Goal: Task Accomplishment & Management: Use online tool/utility

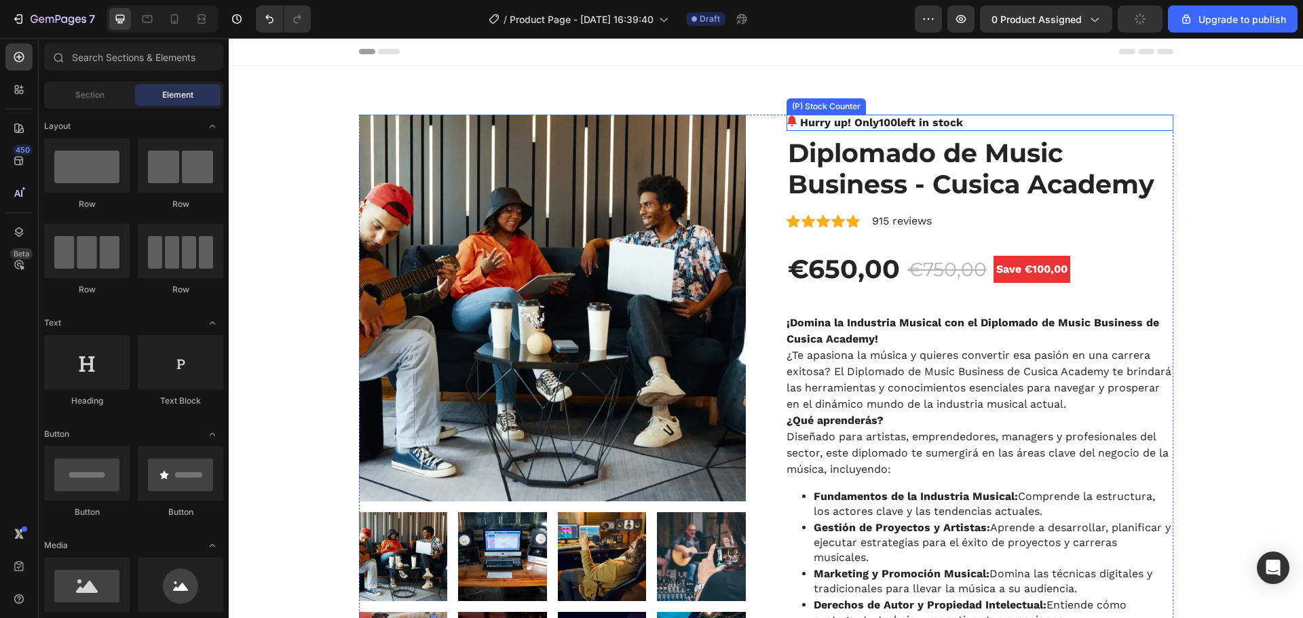
click at [887, 125] on span "100" at bounding box center [888, 122] width 18 height 13
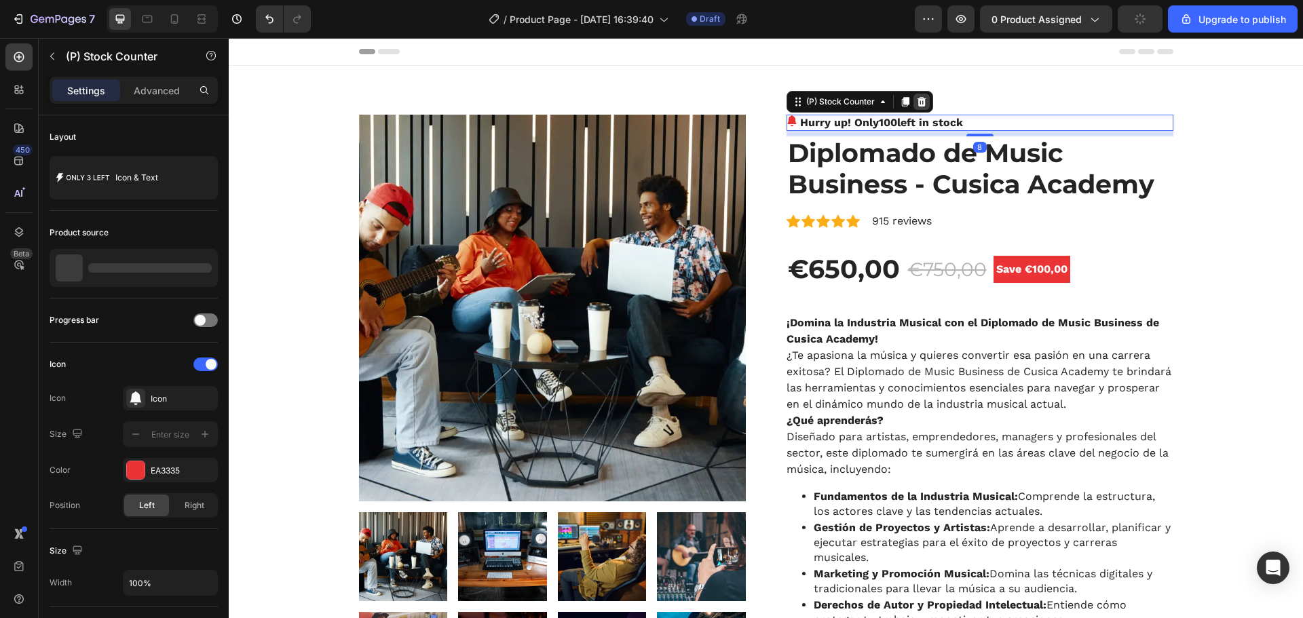
click at [917, 100] on icon at bounding box center [921, 101] width 9 height 9
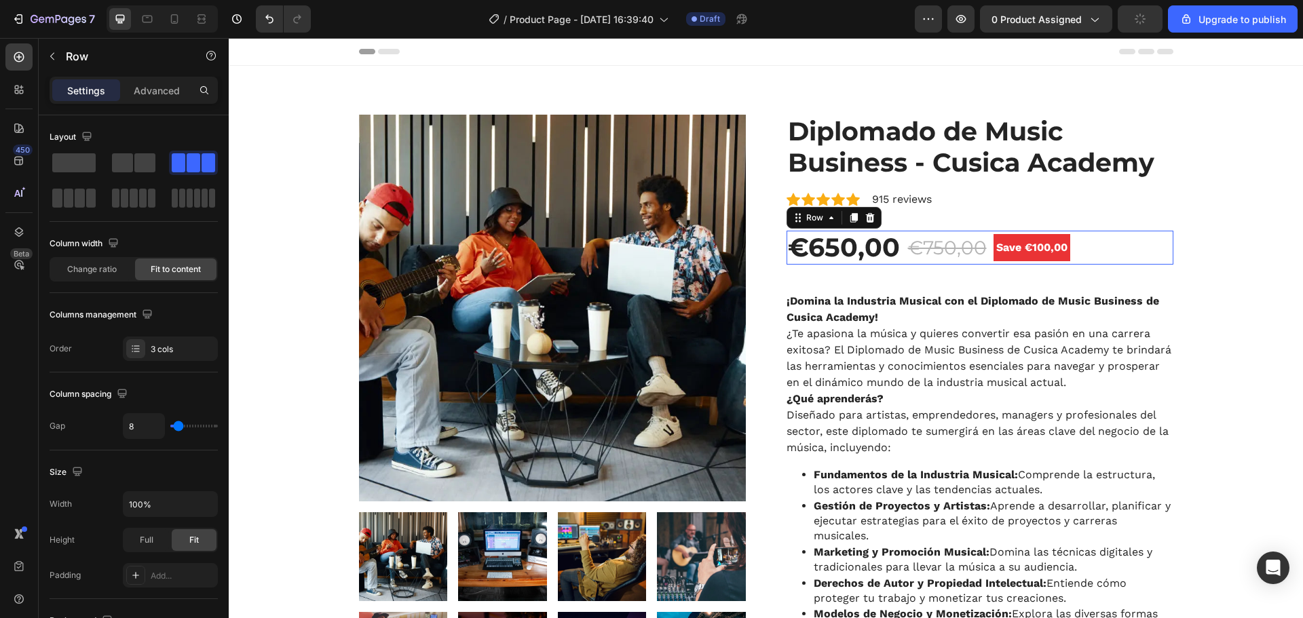
click at [1096, 247] on div "€650,00 (P) Price (P) Price €750,00 (P) Price (P) Price Save €100,00 Product Ba…" at bounding box center [979, 248] width 387 height 34
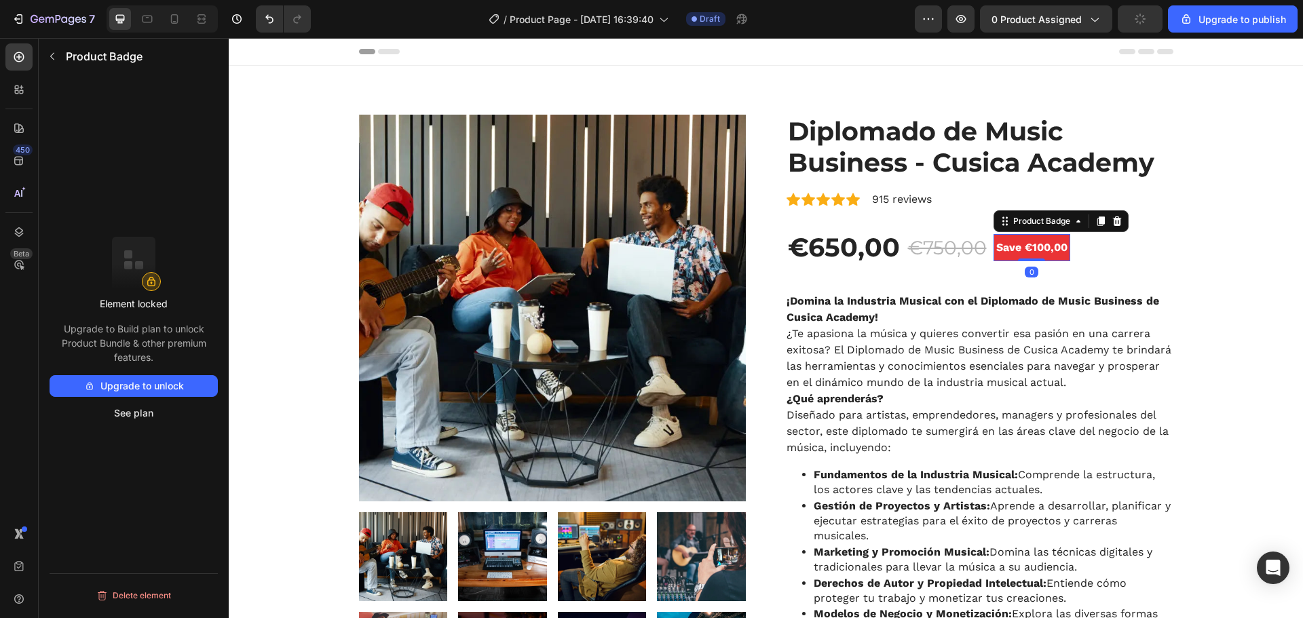
click at [1037, 242] on pre "Save €100,00" at bounding box center [1031, 247] width 77 height 27
click at [1114, 223] on icon at bounding box center [1116, 221] width 11 height 11
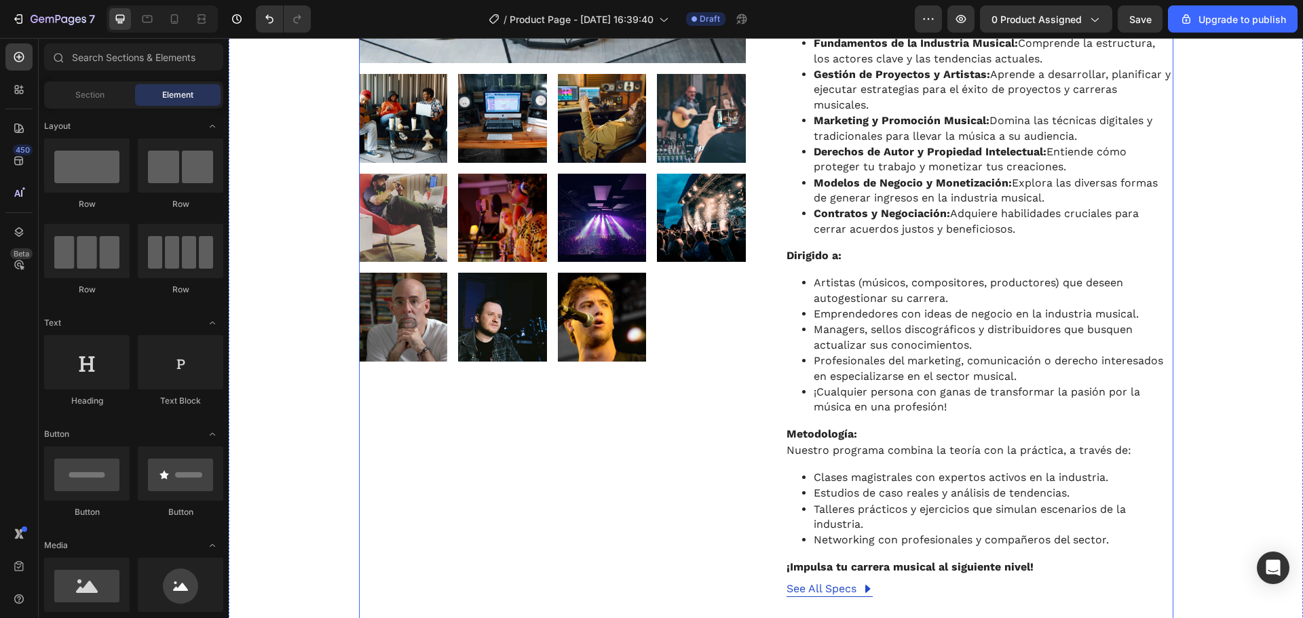
scroll to position [226, 0]
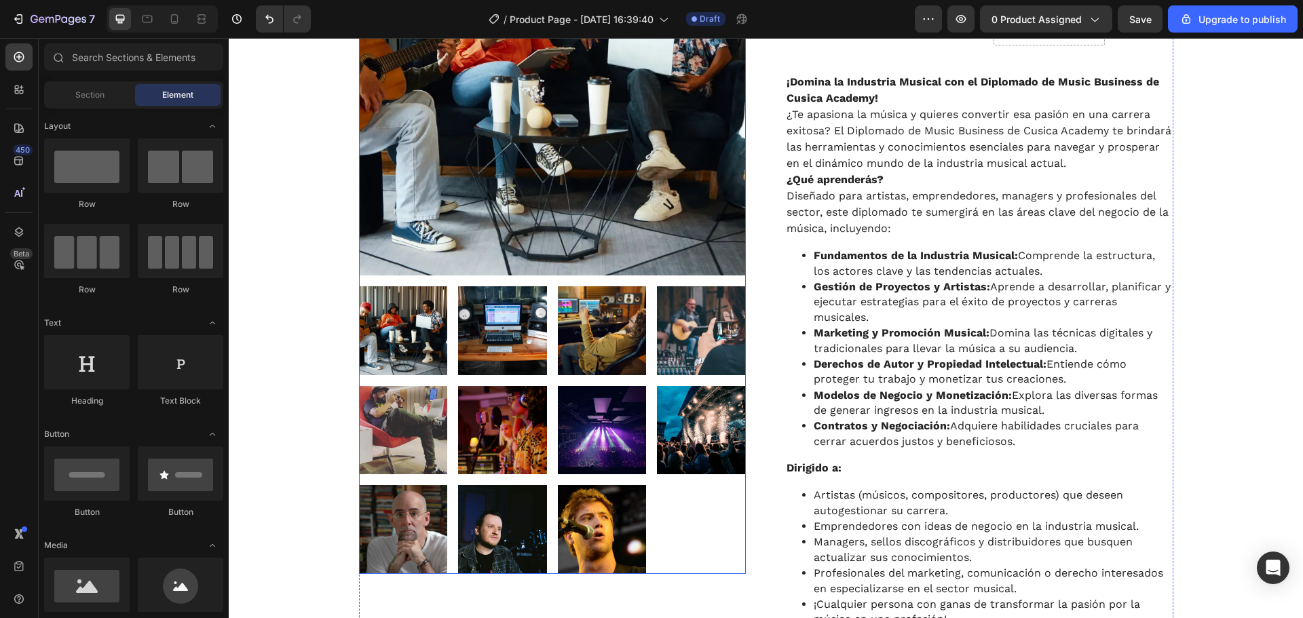
click at [571, 310] on img at bounding box center [602, 330] width 89 height 89
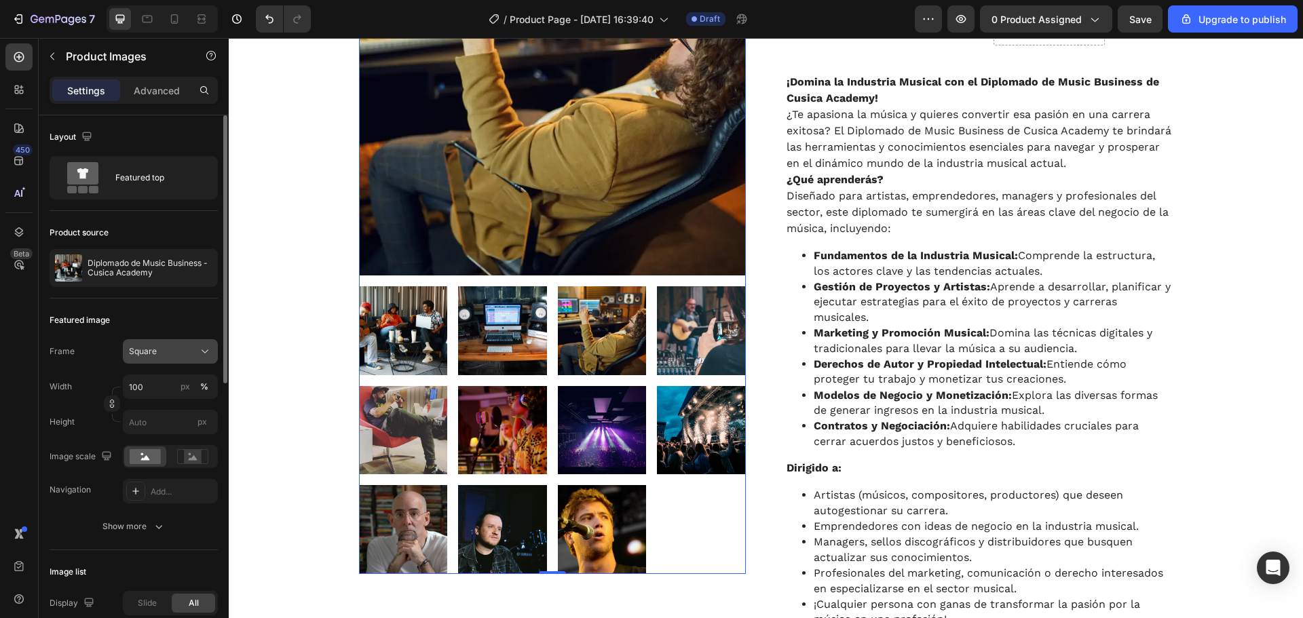
click at [192, 354] on div "Square" at bounding box center [162, 351] width 66 height 12
click at [192, 353] on div "Square" at bounding box center [162, 351] width 66 height 12
click at [154, 178] on div "Featured top" at bounding box center [156, 177] width 83 height 31
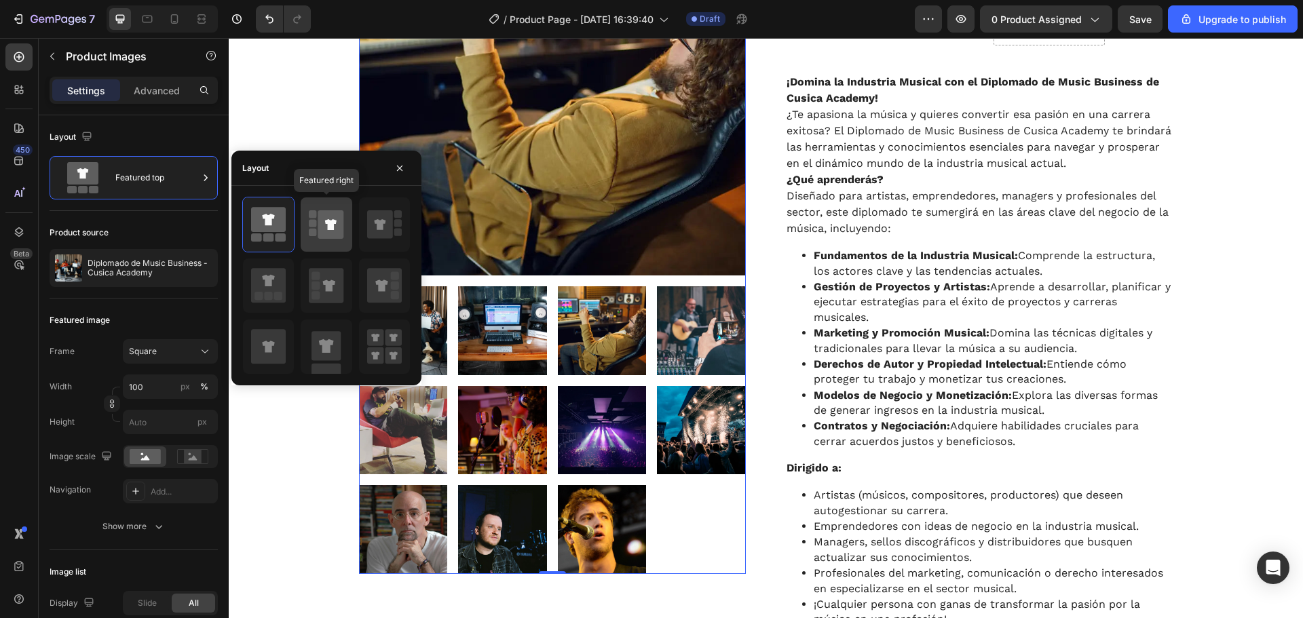
click at [310, 218] on icon at bounding box center [326, 225] width 35 height 38
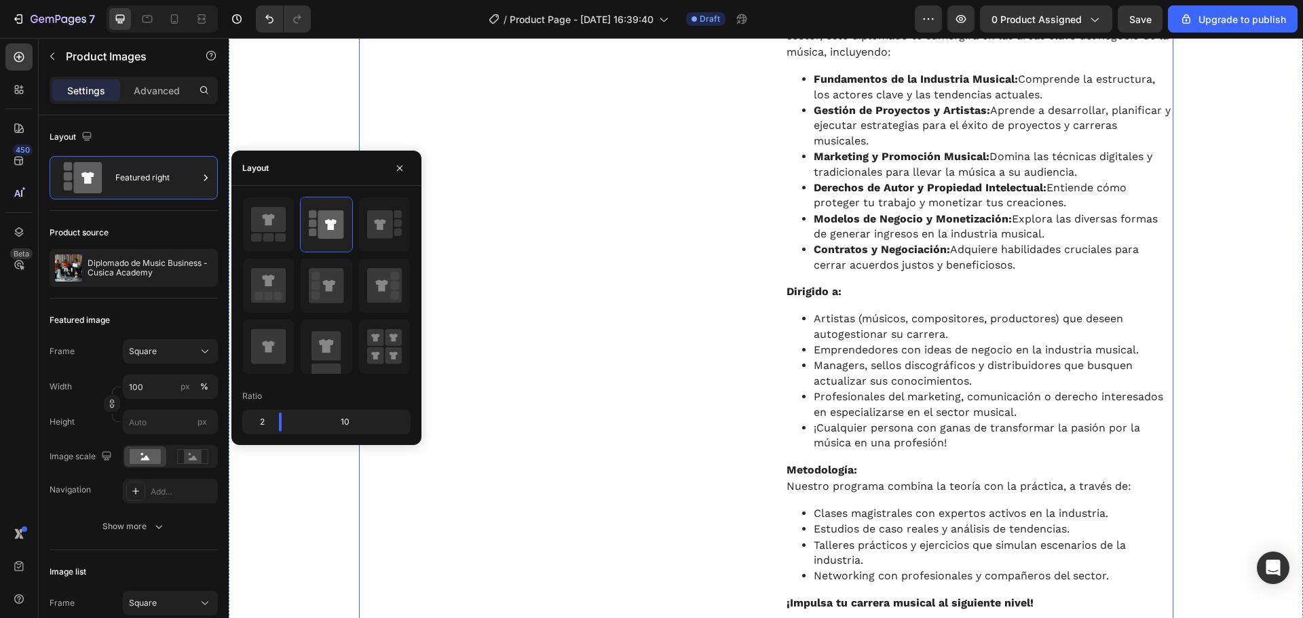
scroll to position [453, 0]
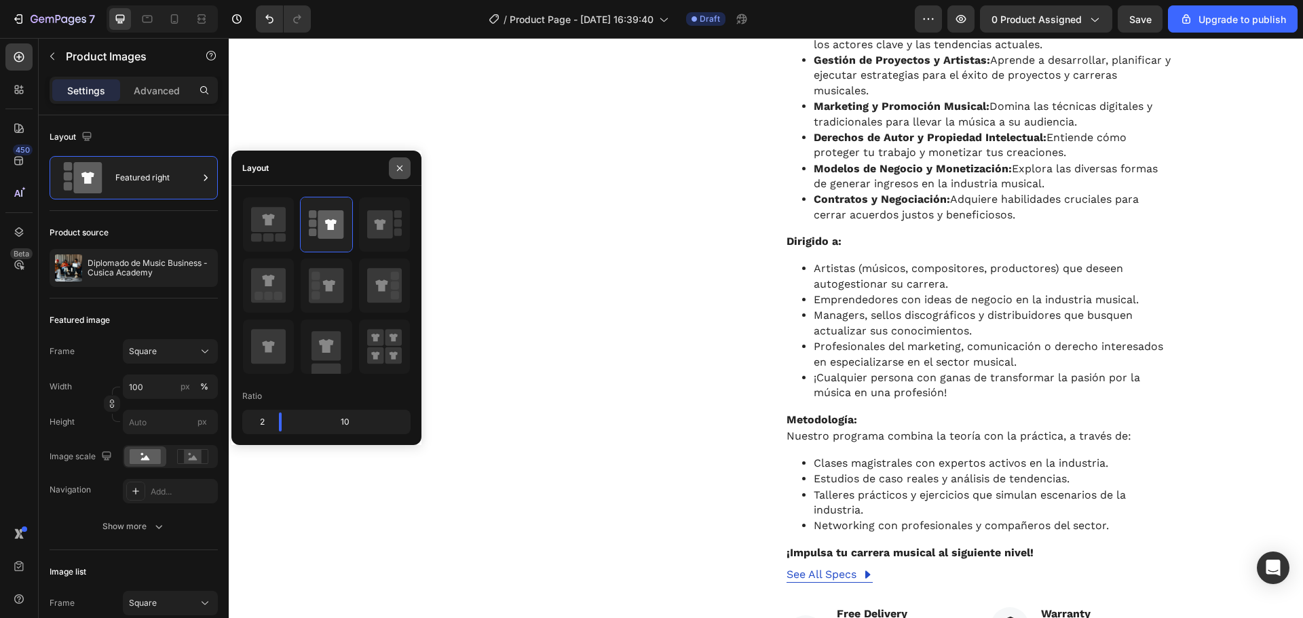
drag, startPoint x: 397, startPoint y: 168, endPoint x: 170, endPoint y: 130, distance: 229.8
click at [397, 168] on icon "button" at bounding box center [399, 168] width 11 height 11
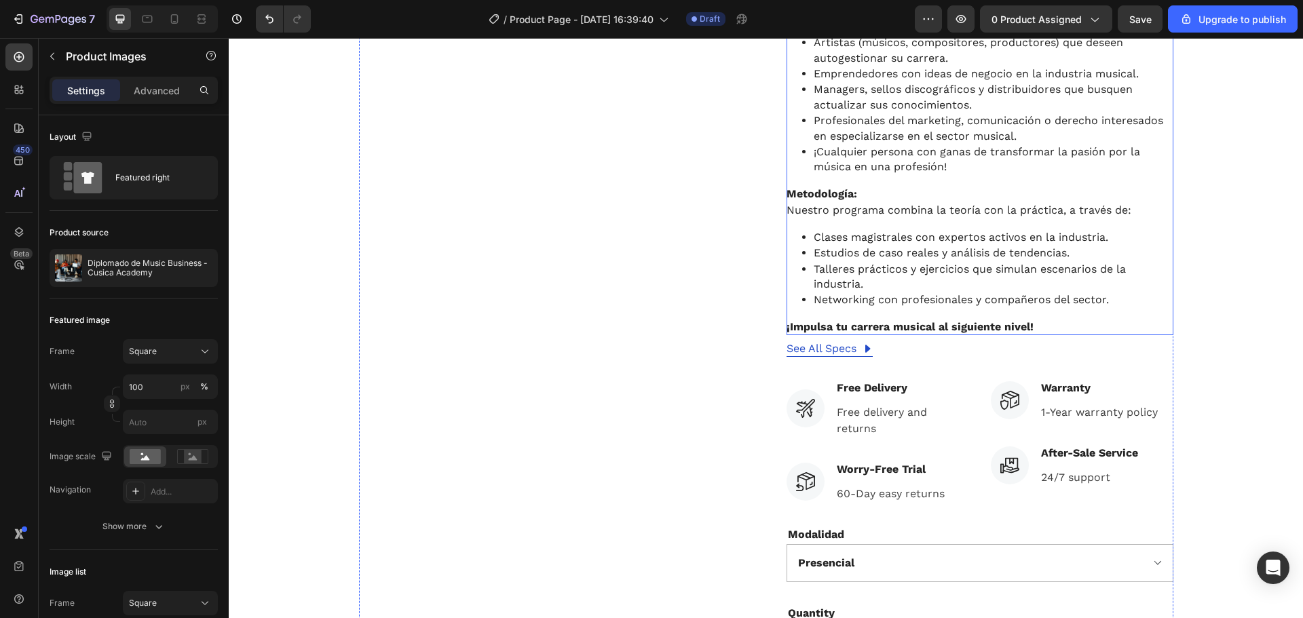
scroll to position [0, 0]
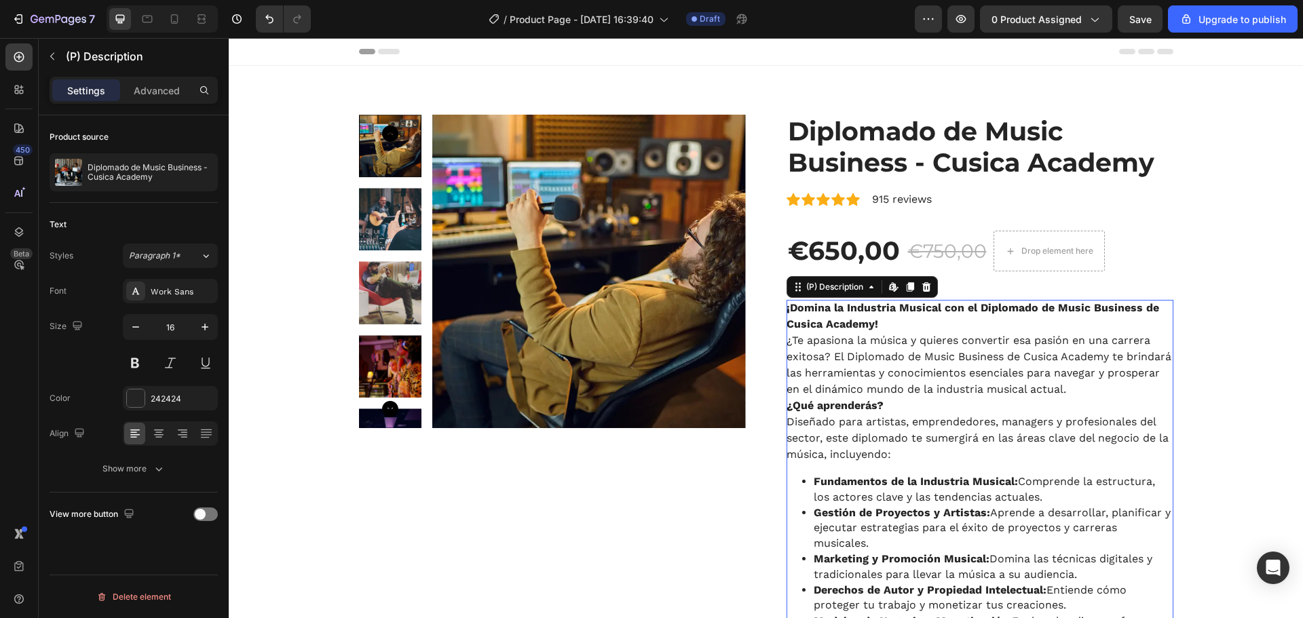
click at [886, 361] on p "¿Te apasiona la música y quieres convertir esa pasión en una carrera exitosa? E…" at bounding box center [978, 365] width 385 height 62
click at [56, 56] on icon "button" at bounding box center [52, 56] width 11 height 11
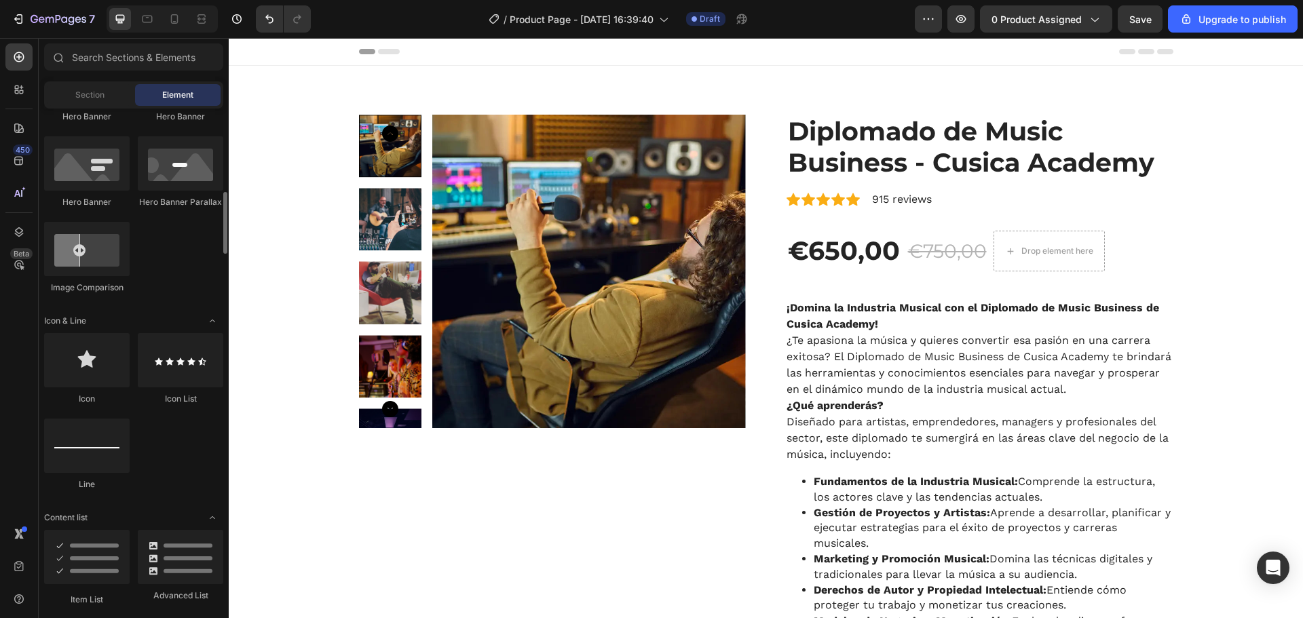
scroll to position [904, 0]
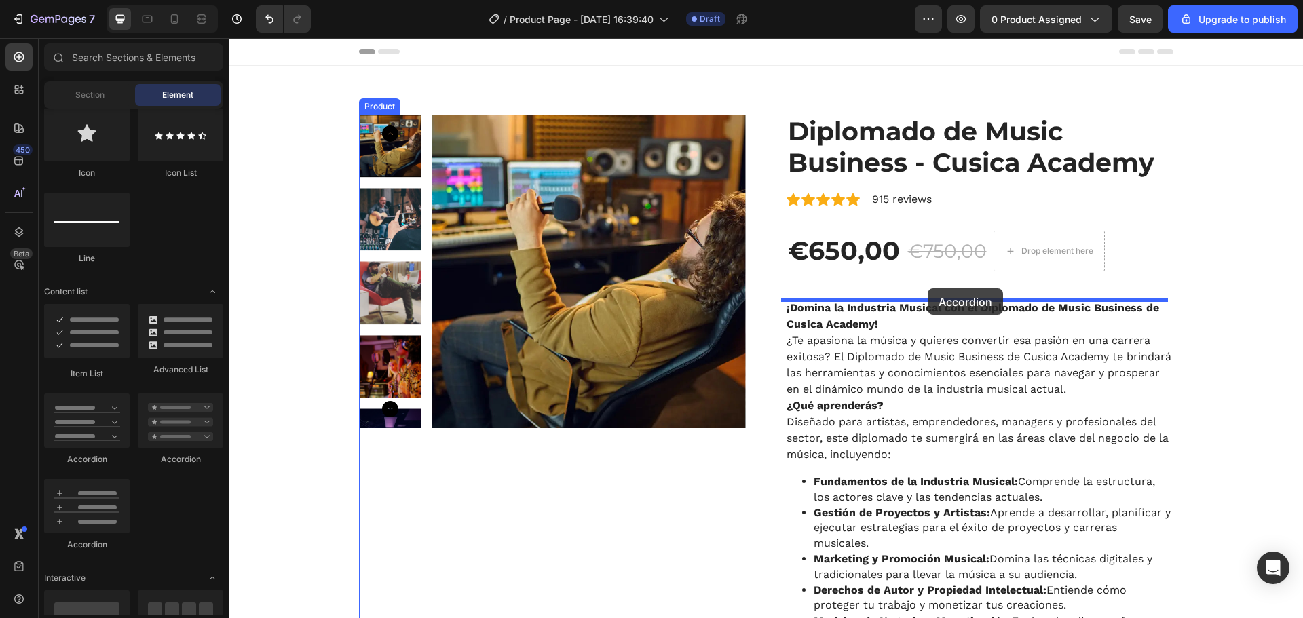
drag, startPoint x: 315, startPoint y: 471, endPoint x: 927, endPoint y: 288, distance: 639.2
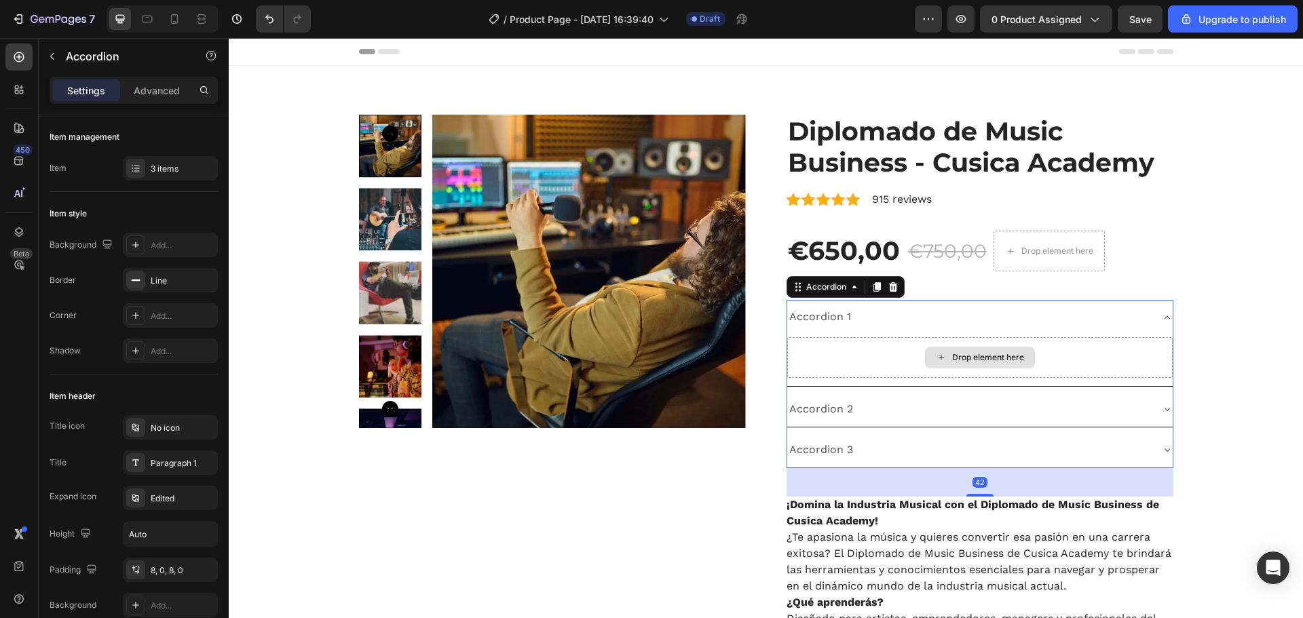
click at [988, 355] on div "Drop element here" at bounding box center [988, 357] width 72 height 11
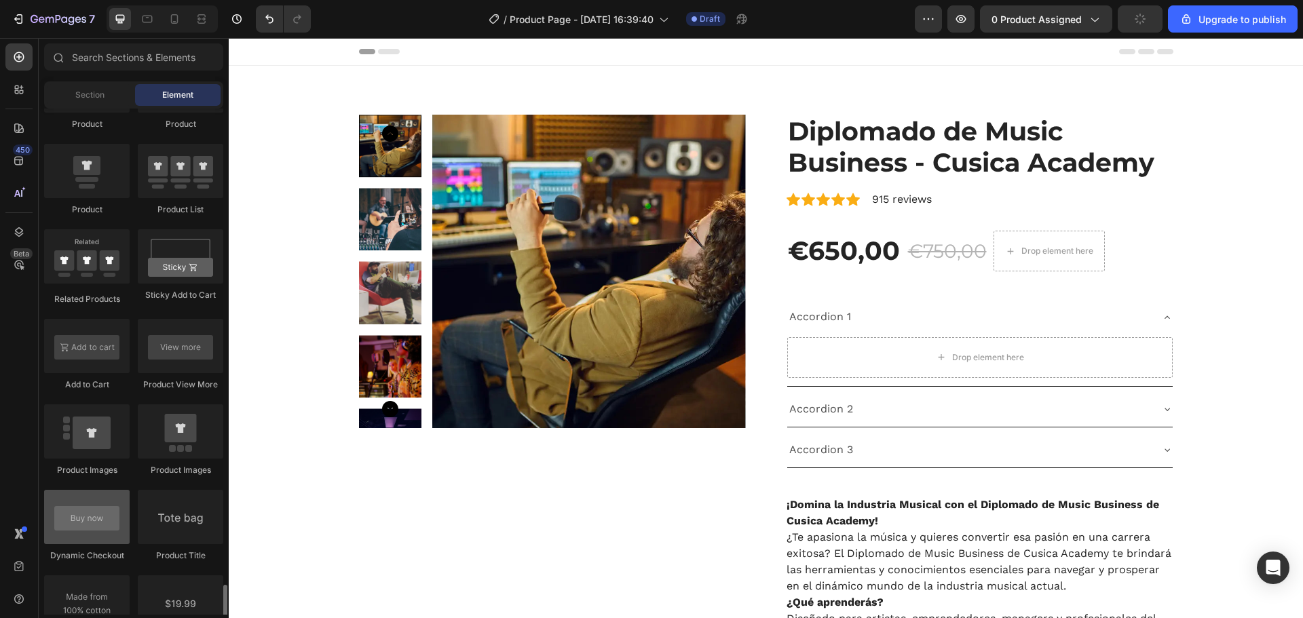
scroll to position [2033, 0]
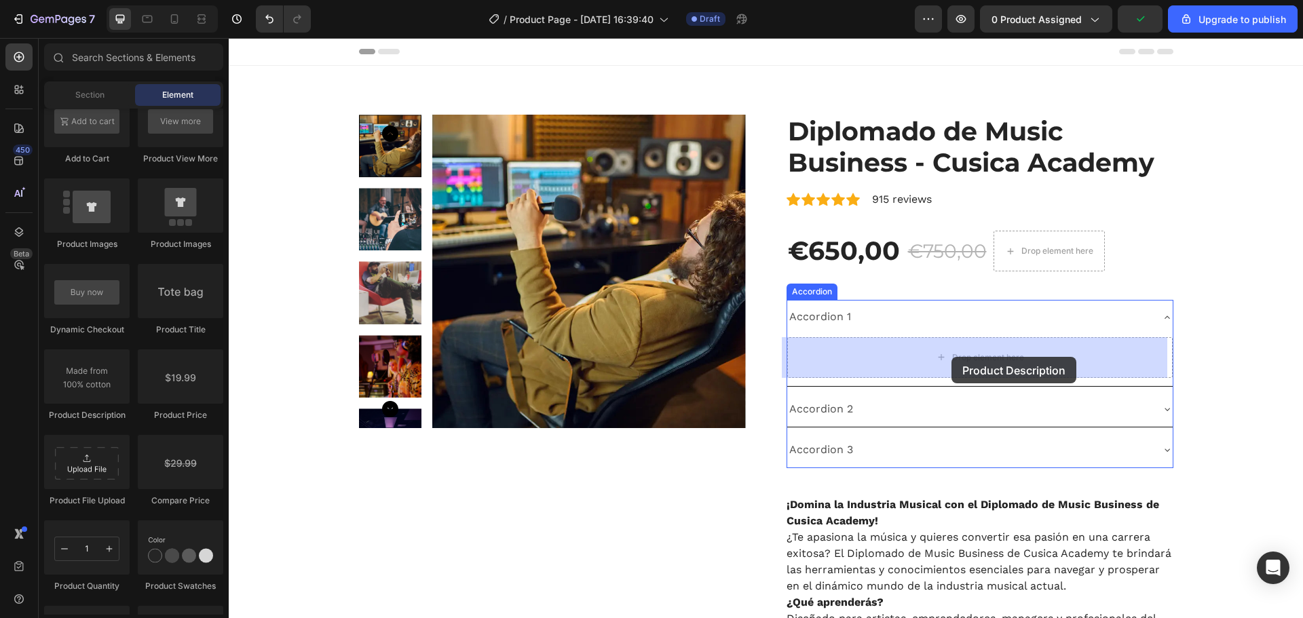
drag, startPoint x: 309, startPoint y: 422, endPoint x: 951, endPoint y: 357, distance: 645.8
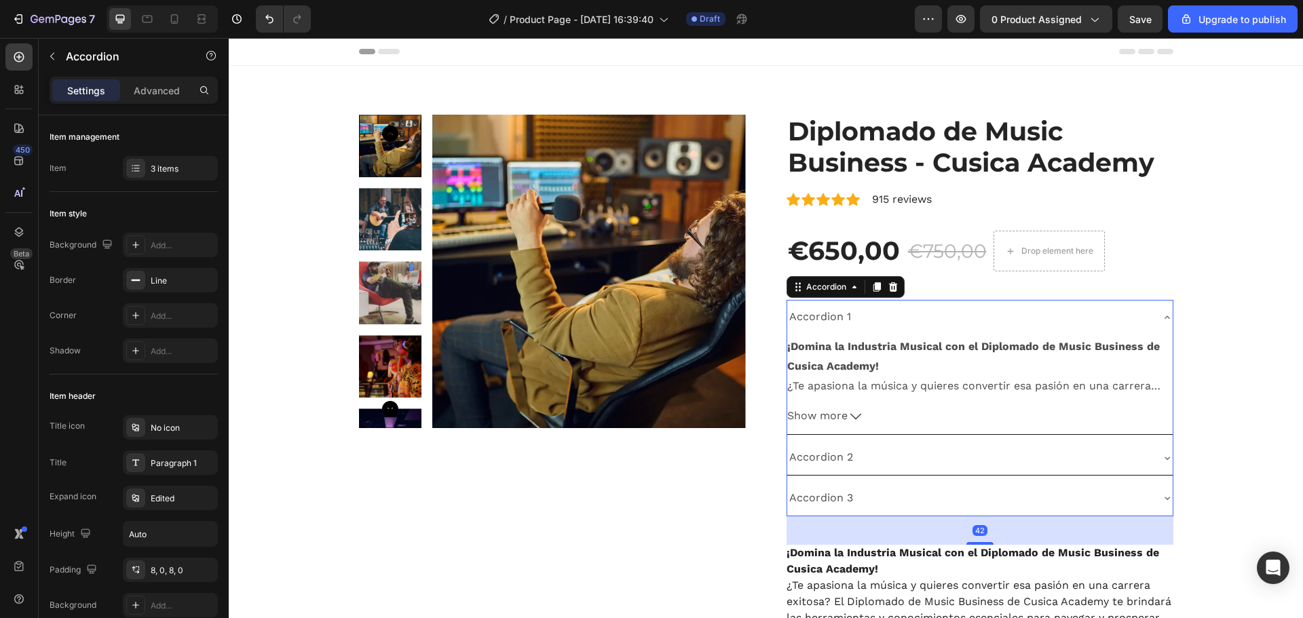
click at [814, 314] on div "Accordion 1" at bounding box center [820, 317] width 66 height 24
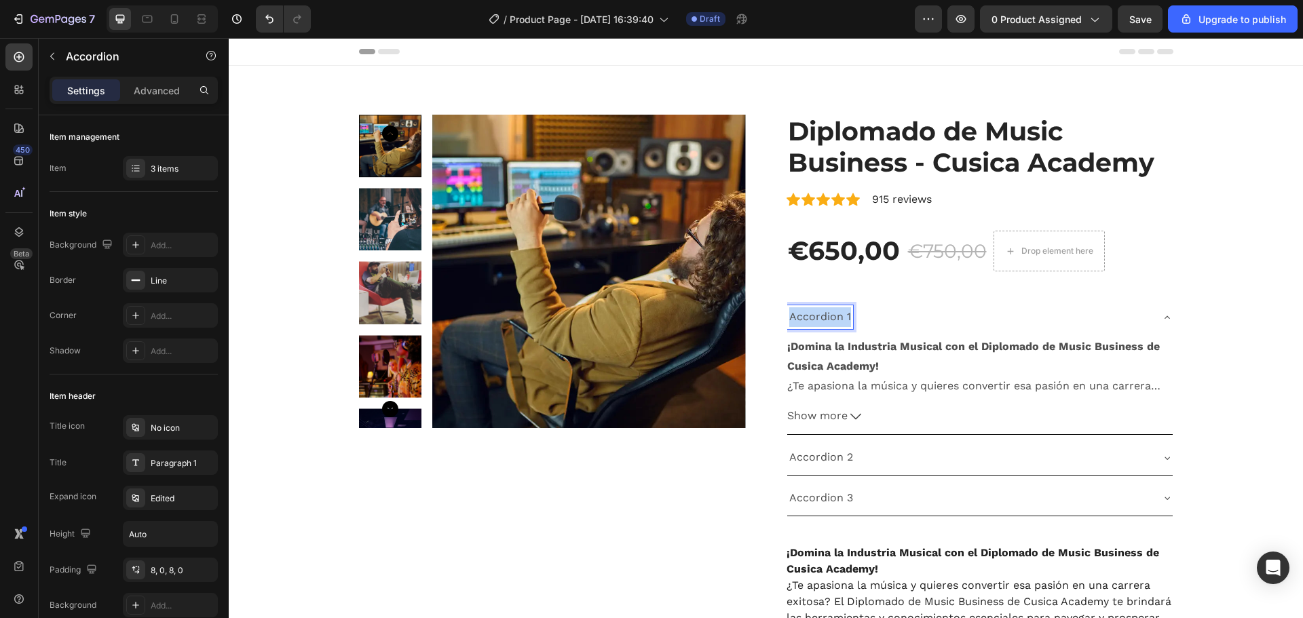
click at [814, 314] on p "Accordion 1" at bounding box center [820, 317] width 62 height 20
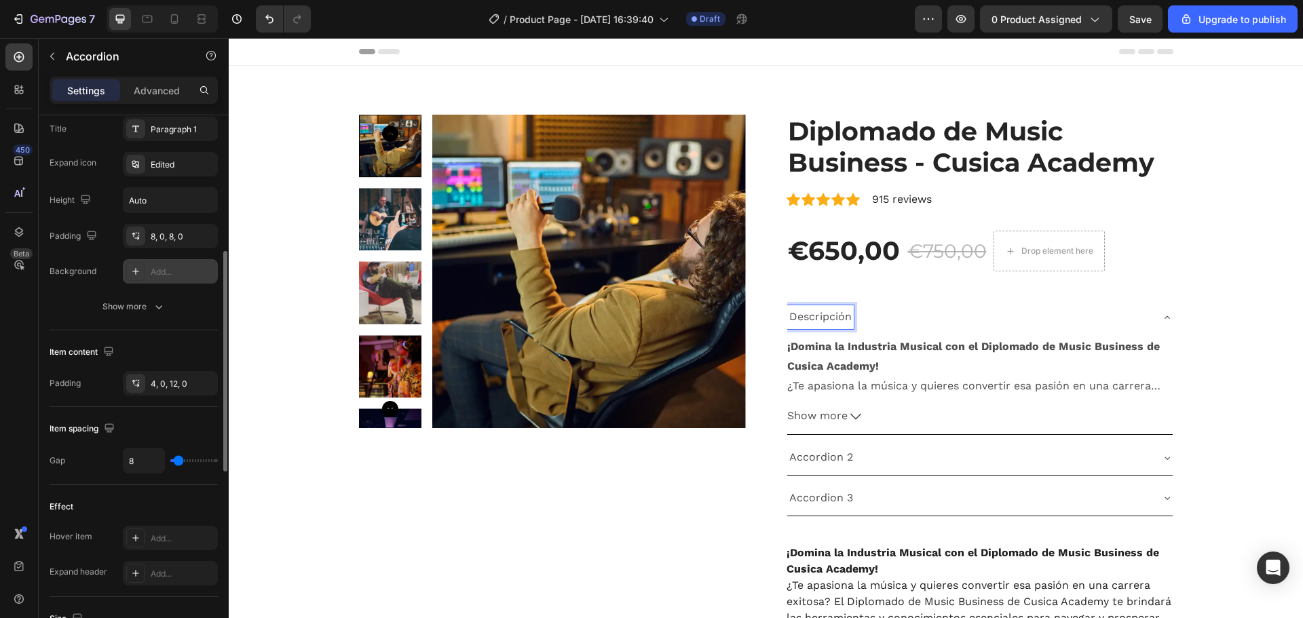
scroll to position [0, 0]
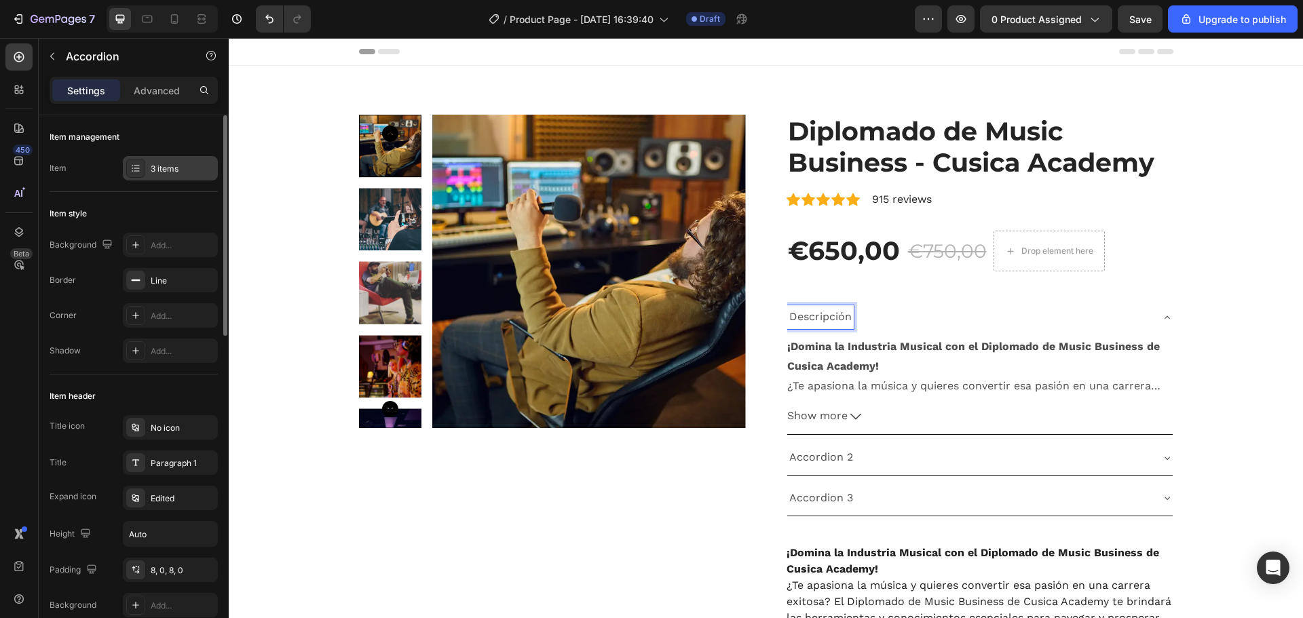
click at [163, 167] on div "3 items" at bounding box center [183, 169] width 64 height 12
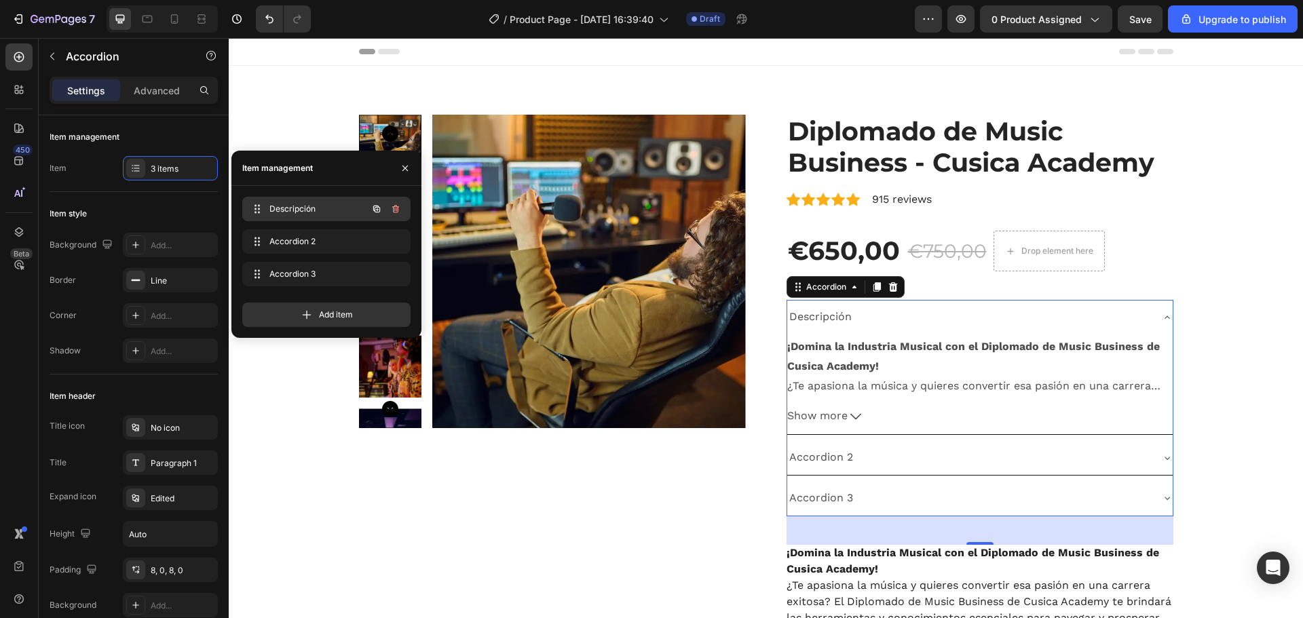
click at [282, 212] on span "Descripción" at bounding box center [307, 209] width 77 height 12
click at [166, 223] on div "Item style" at bounding box center [134, 214] width 168 height 22
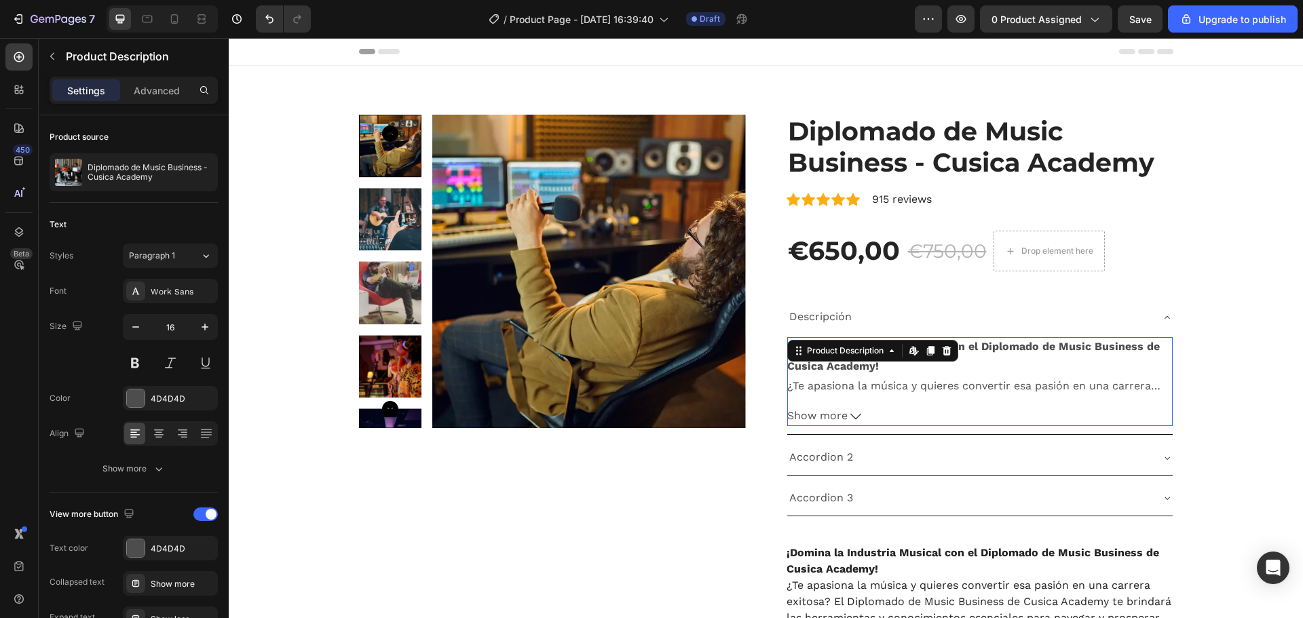
click at [917, 375] on div "¡Domina la Industria Musical con el Diplomado de Music Business de Cusica Acade…" at bounding box center [979, 366] width 385 height 58
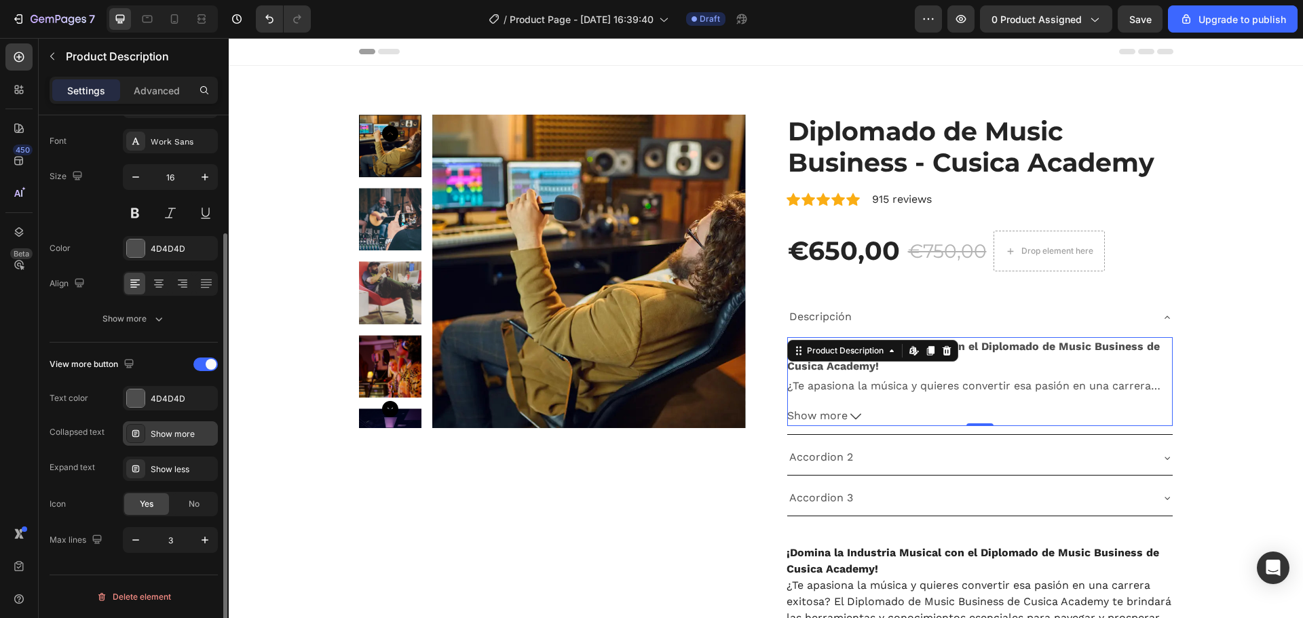
click at [168, 435] on div "Show more" at bounding box center [183, 434] width 64 height 12
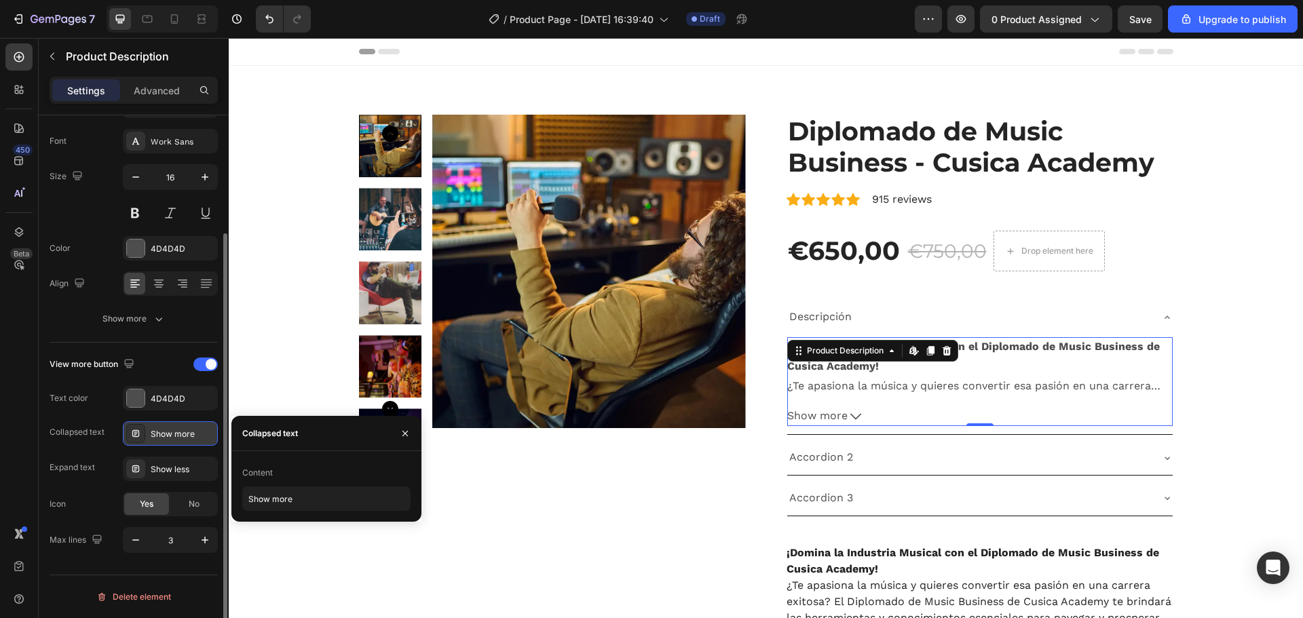
click at [168, 435] on div "Show more" at bounding box center [183, 434] width 64 height 12
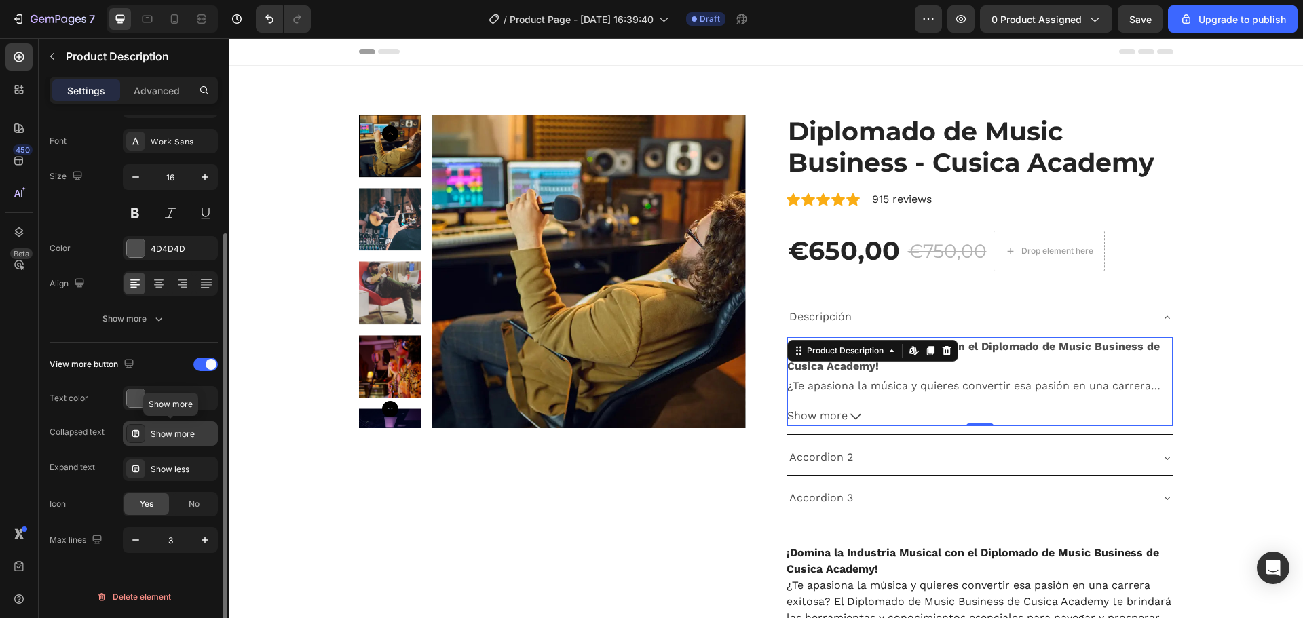
click at [168, 435] on div "Show more" at bounding box center [183, 434] width 64 height 12
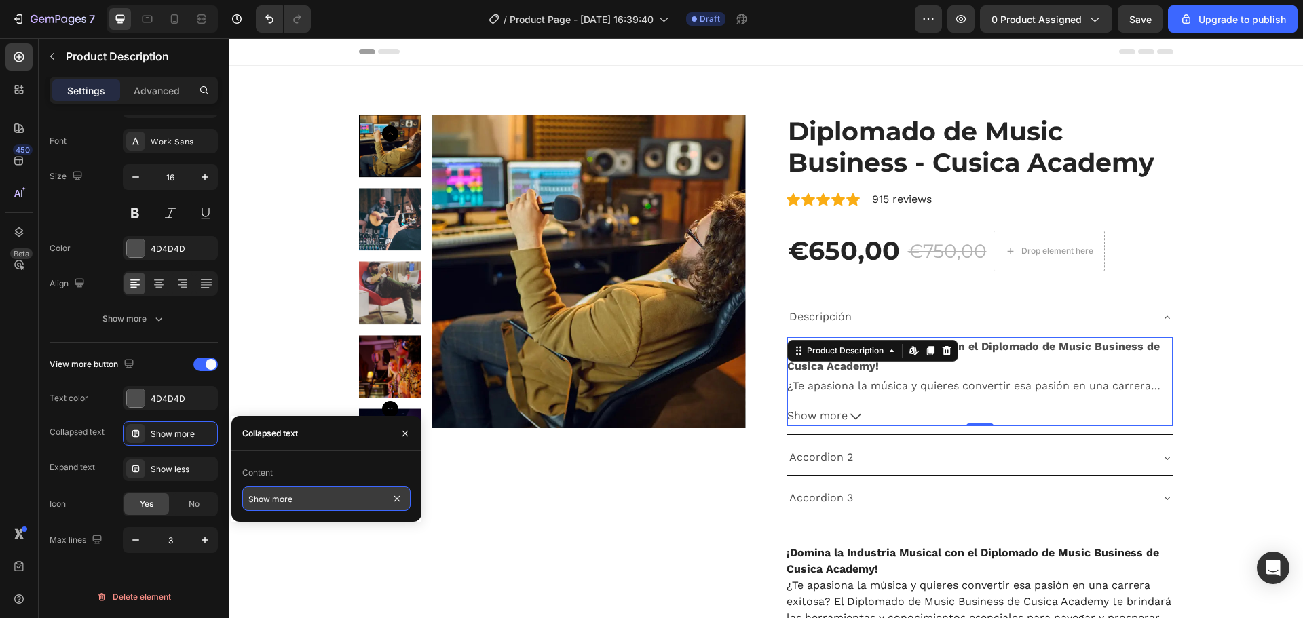
click at [294, 495] on input "Show more" at bounding box center [326, 498] width 168 height 24
type input "Ver más"
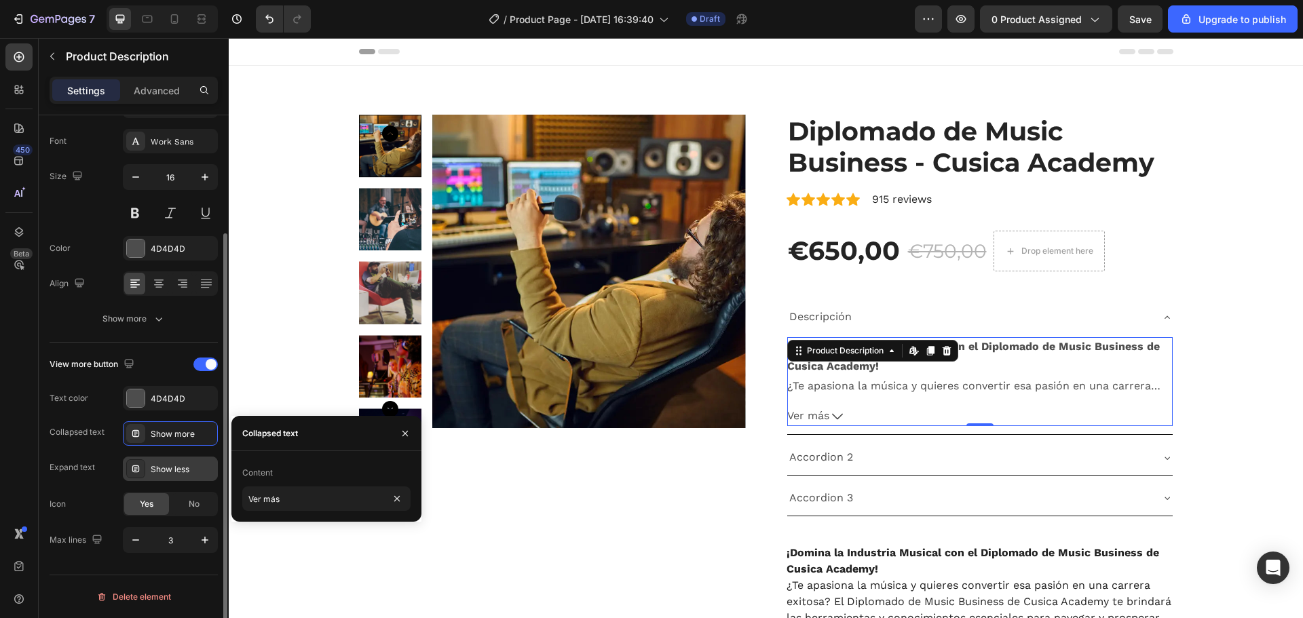
click at [157, 473] on div "Show less" at bounding box center [183, 469] width 64 height 12
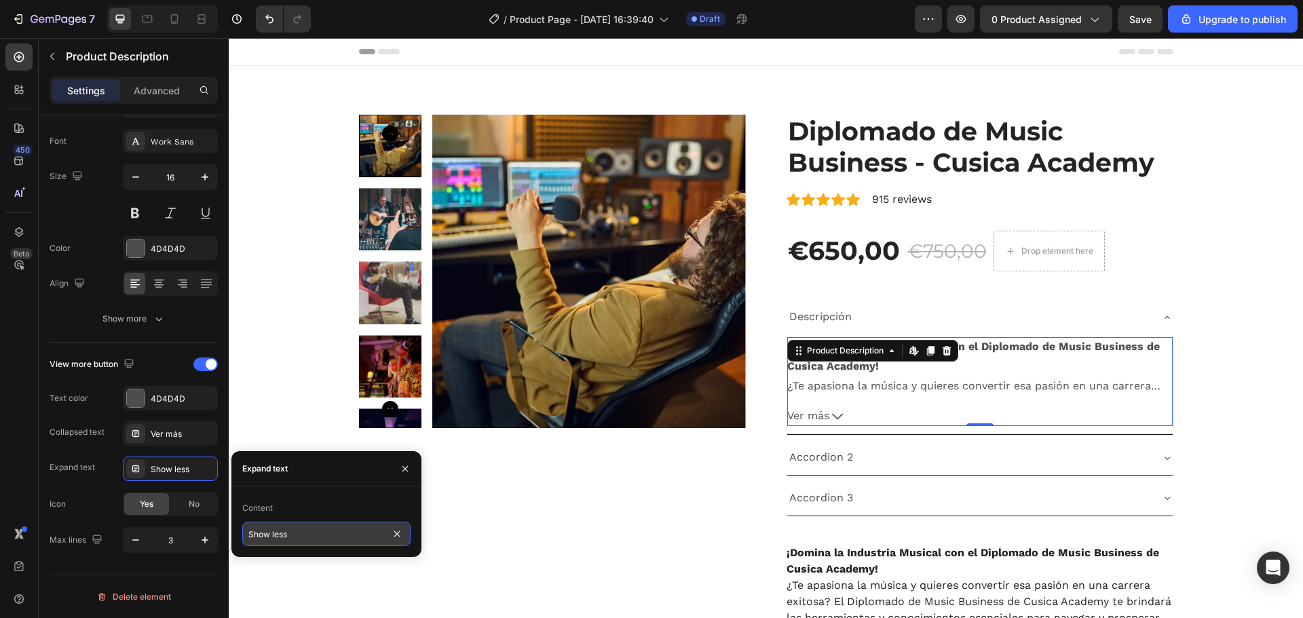
click at [347, 533] on input "Show less" at bounding box center [326, 534] width 168 height 24
type input "Ver menos"
click at [398, 468] on button "button" at bounding box center [405, 469] width 22 height 22
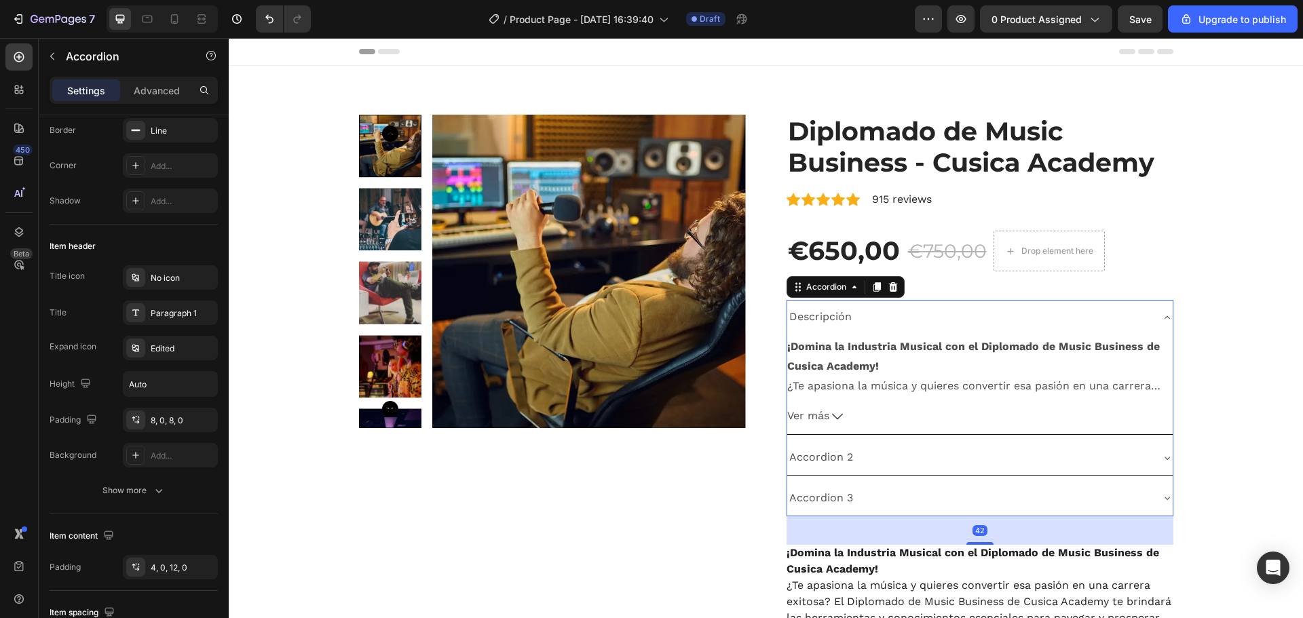
click at [899, 456] on div "Accordion 2" at bounding box center [969, 458] width 364 height 24
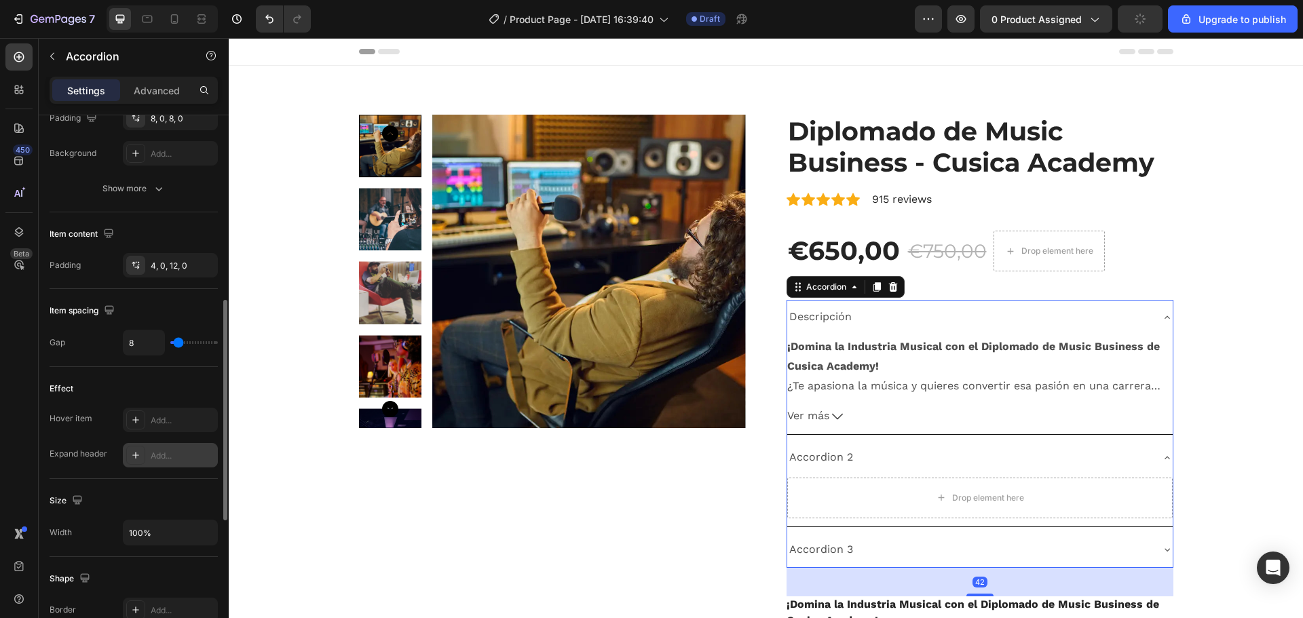
scroll to position [678, 0]
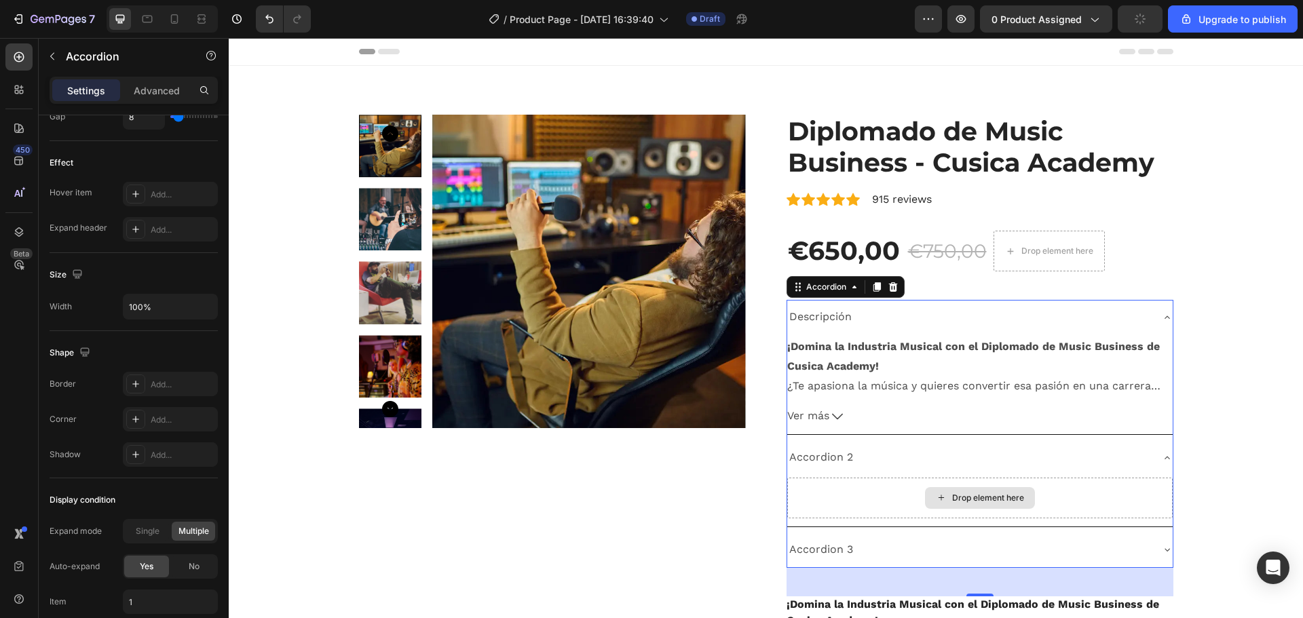
click at [891, 494] on div "Drop element here" at bounding box center [979, 498] width 385 height 41
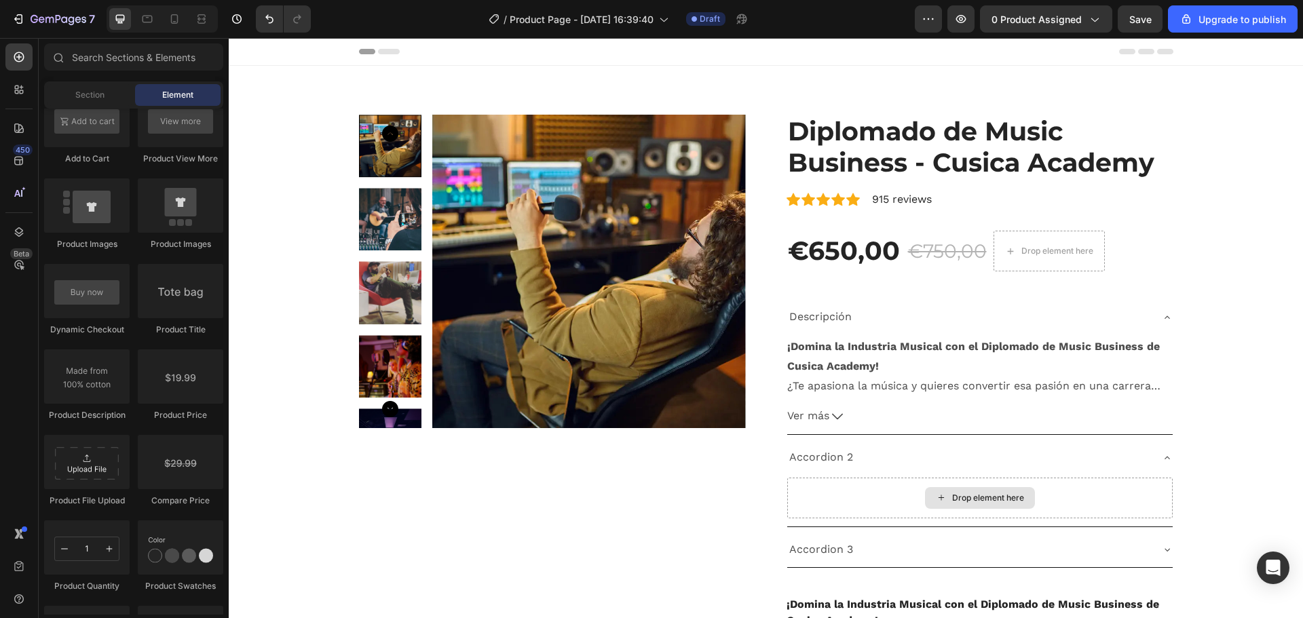
click at [987, 495] on div "Drop element here" at bounding box center [988, 498] width 72 height 11
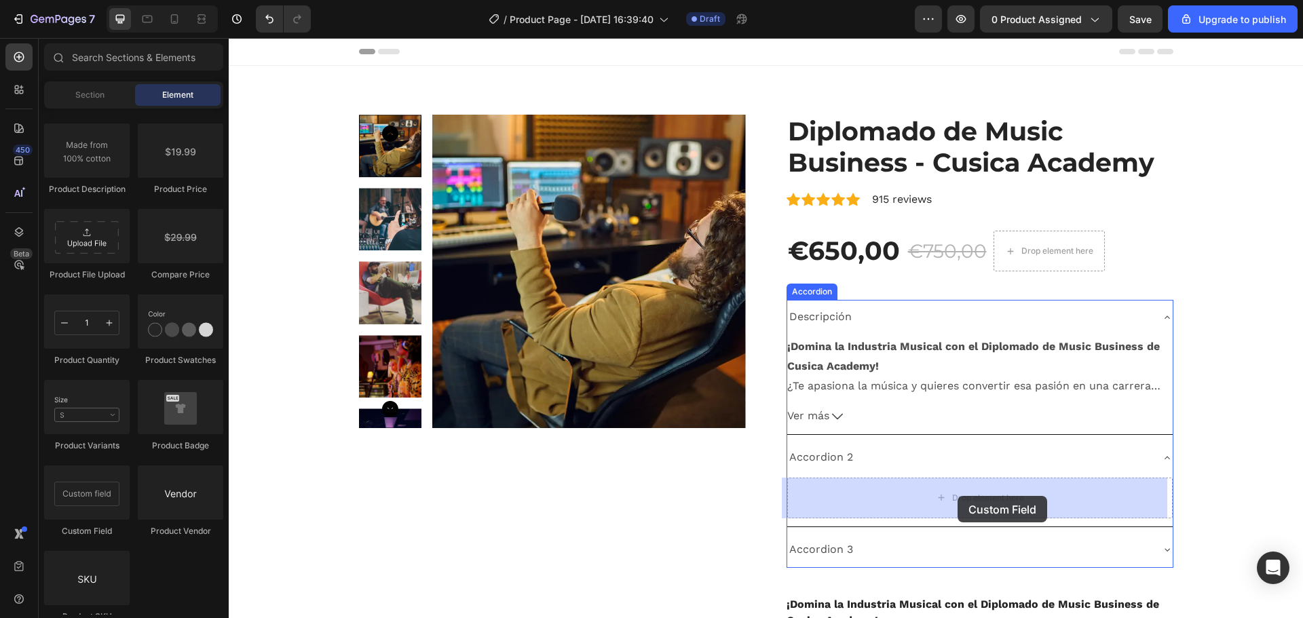
drag, startPoint x: 317, startPoint y: 543, endPoint x: 957, endPoint y: 496, distance: 641.5
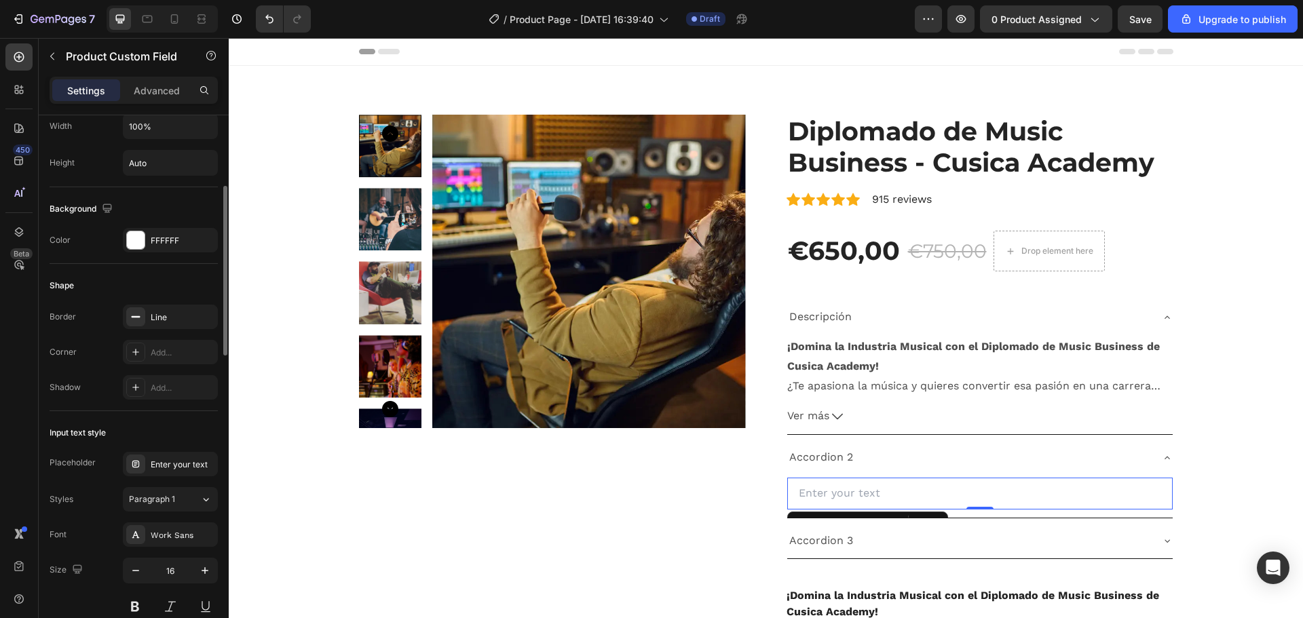
scroll to position [452, 0]
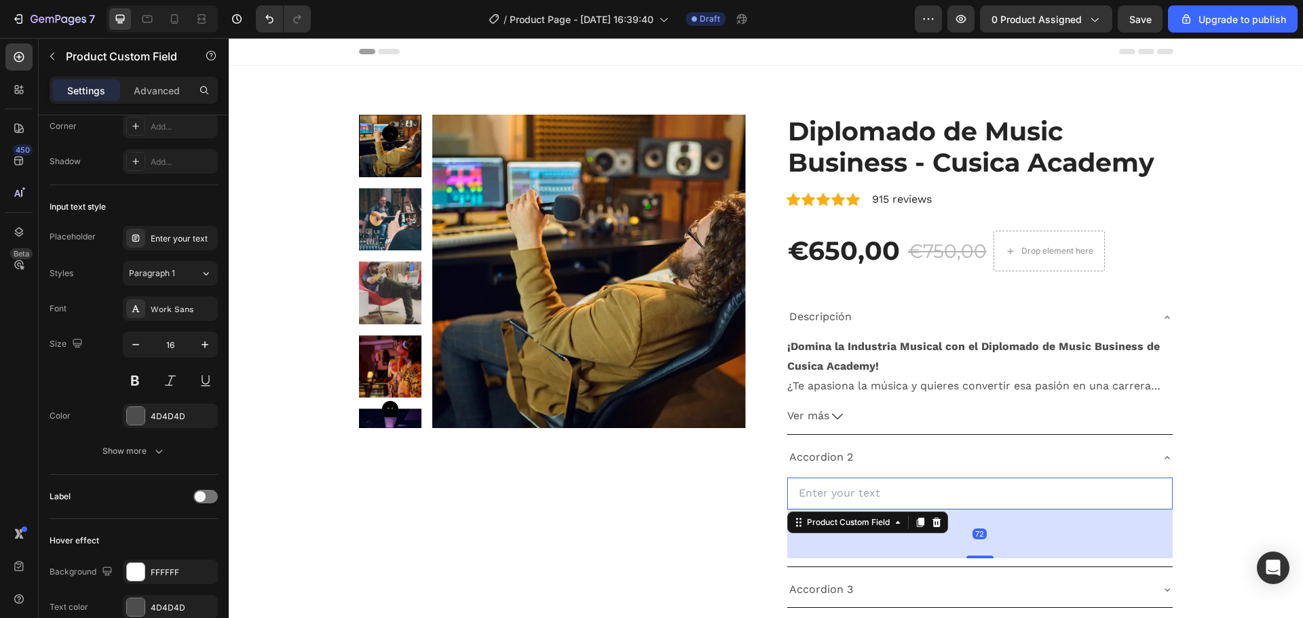
drag, startPoint x: 978, startPoint y: 509, endPoint x: 959, endPoint y: 553, distance: 47.7
click at [980, 558] on div at bounding box center [979, 557] width 27 height 3
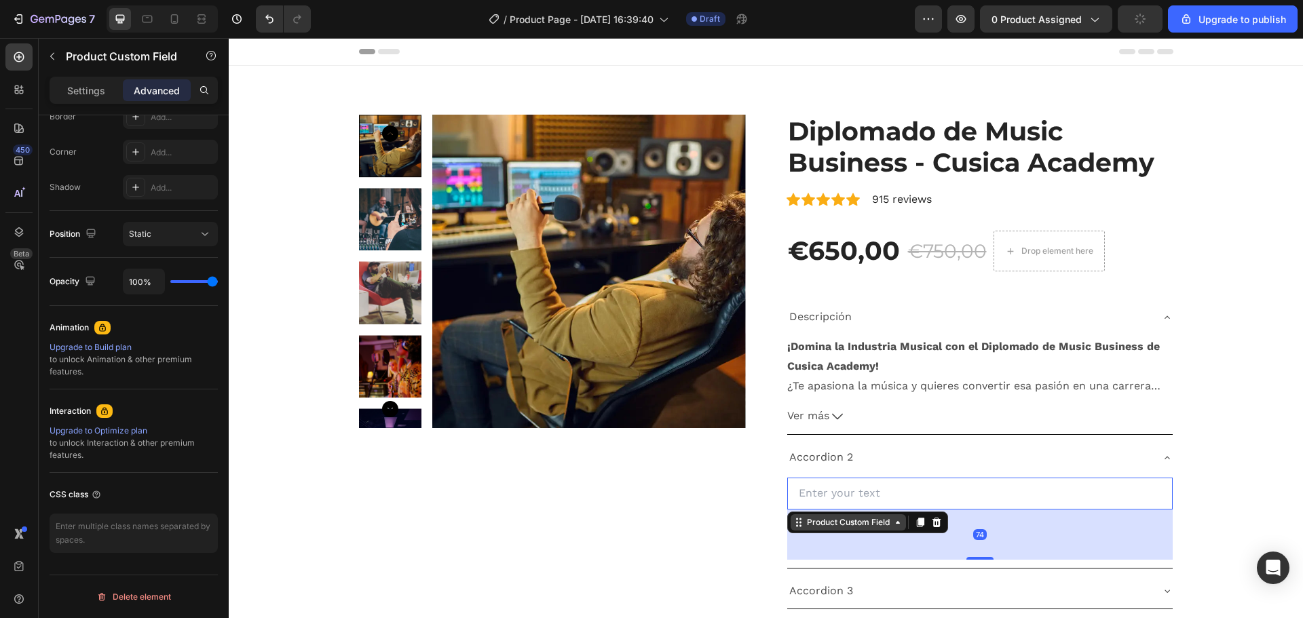
click at [871, 523] on div "Product Custom Field" at bounding box center [848, 522] width 88 height 12
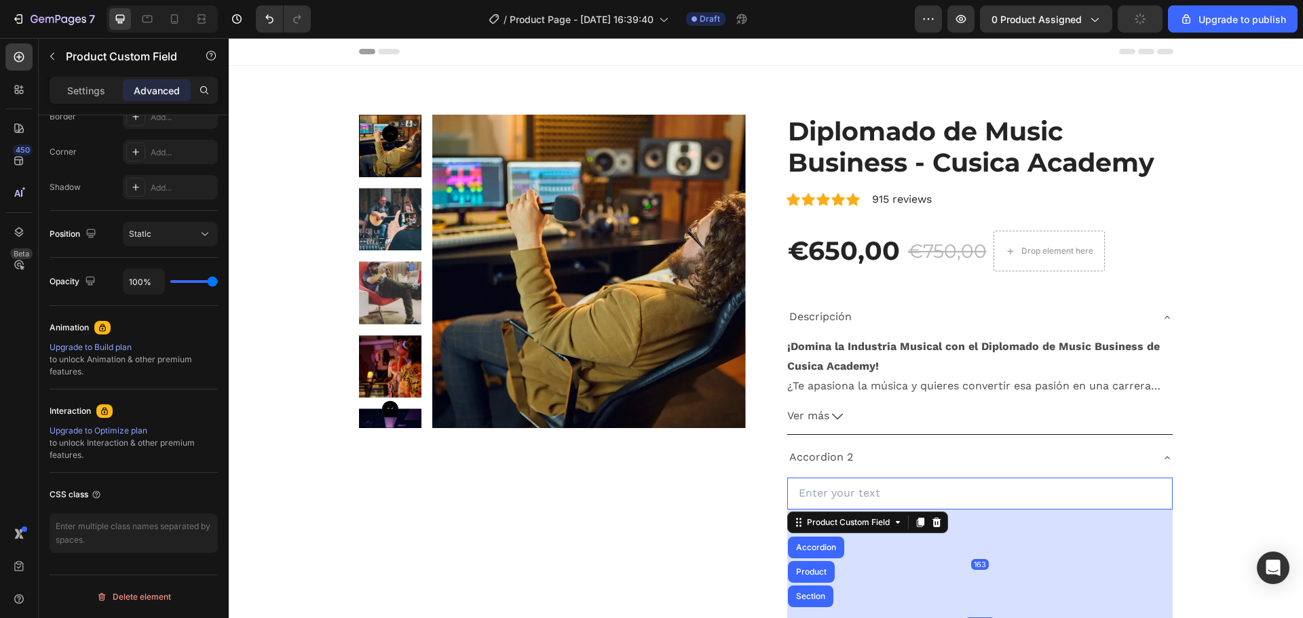
drag, startPoint x: 980, startPoint y: 558, endPoint x: 977, endPoint y: 618, distance: 60.5
type input "163"
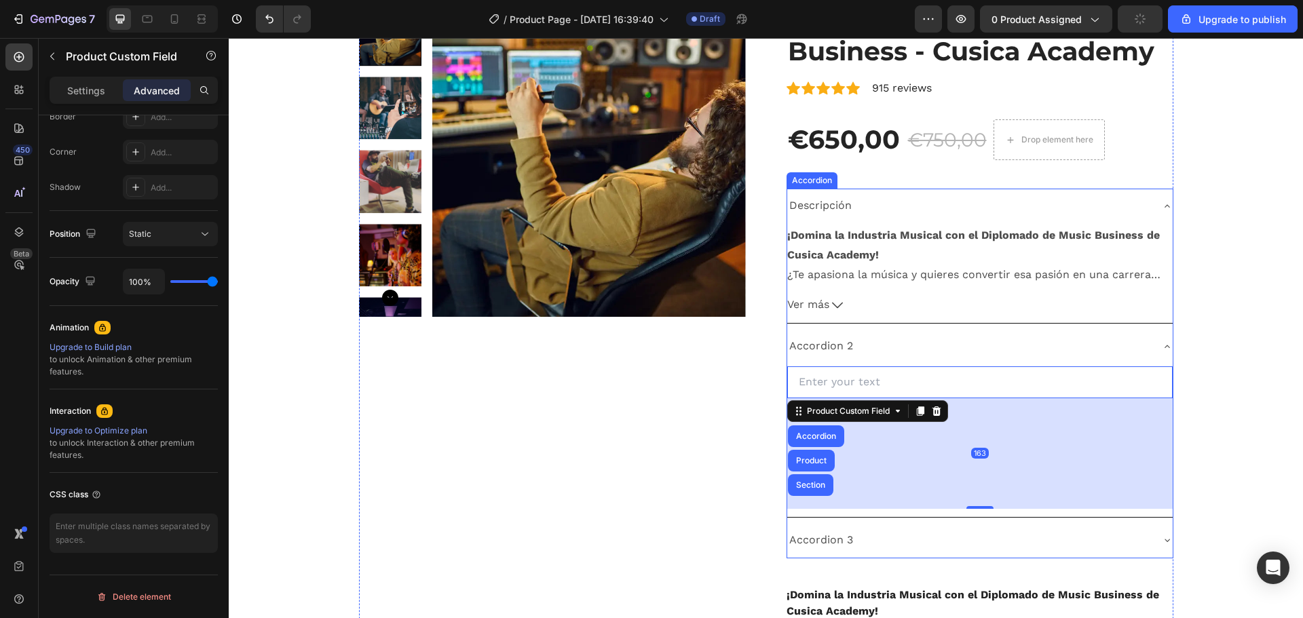
scroll to position [226, 0]
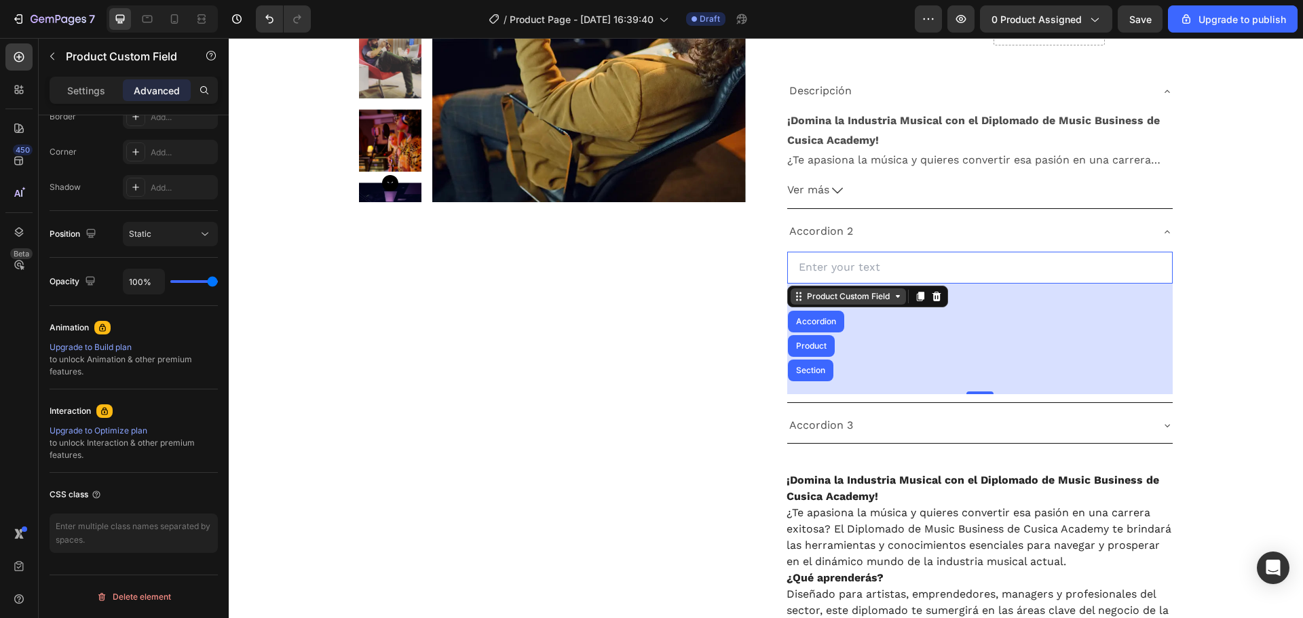
click at [876, 294] on div "Product Custom Field" at bounding box center [848, 296] width 88 height 12
click at [871, 300] on div "Product Custom Field" at bounding box center [848, 296] width 88 height 12
click at [826, 299] on div "Product Custom Field" at bounding box center [848, 296] width 88 height 12
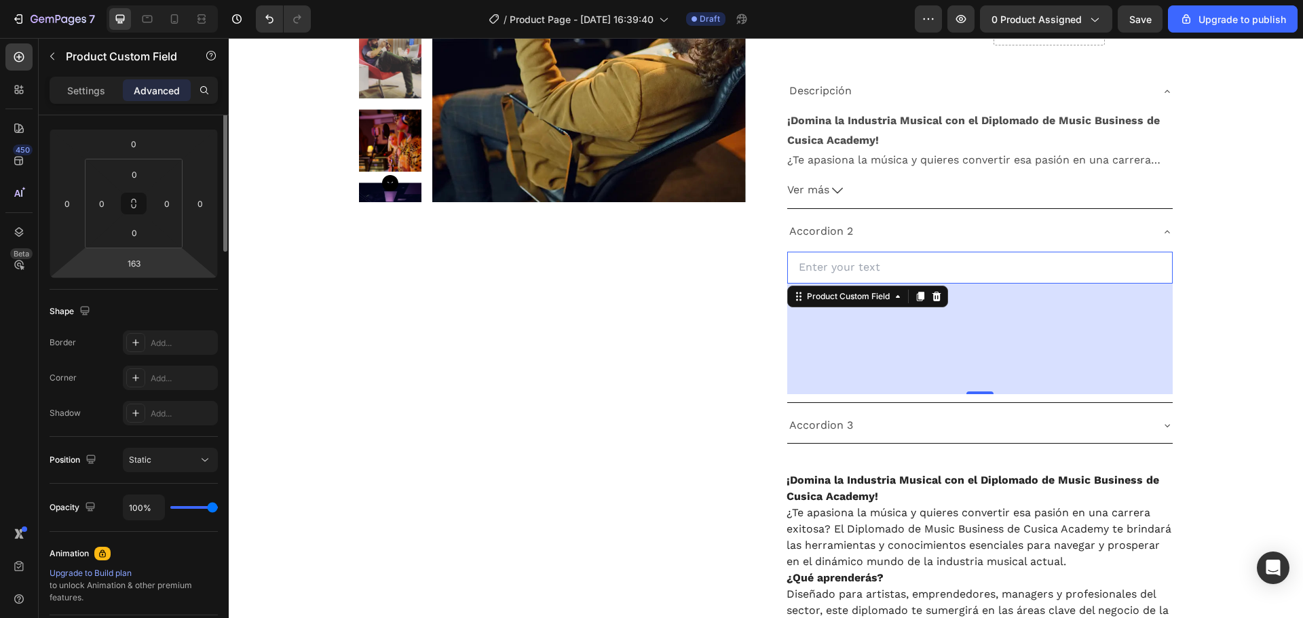
scroll to position [0, 0]
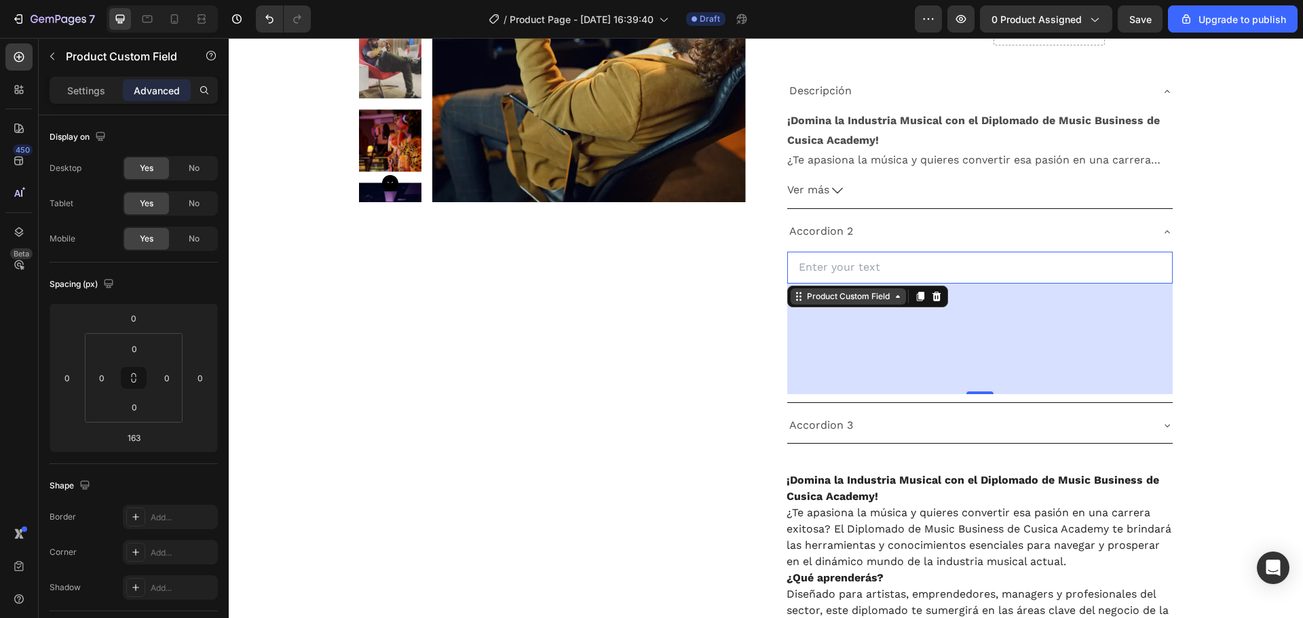
click at [867, 294] on div "Product Custom Field" at bounding box center [848, 296] width 88 height 12
click at [855, 302] on div "Product Custom Field" at bounding box center [848, 296] width 88 height 12
click at [202, 100] on div at bounding box center [204, 90] width 22 height 22
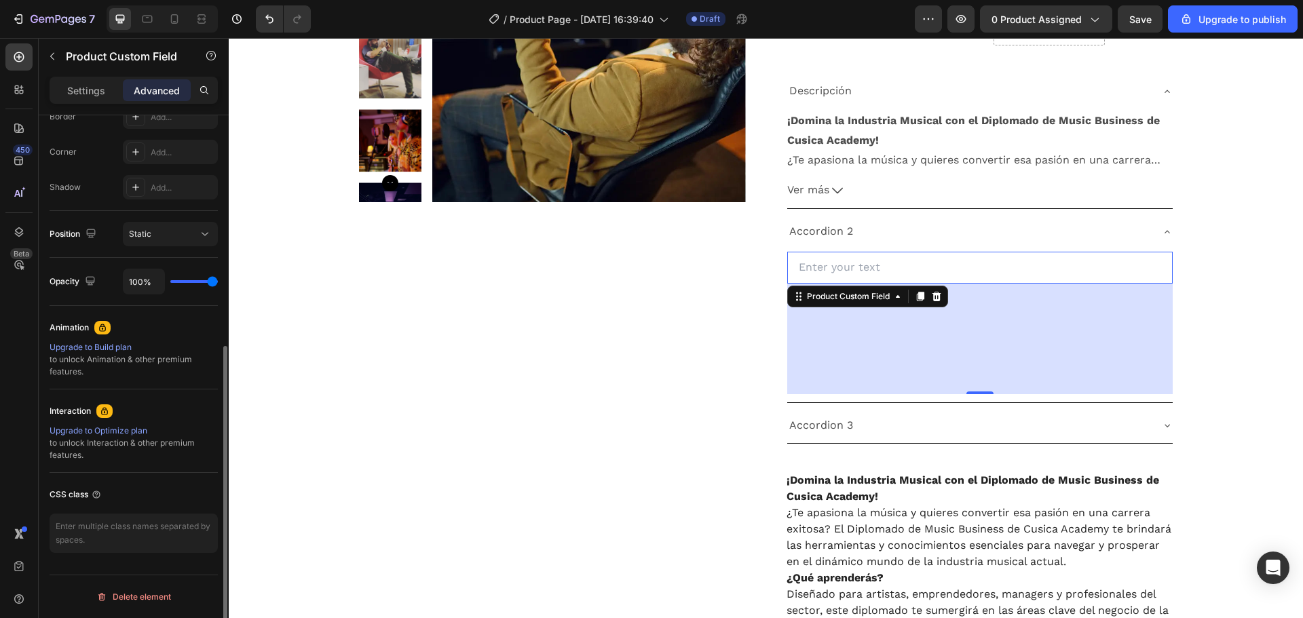
scroll to position [174, 0]
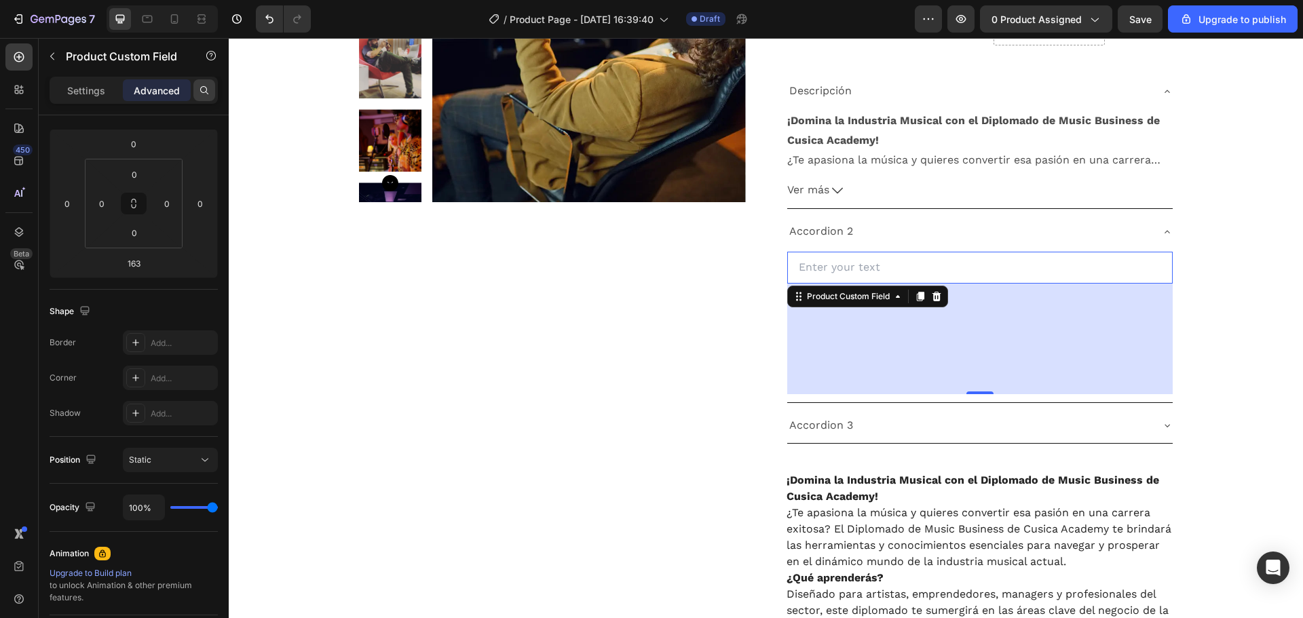
click at [205, 83] on div at bounding box center [204, 90] width 22 height 22
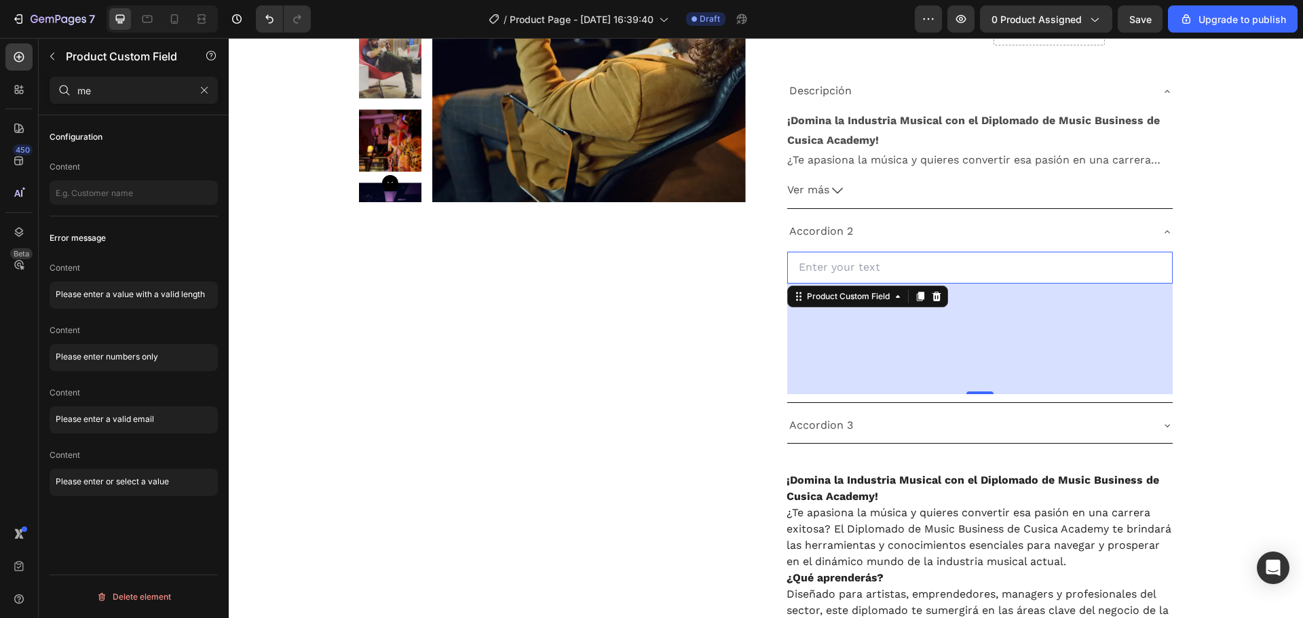
scroll to position [0, 0]
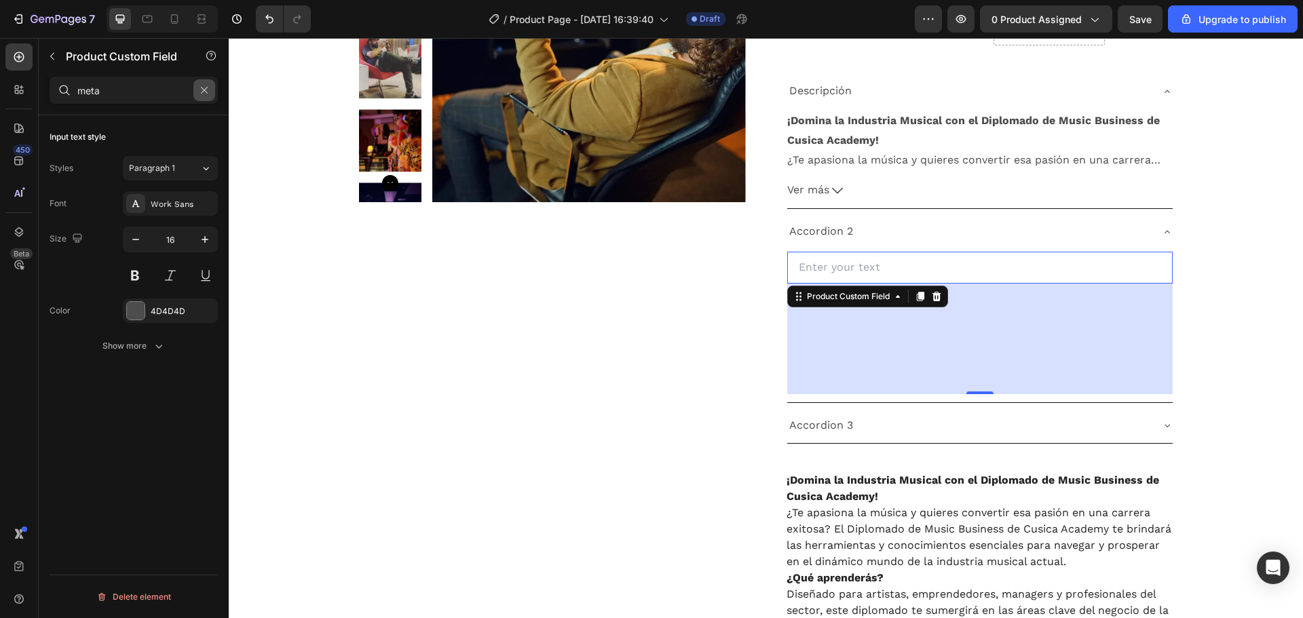
type input "meta"
drag, startPoint x: 212, startPoint y: 87, endPoint x: 192, endPoint y: 104, distance: 26.0
click at [212, 87] on button "button" at bounding box center [204, 90] width 22 height 22
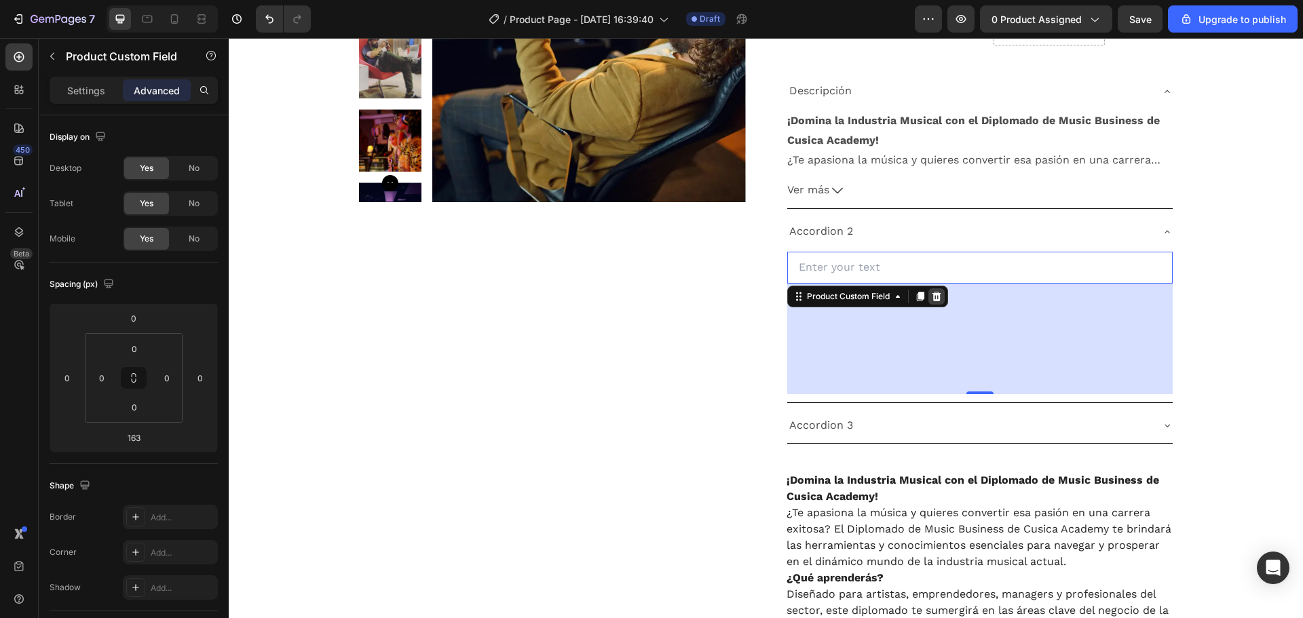
click at [933, 298] on icon at bounding box center [935, 296] width 9 height 9
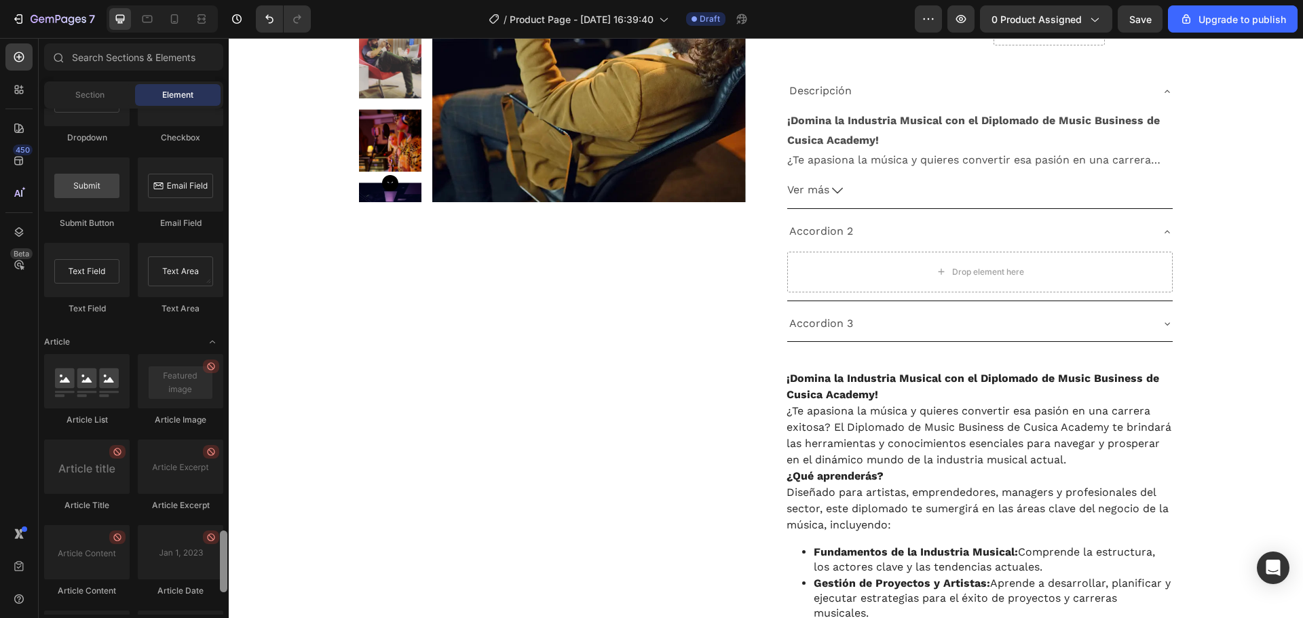
scroll to position [3338, 0]
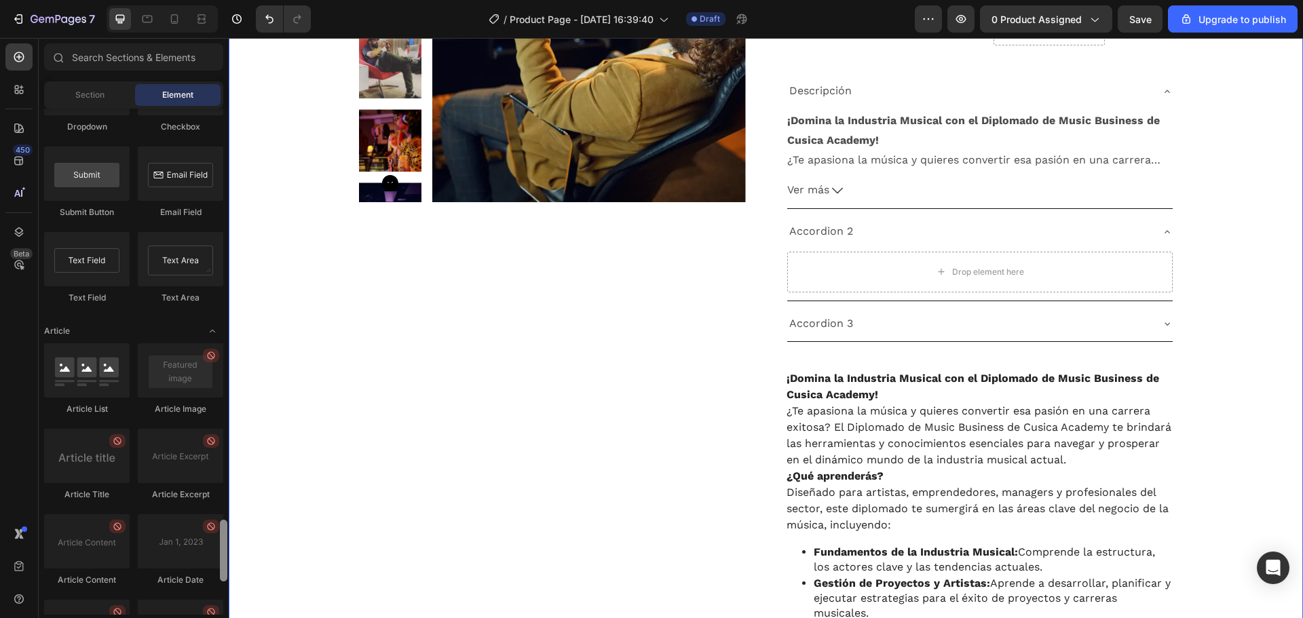
drag, startPoint x: 453, startPoint y: 471, endPoint x: 231, endPoint y: 575, distance: 245.2
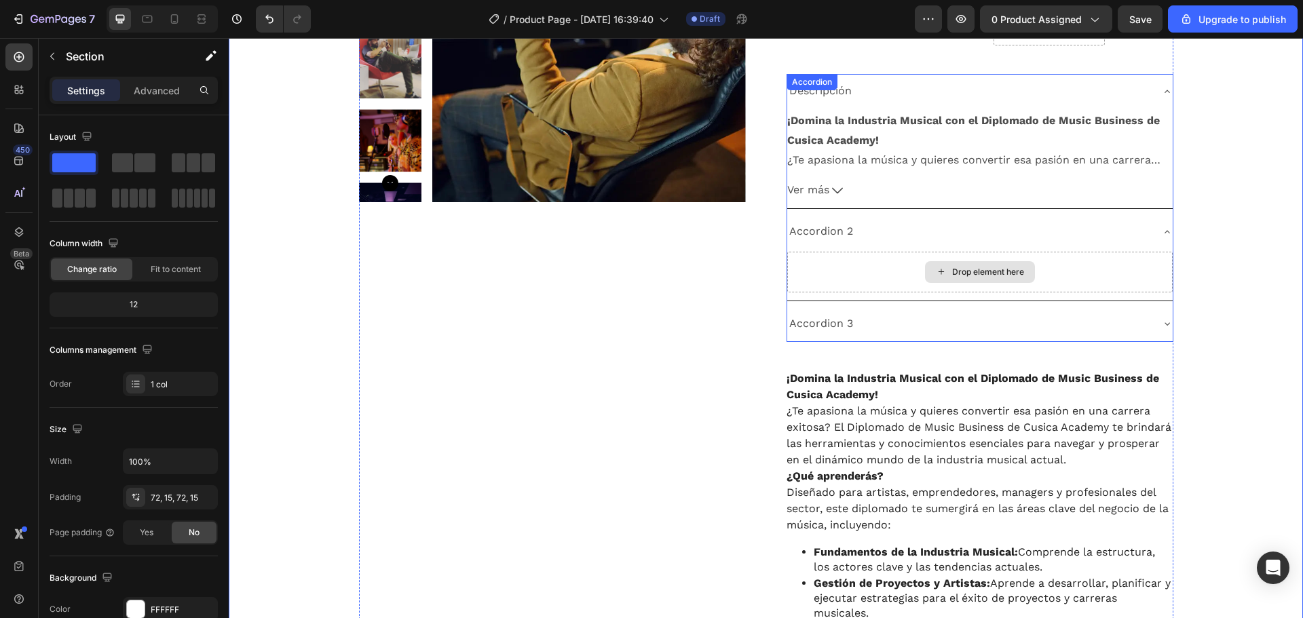
click at [977, 275] on div "Drop element here" at bounding box center [988, 272] width 72 height 11
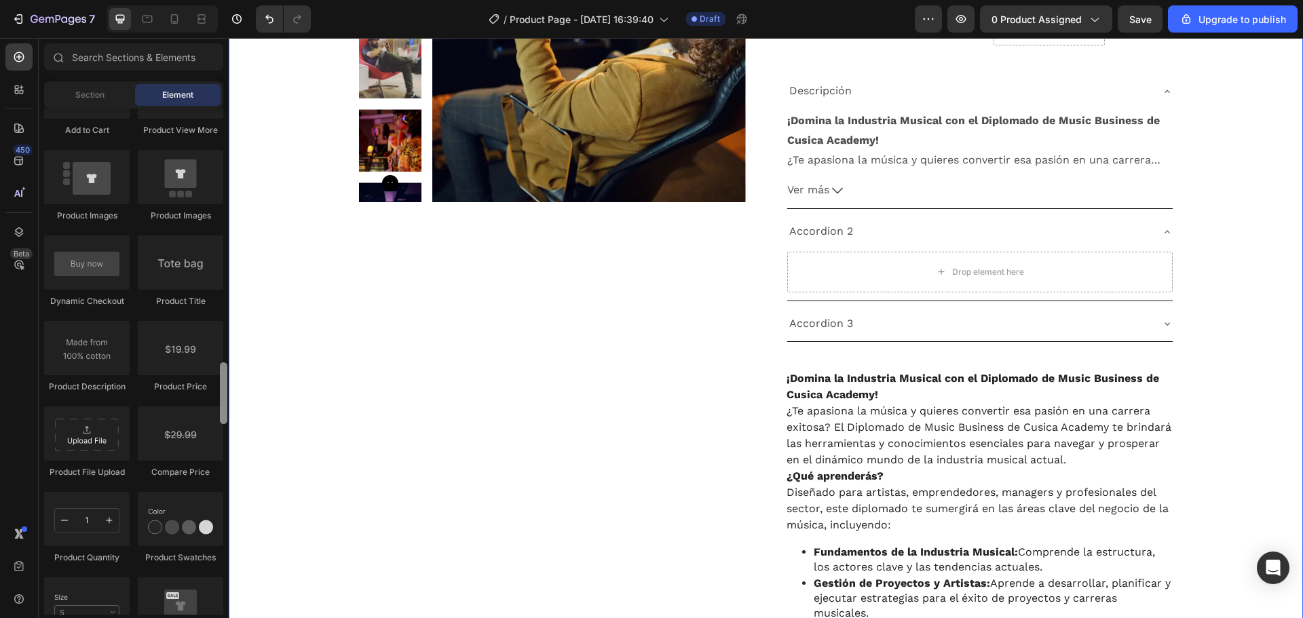
scroll to position [2050, 0]
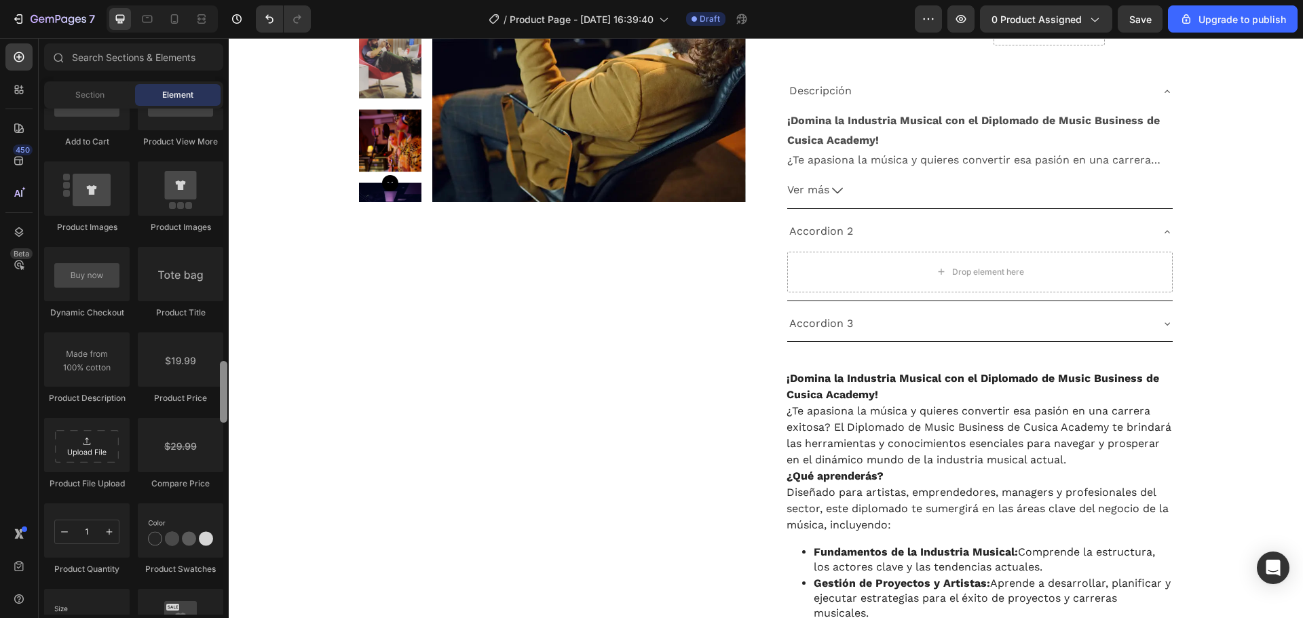
drag, startPoint x: 225, startPoint y: 379, endPoint x: 0, endPoint y: 341, distance: 227.9
click at [225, 379] on div at bounding box center [223, 392] width 7 height 62
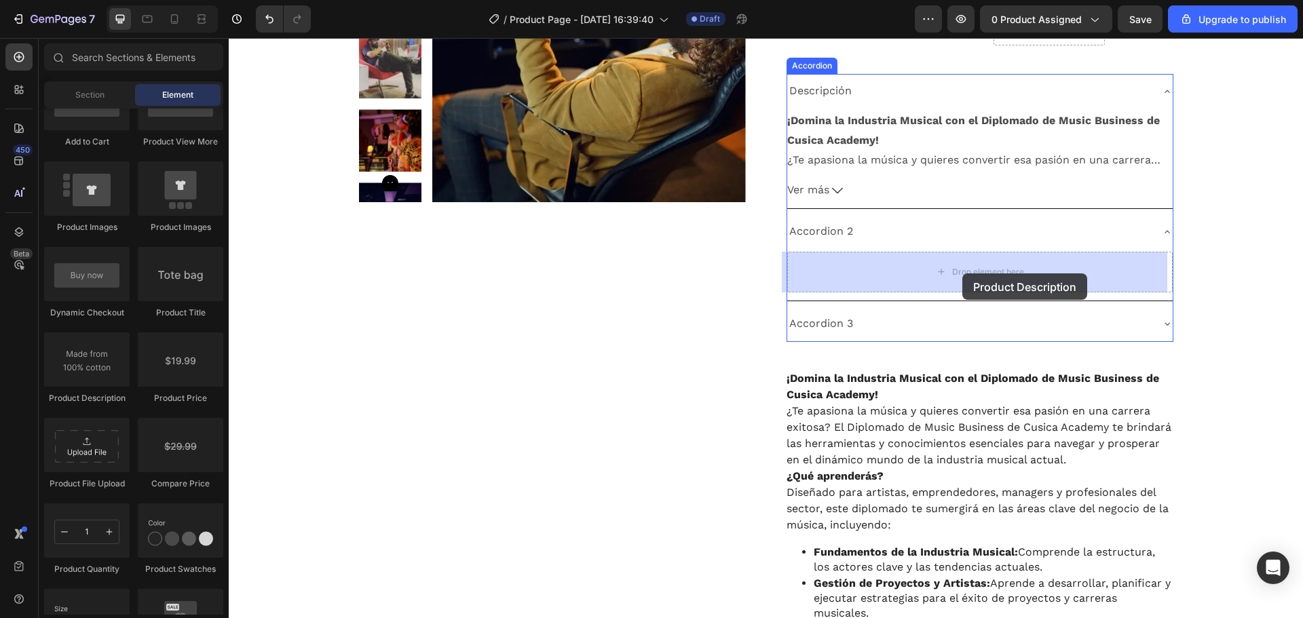
drag, startPoint x: 311, startPoint y: 413, endPoint x: 962, endPoint y: 273, distance: 666.1
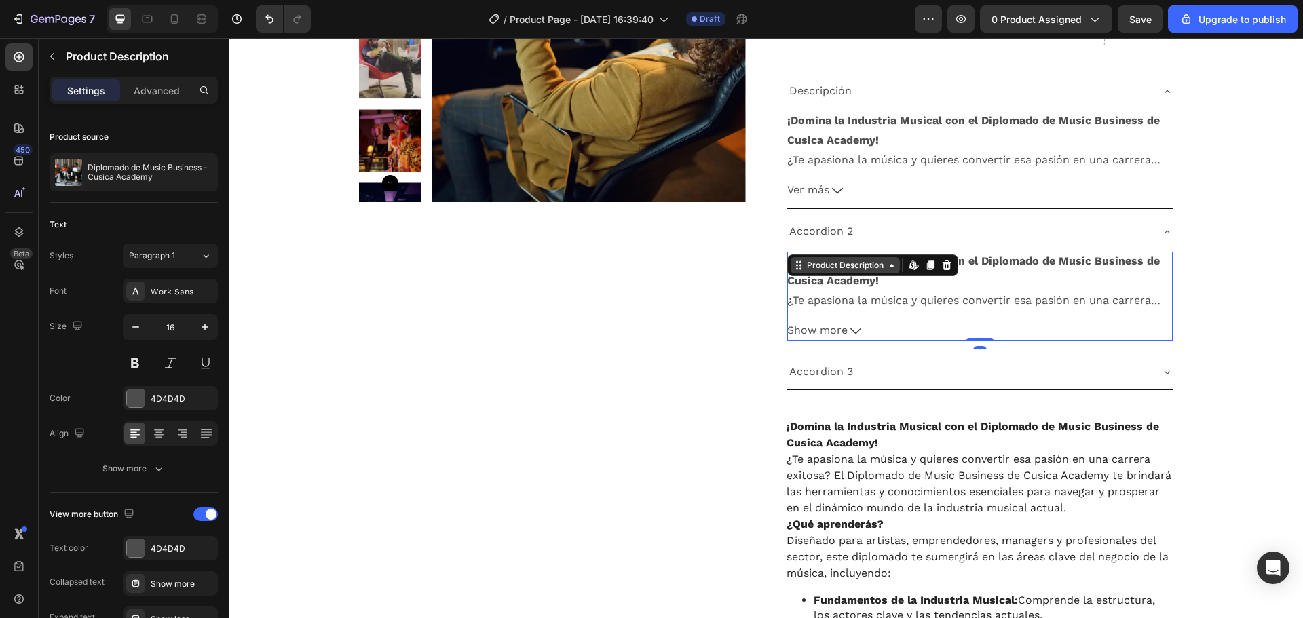
click at [870, 269] on div "Product Description" at bounding box center [845, 265] width 82 height 12
click at [915, 269] on div "Edit content in Shopify" at bounding box center [914, 265] width 16 height 16
click at [946, 264] on icon at bounding box center [946, 265] width 11 height 11
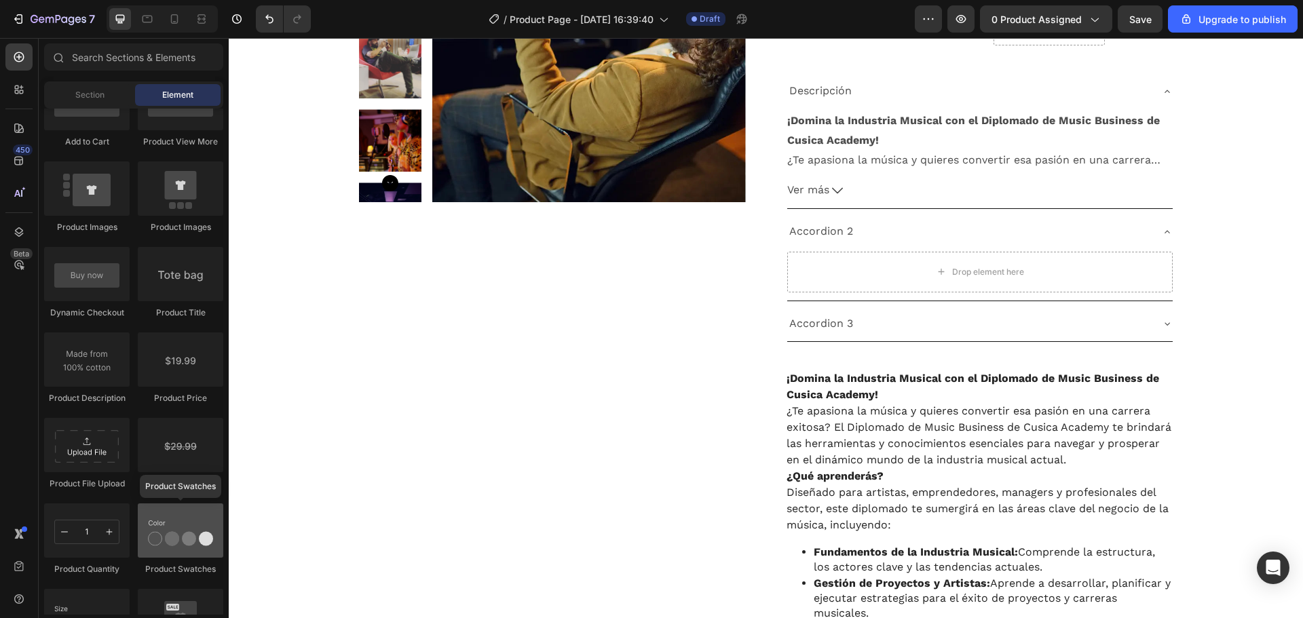
scroll to position [2276, 0]
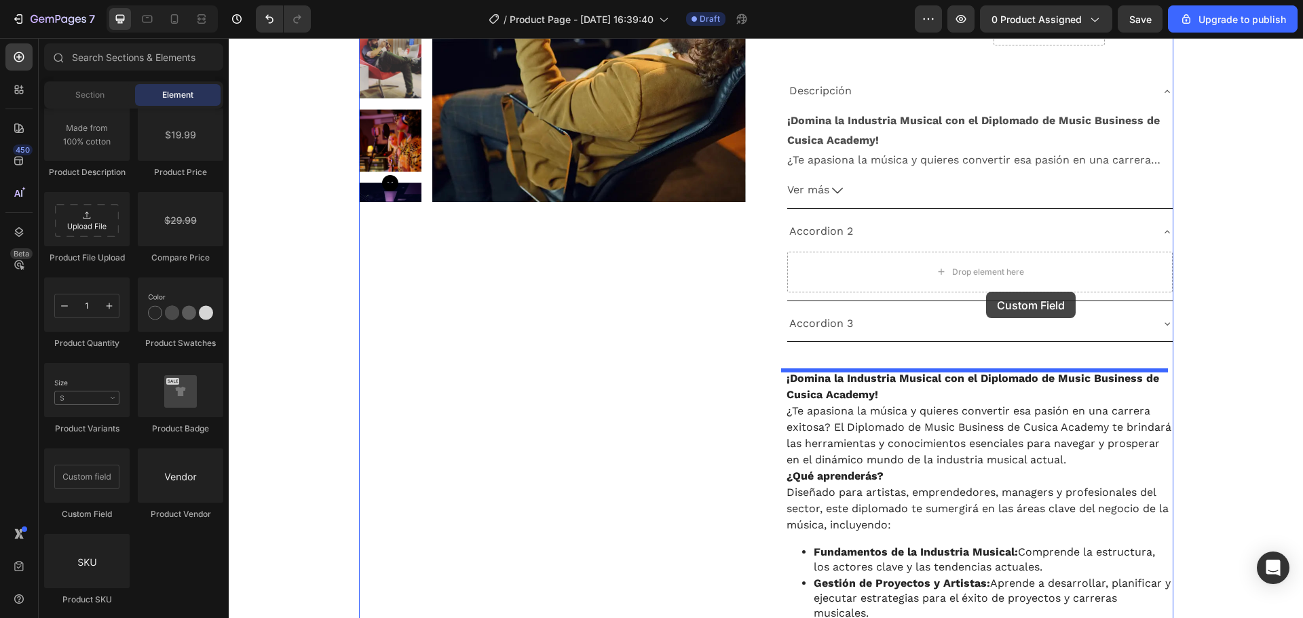
drag, startPoint x: 321, startPoint y: 528, endPoint x: 974, endPoint y: 276, distance: 700.4
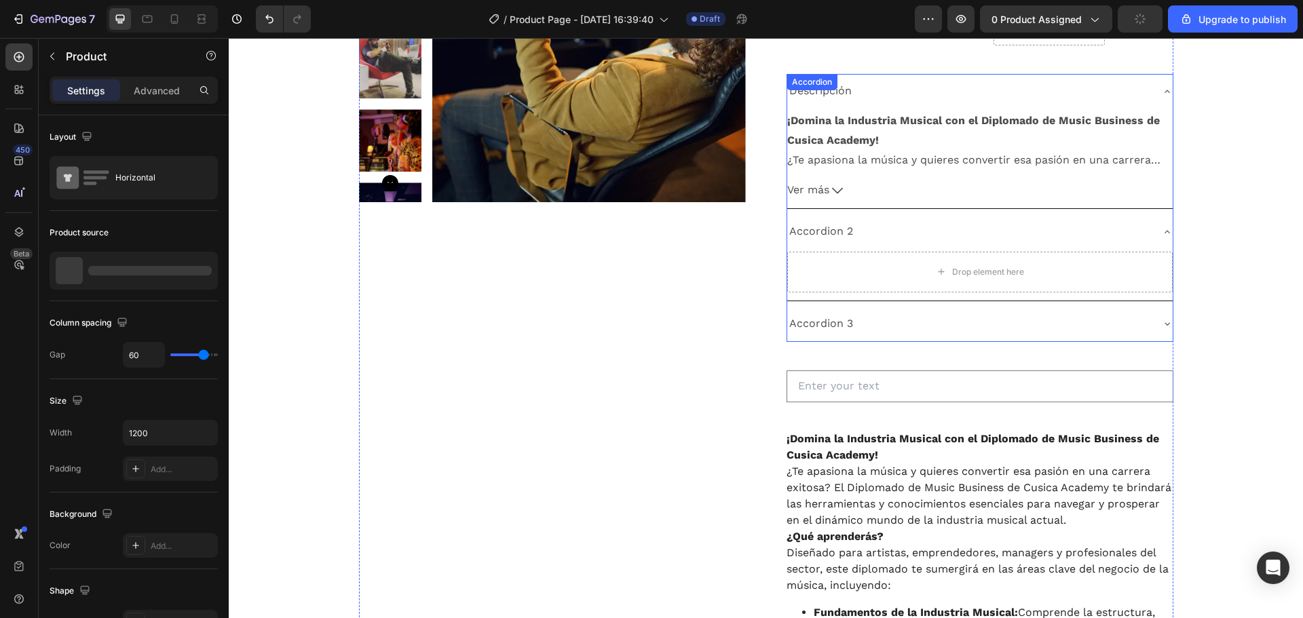
click at [967, 330] on div "Accordion 3" at bounding box center [969, 324] width 364 height 24
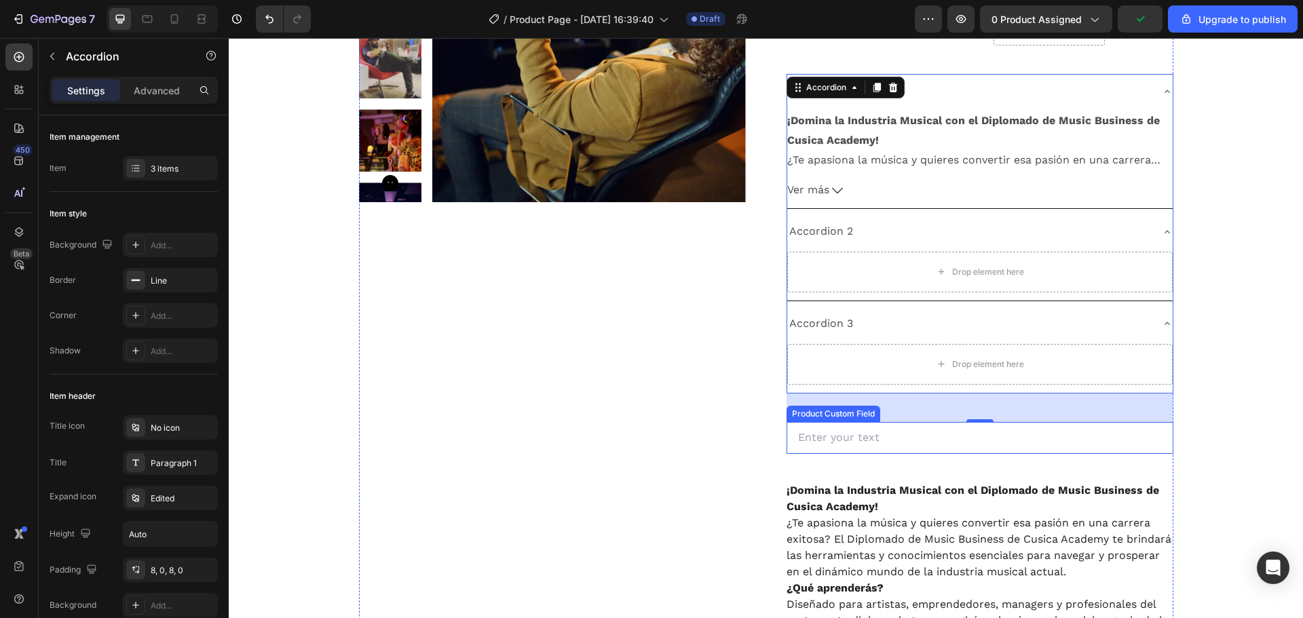
click at [905, 444] on input "text" at bounding box center [979, 438] width 387 height 32
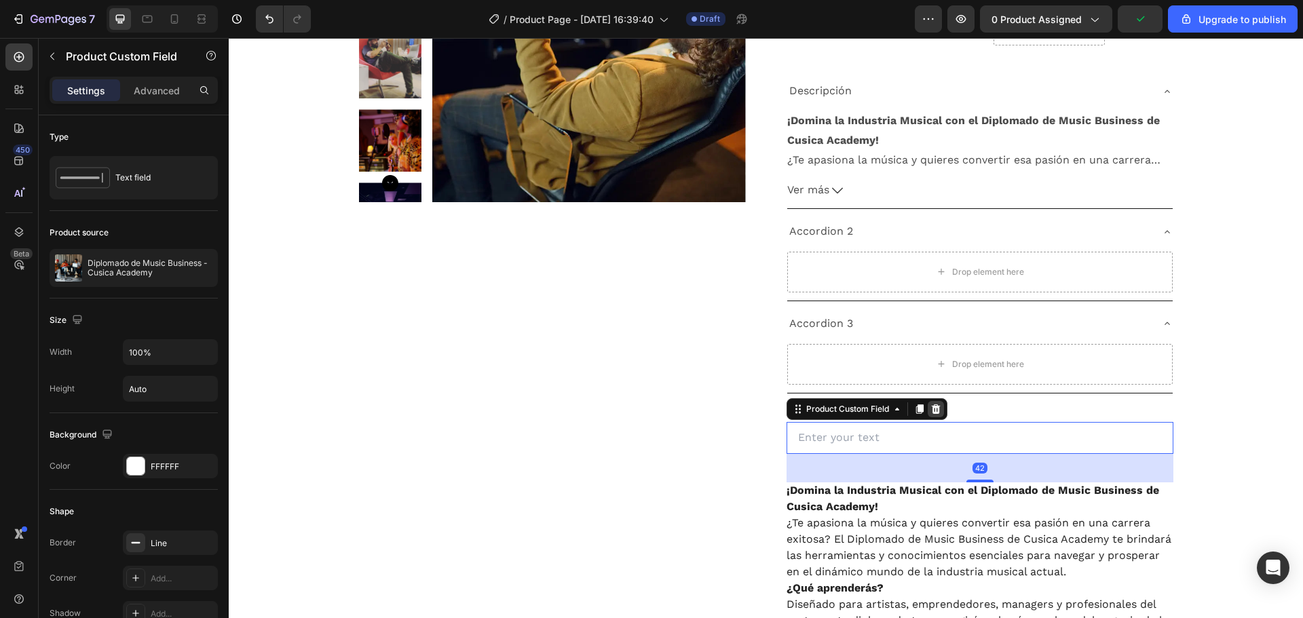
click at [934, 407] on icon at bounding box center [935, 408] width 9 height 9
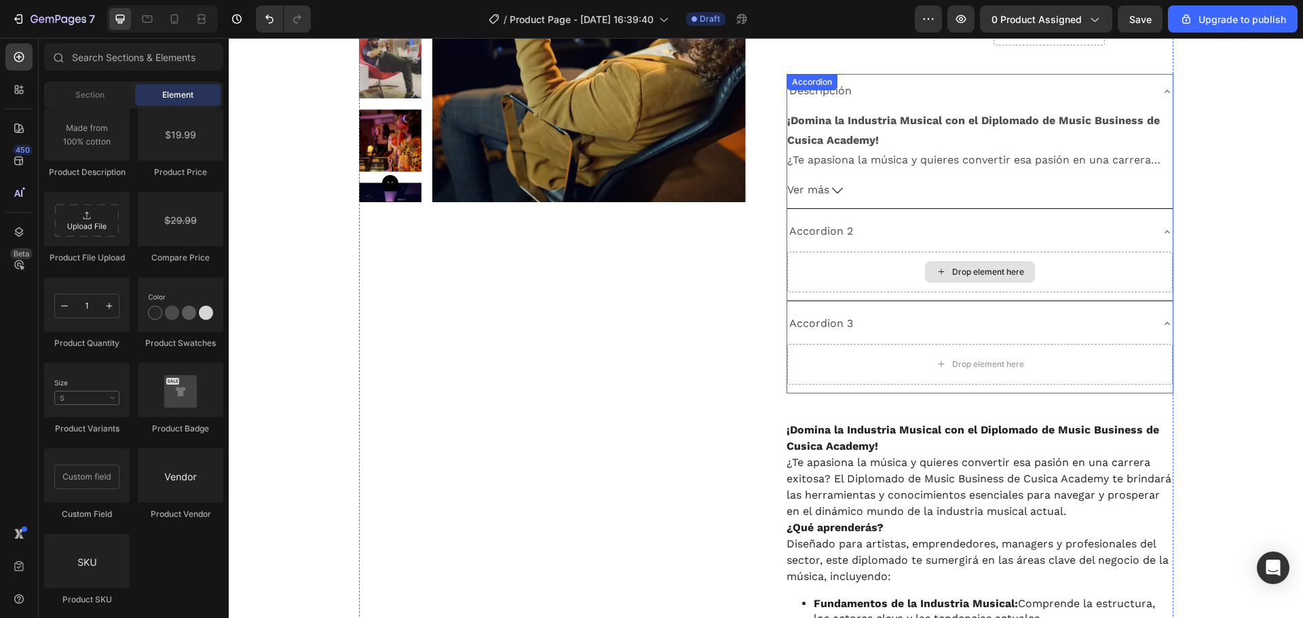
click at [1021, 281] on div "Drop element here" at bounding box center [980, 272] width 110 height 22
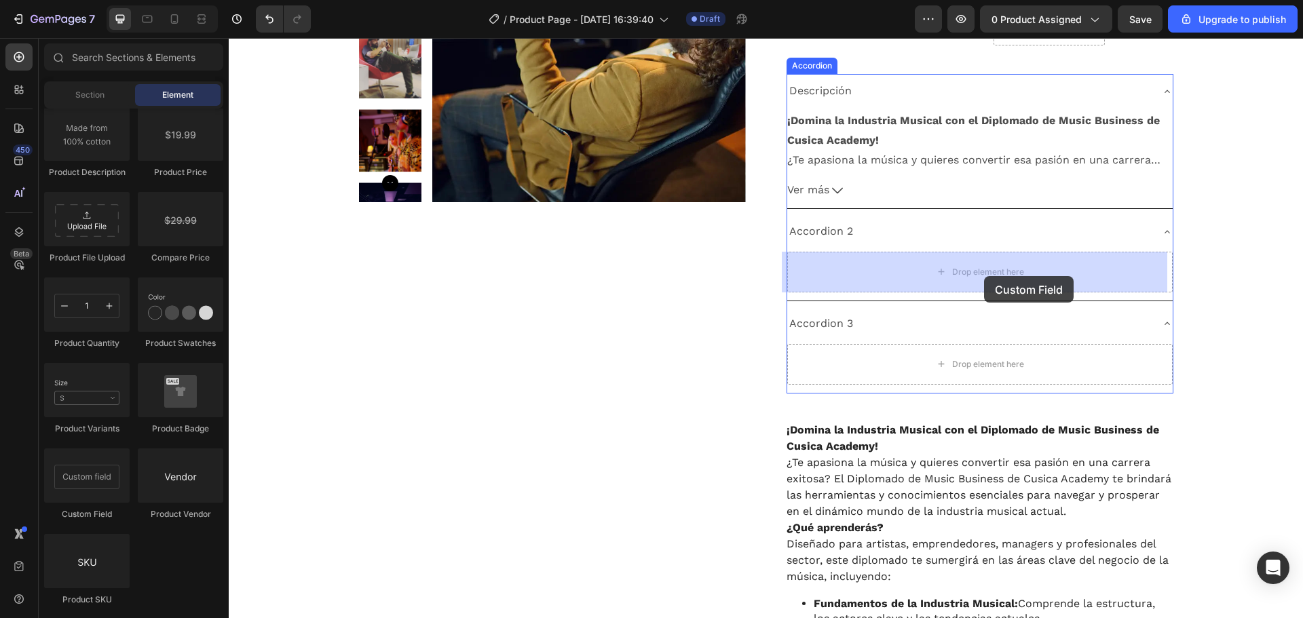
drag, startPoint x: 315, startPoint y: 516, endPoint x: 984, endPoint y: 276, distance: 710.1
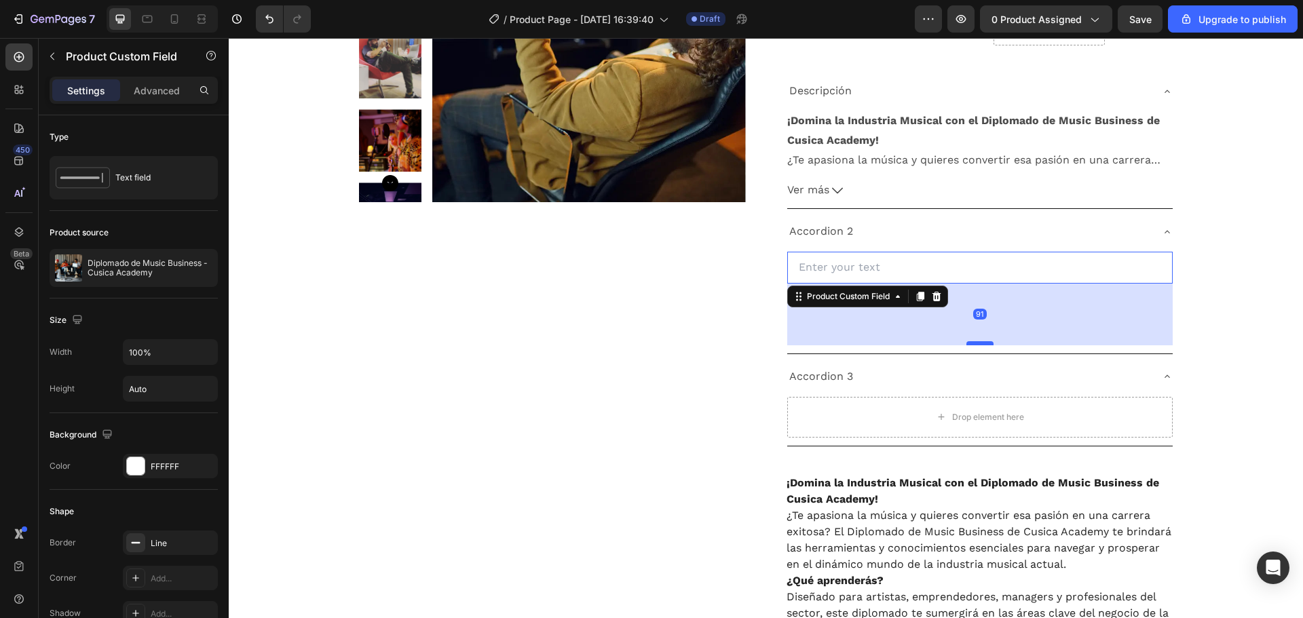
drag, startPoint x: 977, startPoint y: 281, endPoint x: 973, endPoint y: 343, distance: 61.9
click at [973, 343] on div at bounding box center [979, 343] width 27 height 4
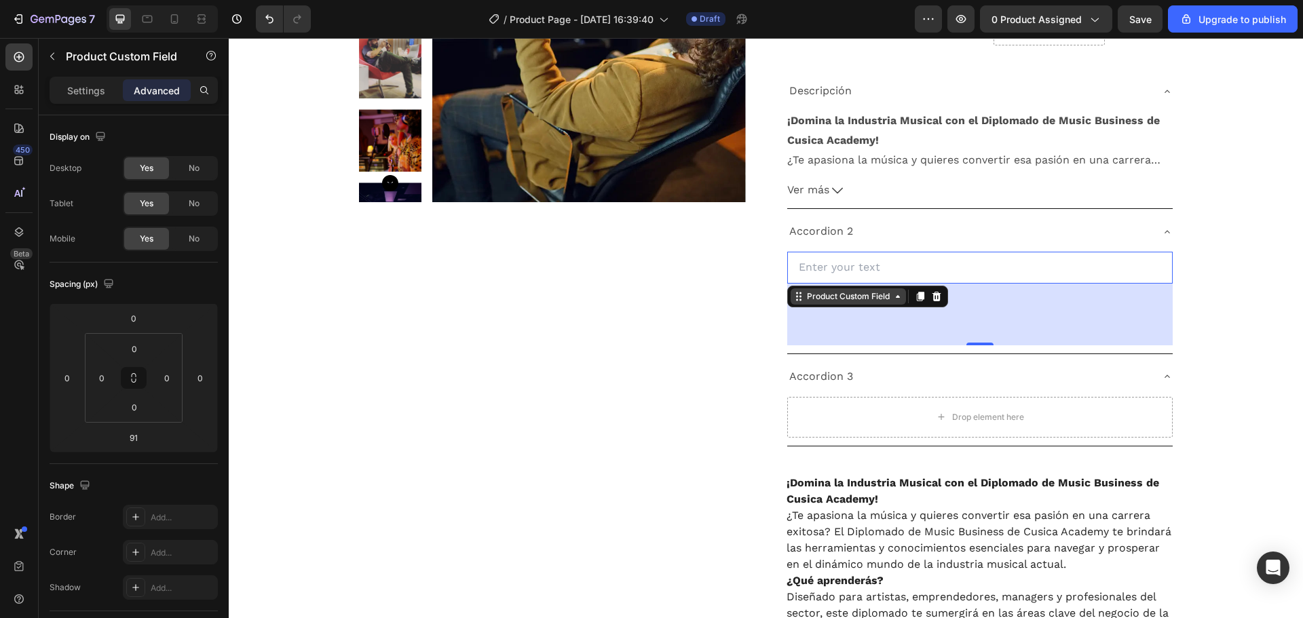
click at [870, 296] on div "Product Custom Field" at bounding box center [848, 296] width 88 height 12
click at [896, 299] on icon at bounding box center [897, 296] width 11 height 11
click at [824, 299] on div "Product Custom Field" at bounding box center [848, 296] width 88 height 12
click at [861, 305] on div "Product Custom Field Accordion Product Section" at bounding box center [867, 297] width 161 height 22
click at [860, 303] on div "Product Custom Field" at bounding box center [847, 296] width 115 height 16
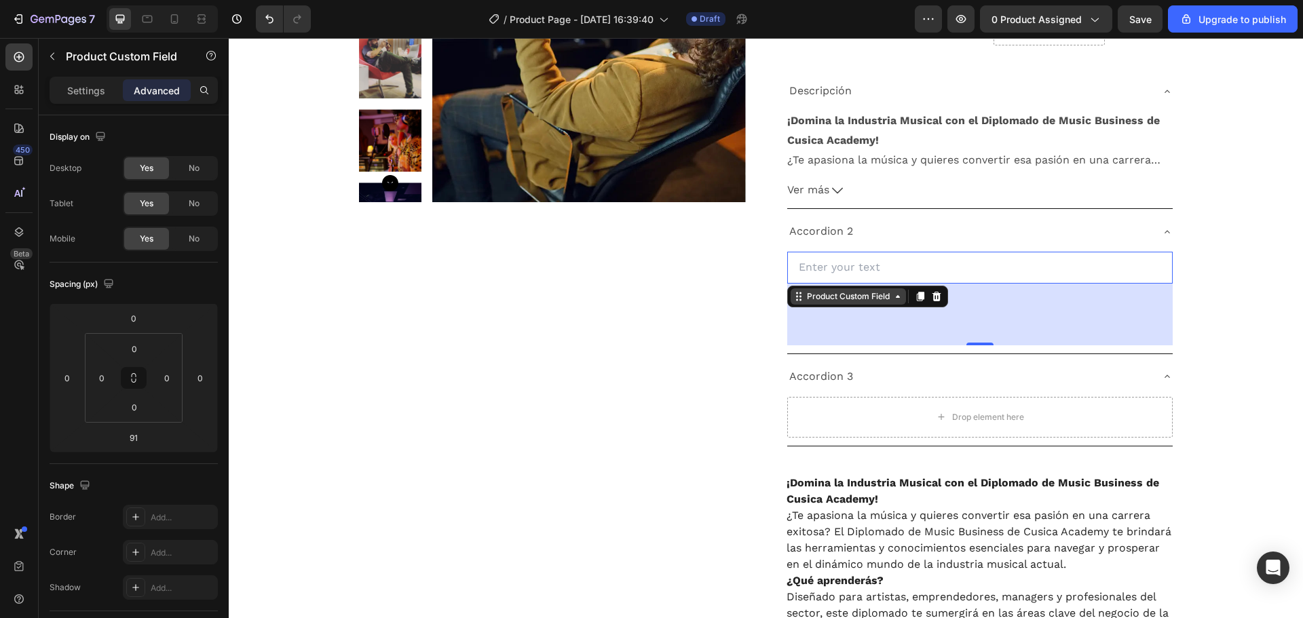
click at [860, 303] on div "Product Custom Field" at bounding box center [847, 296] width 115 height 16
click at [931, 297] on icon at bounding box center [935, 296] width 9 height 9
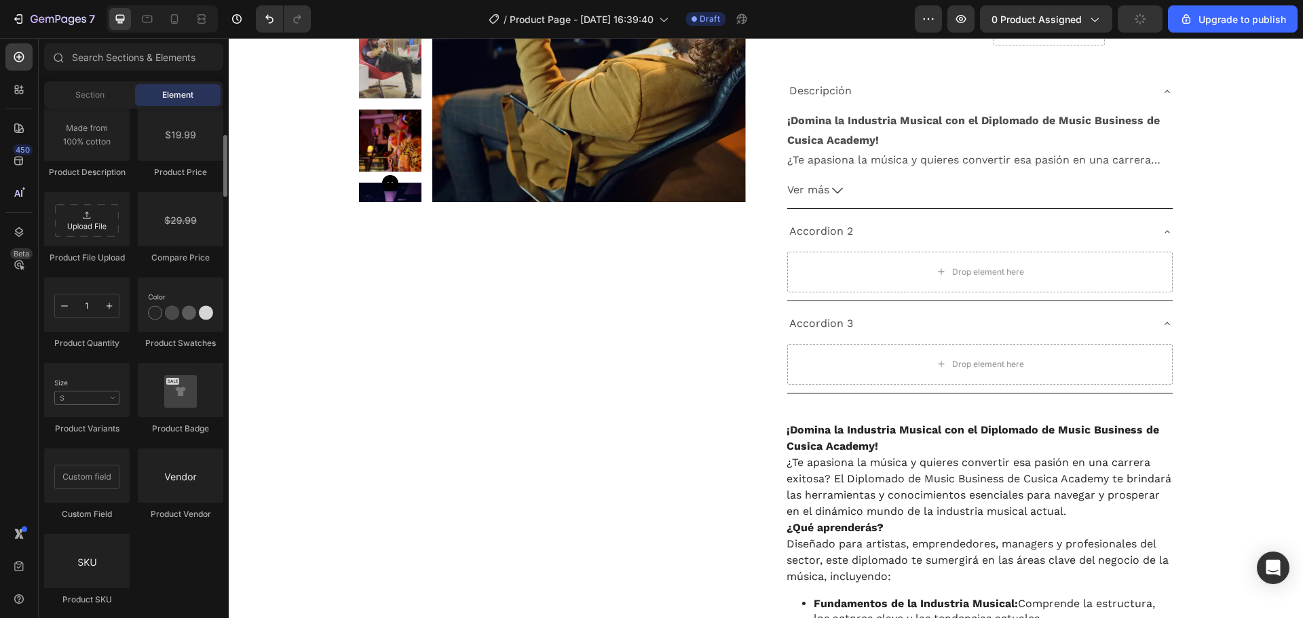
scroll to position [2050, 0]
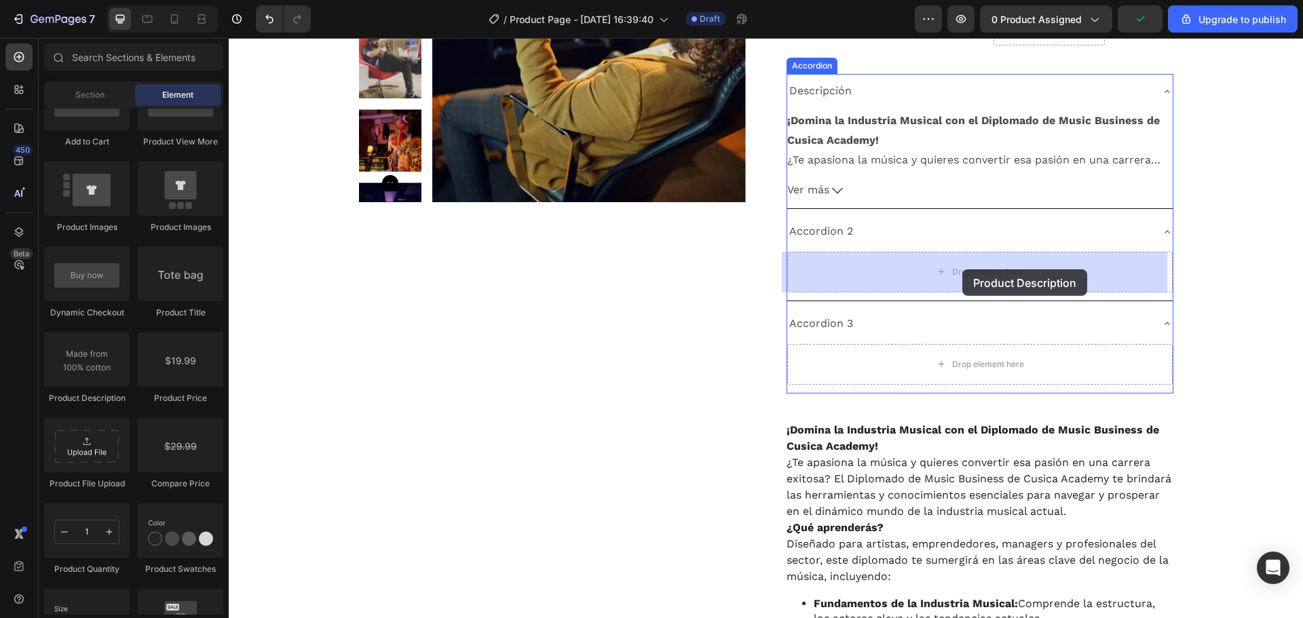
drag, startPoint x: 314, startPoint y: 400, endPoint x: 962, endPoint y: 269, distance: 661.0
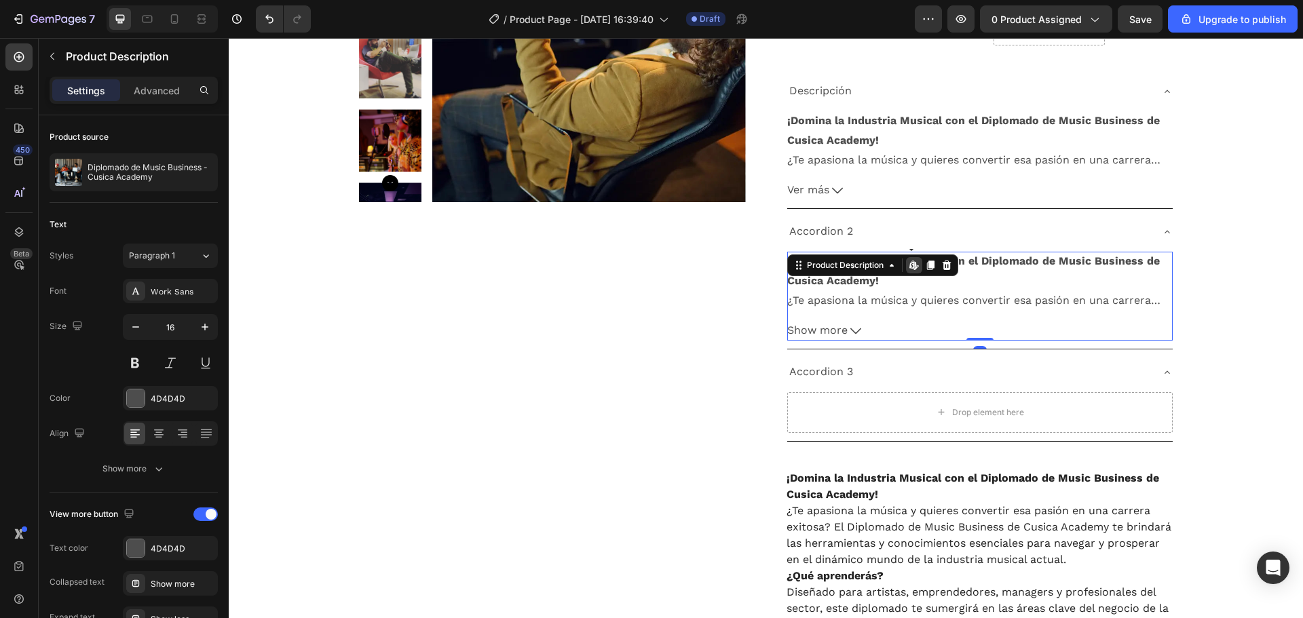
click at [913, 269] on icon at bounding box center [915, 268] width 4 height 4
click at [941, 267] on icon at bounding box center [946, 265] width 11 height 11
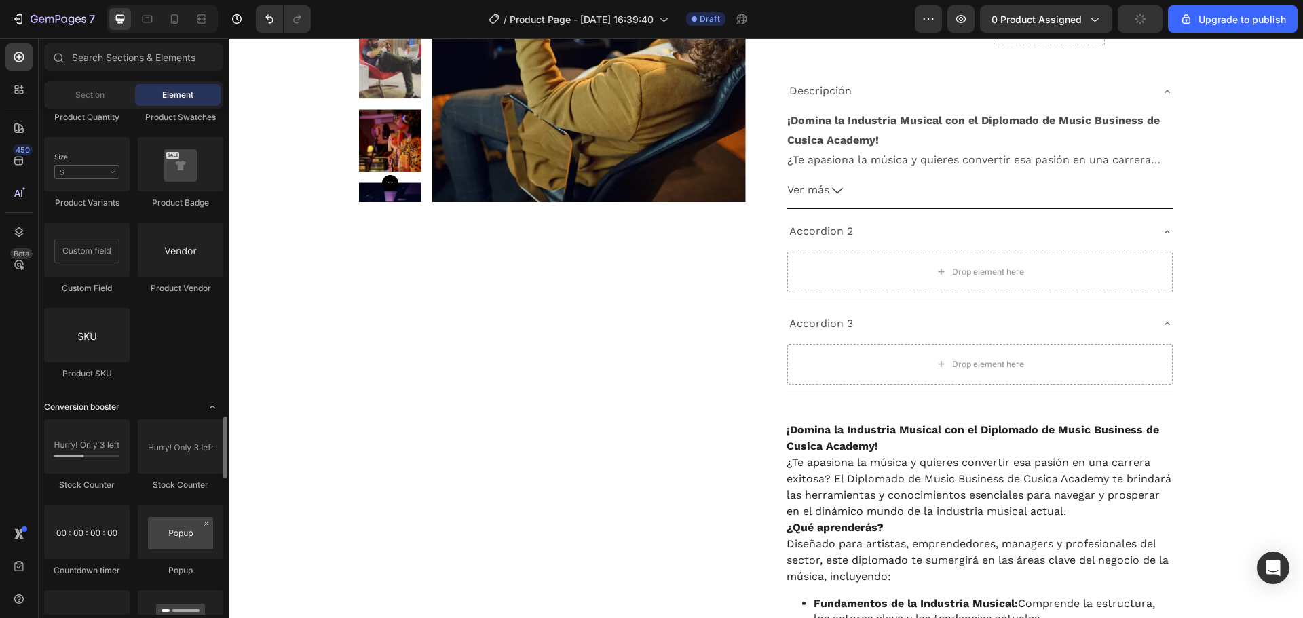
scroll to position [2276, 0]
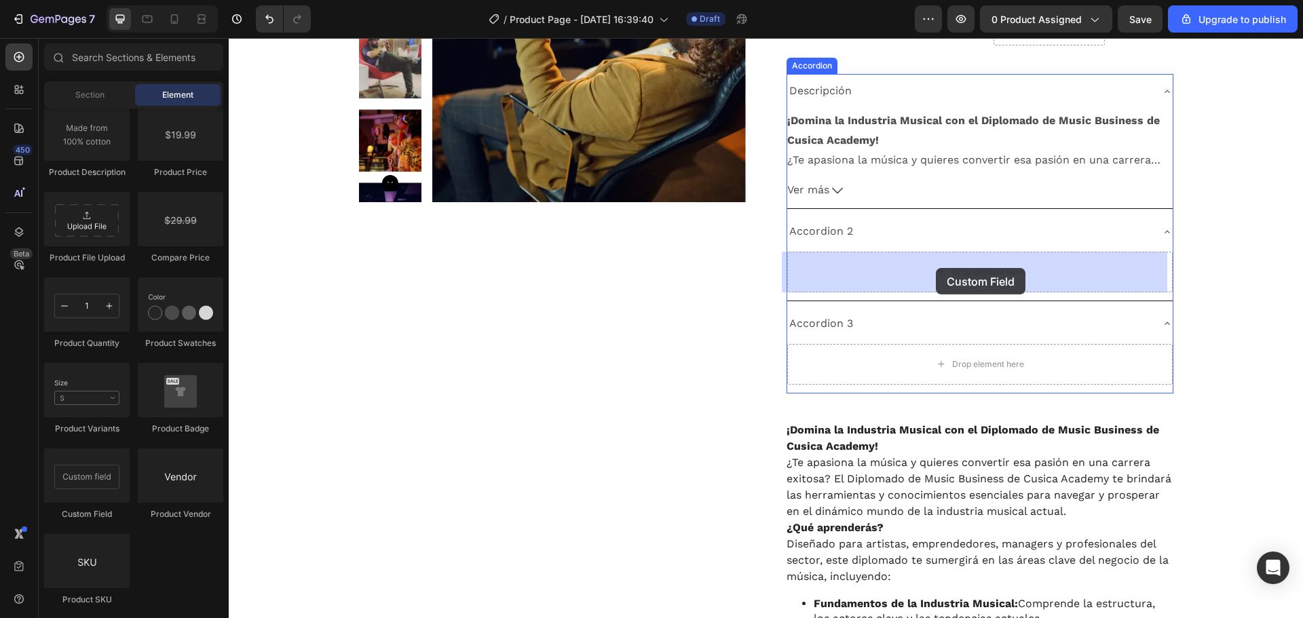
drag, startPoint x: 322, startPoint y: 520, endPoint x: 936, endPoint y: 268, distance: 663.8
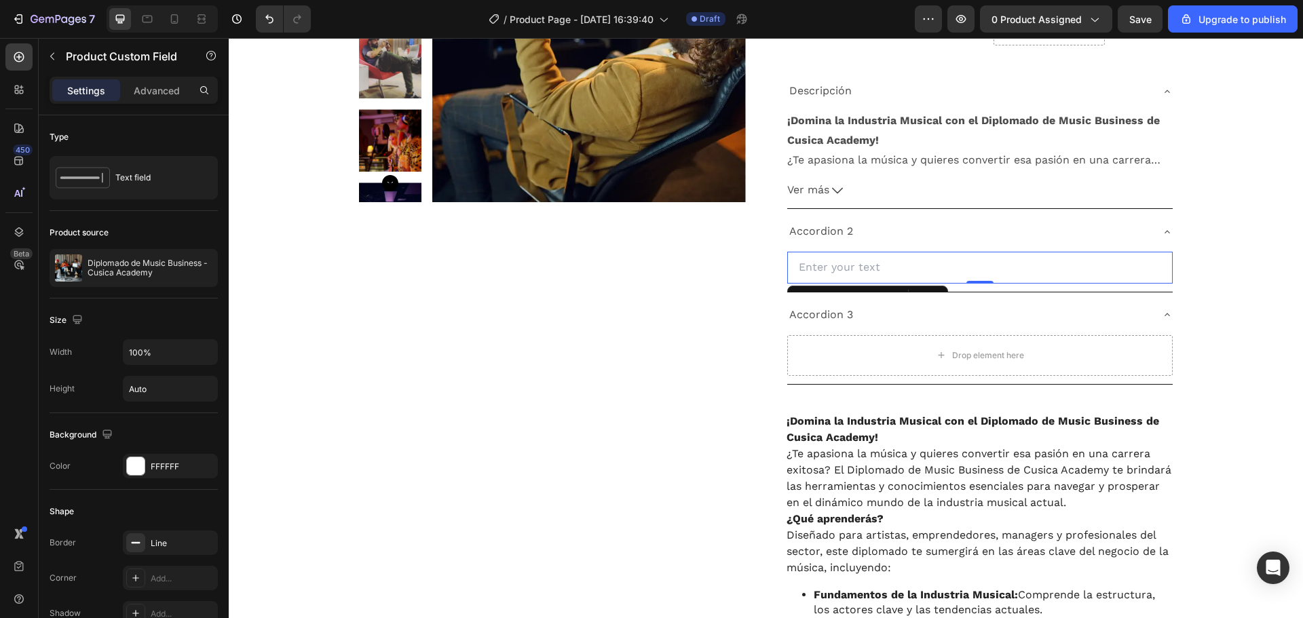
click at [877, 271] on input "text" at bounding box center [979, 268] width 385 height 32
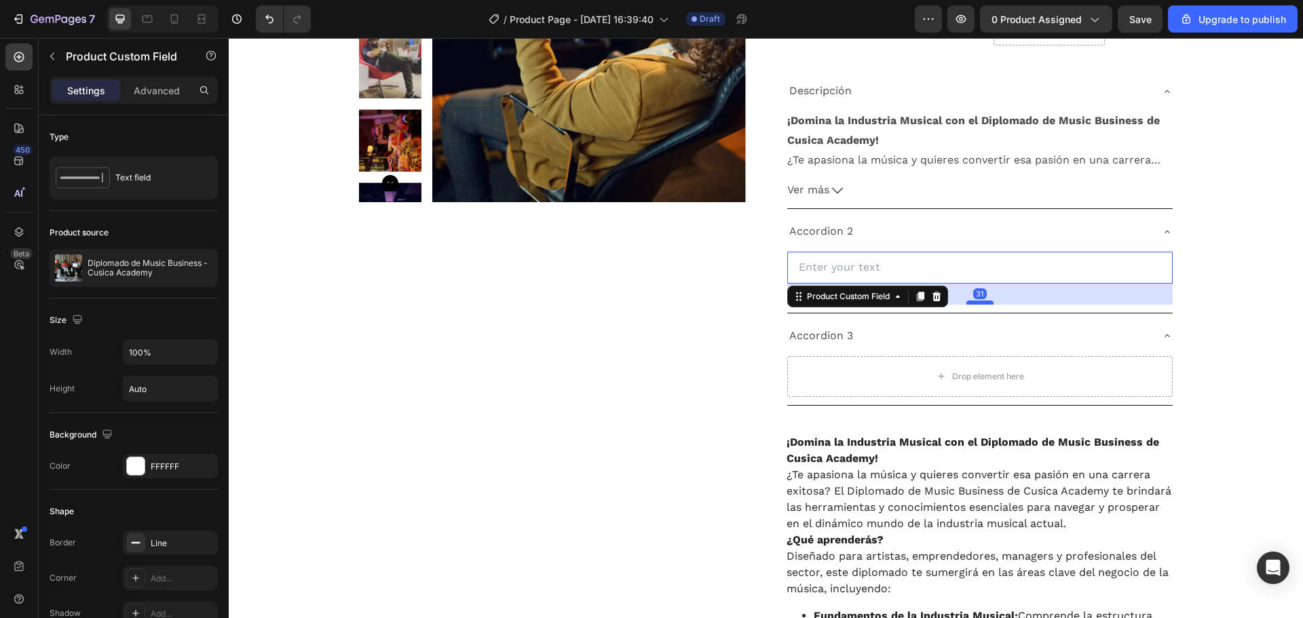
drag, startPoint x: 969, startPoint y: 282, endPoint x: 968, endPoint y: 303, distance: 21.1
click at [968, 303] on div at bounding box center [979, 303] width 27 height 4
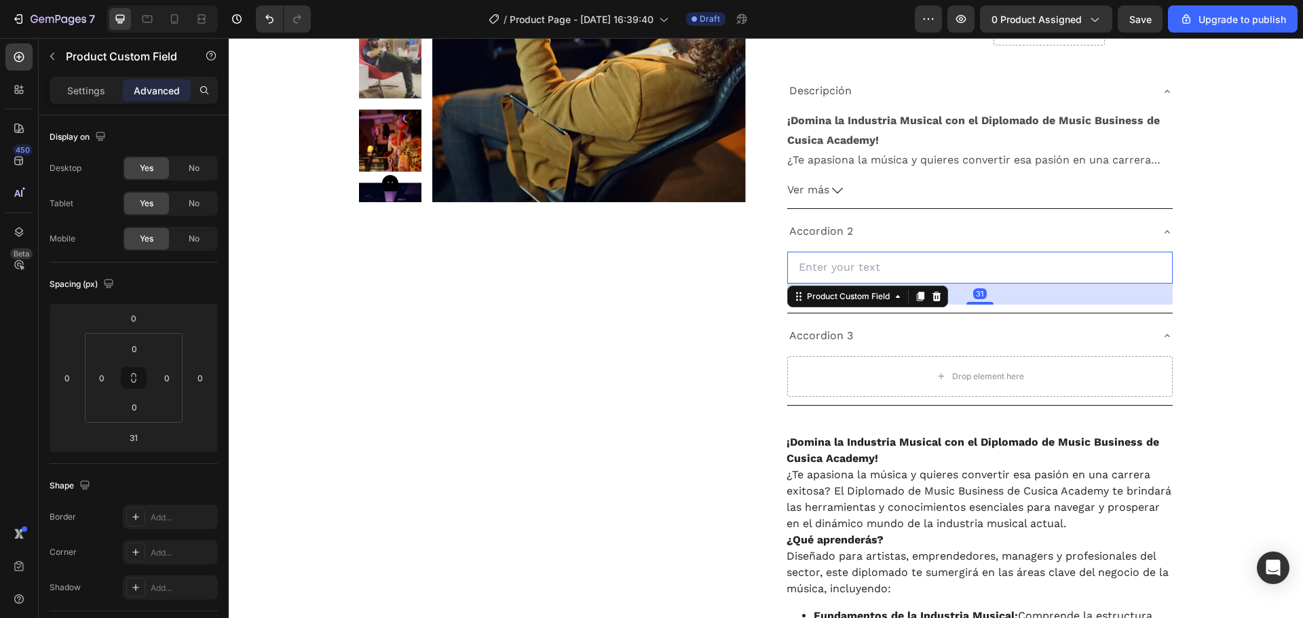
click at [844, 267] on input "text" at bounding box center [979, 268] width 385 height 32
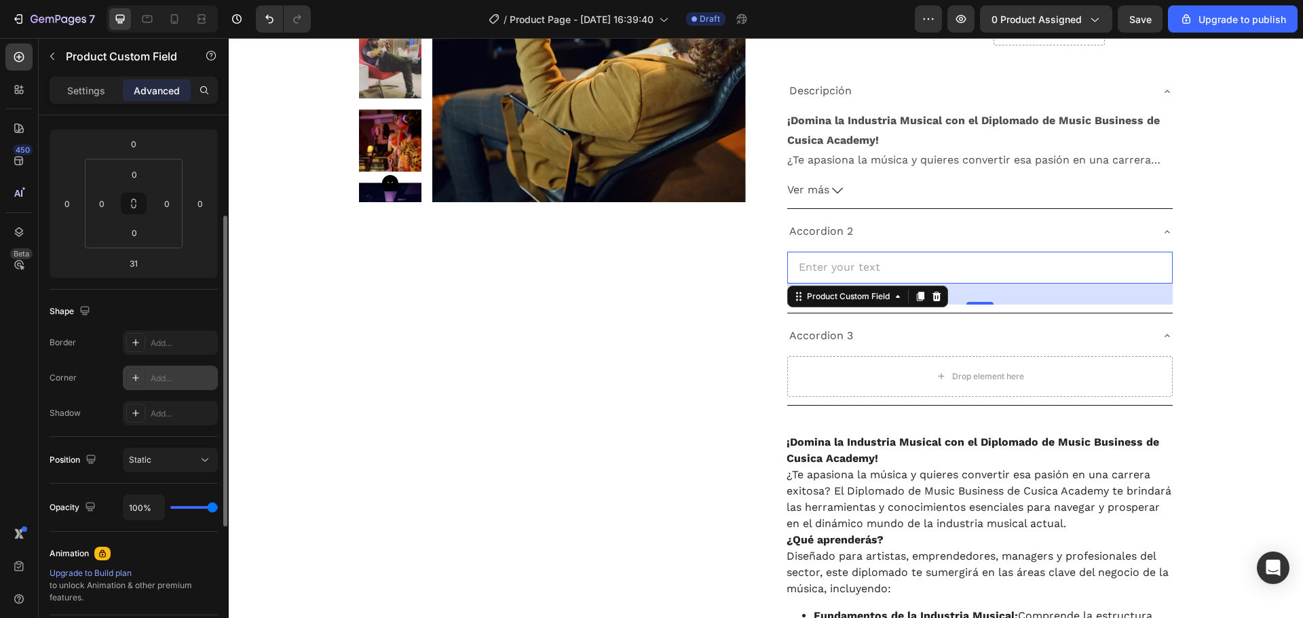
scroll to position [0, 0]
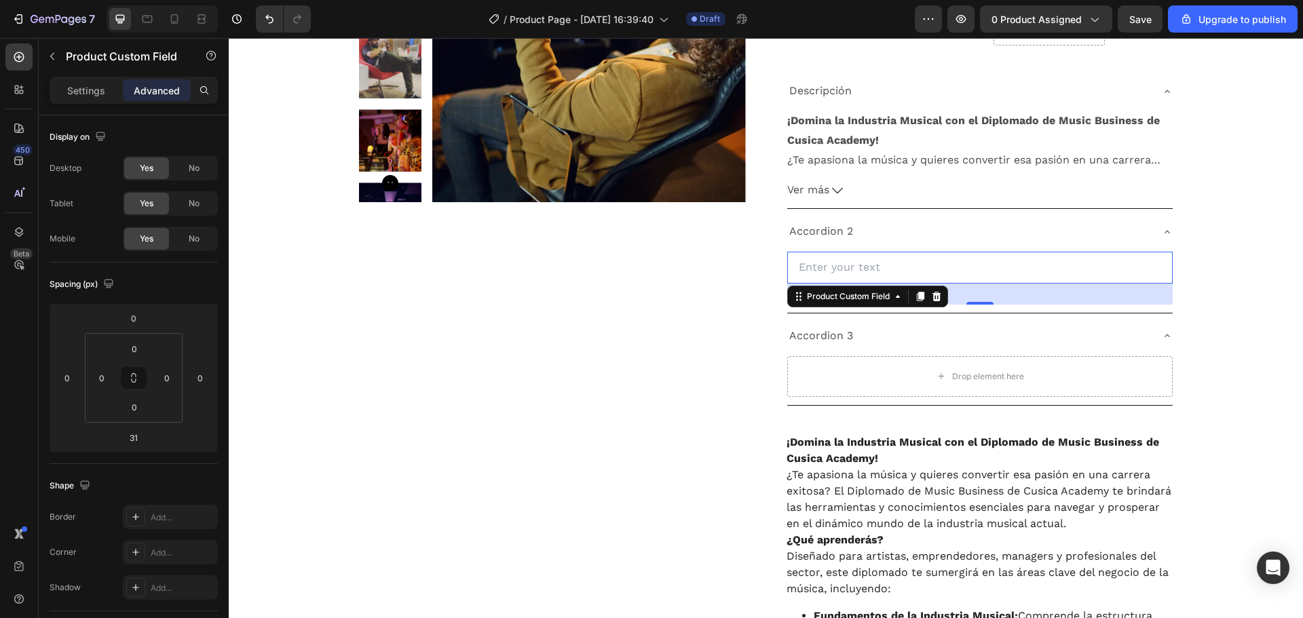
paste input "Lo que necesitas"
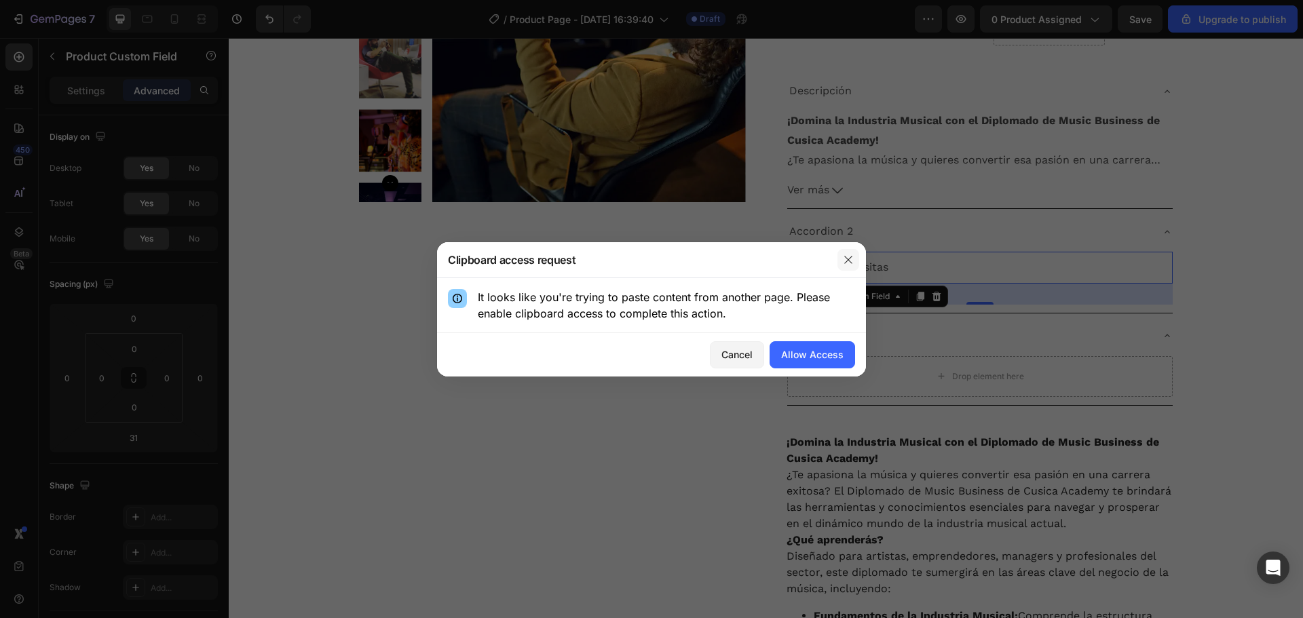
type input "Lo que necesitas"
click at [844, 258] on icon "button" at bounding box center [848, 259] width 11 height 11
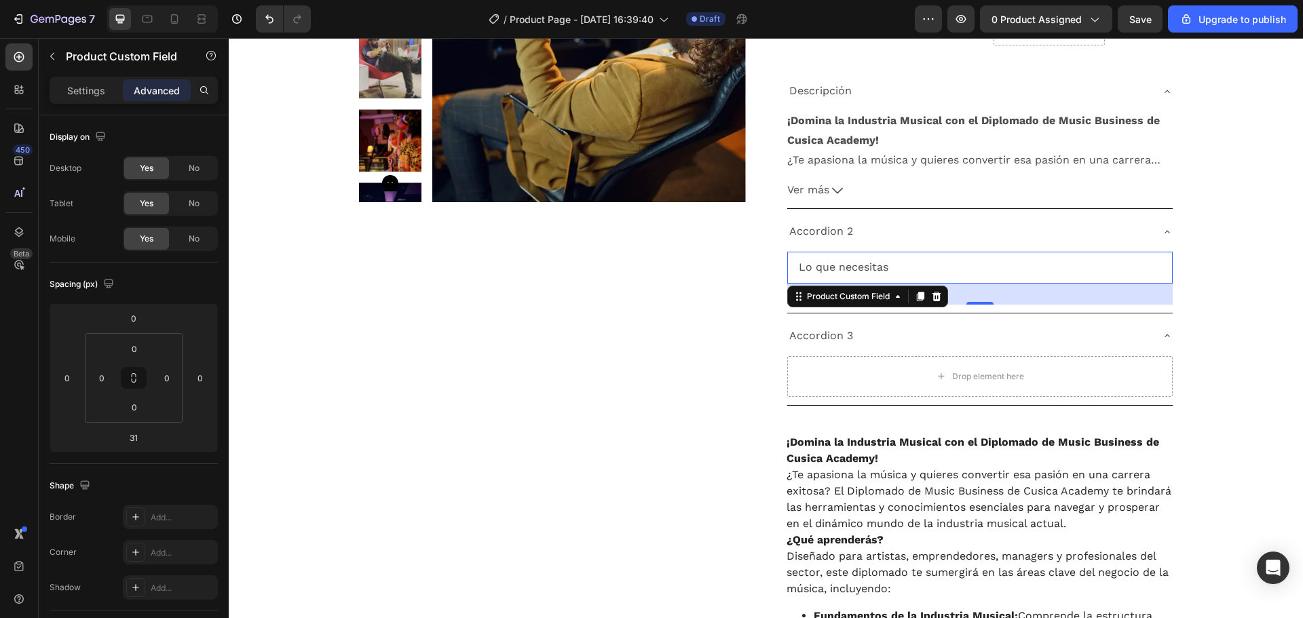
click at [847, 273] on input "Lo que necesitas" at bounding box center [979, 268] width 385 height 32
paste input "Lo que necesitas"
type input "Lo que necesitas"
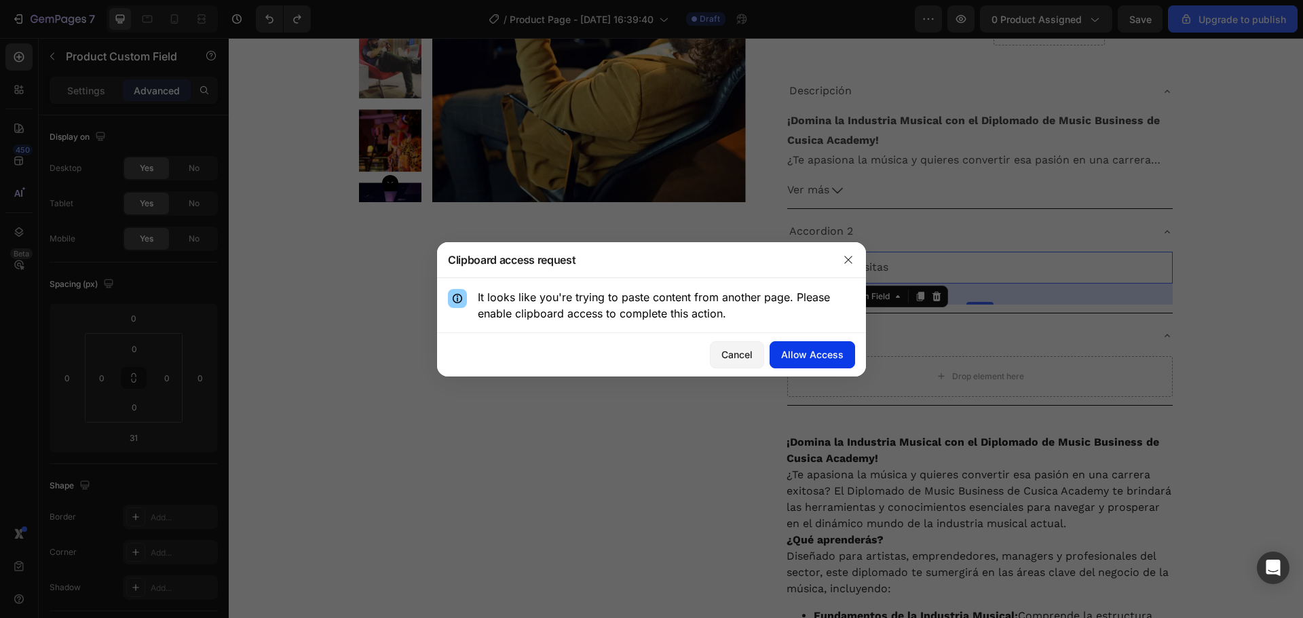
click at [803, 353] on div "Allow Access" at bounding box center [812, 354] width 62 height 14
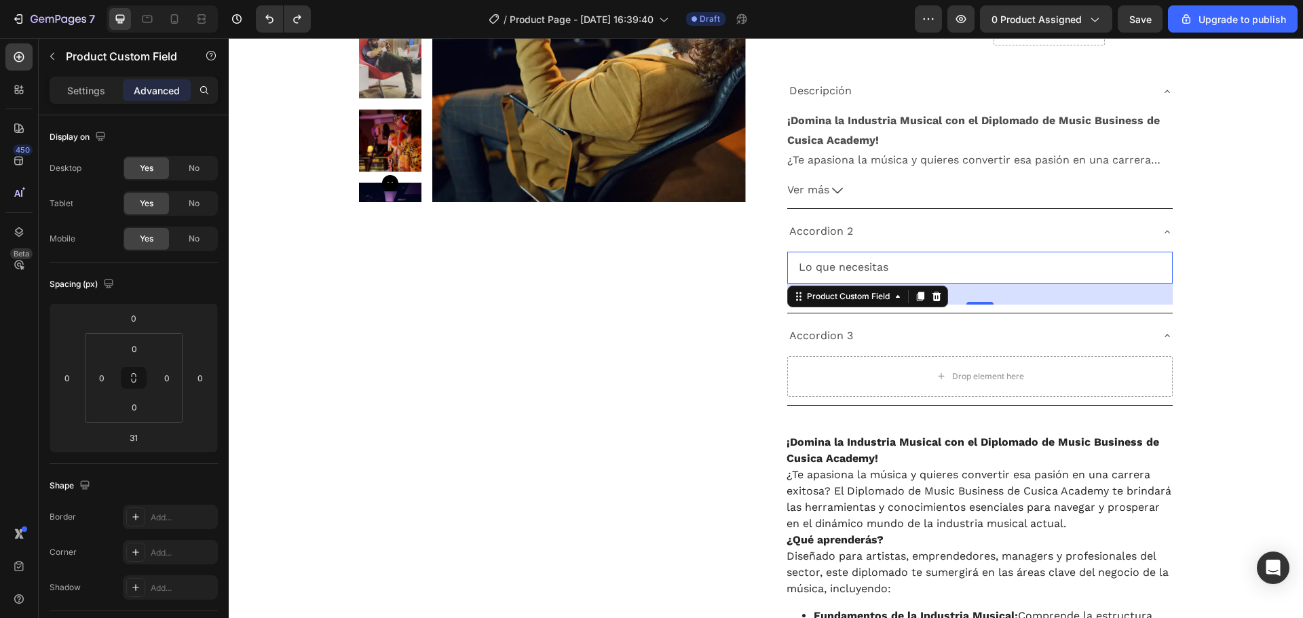
click at [969, 271] on input "Lo que necesitas" at bounding box center [979, 268] width 385 height 32
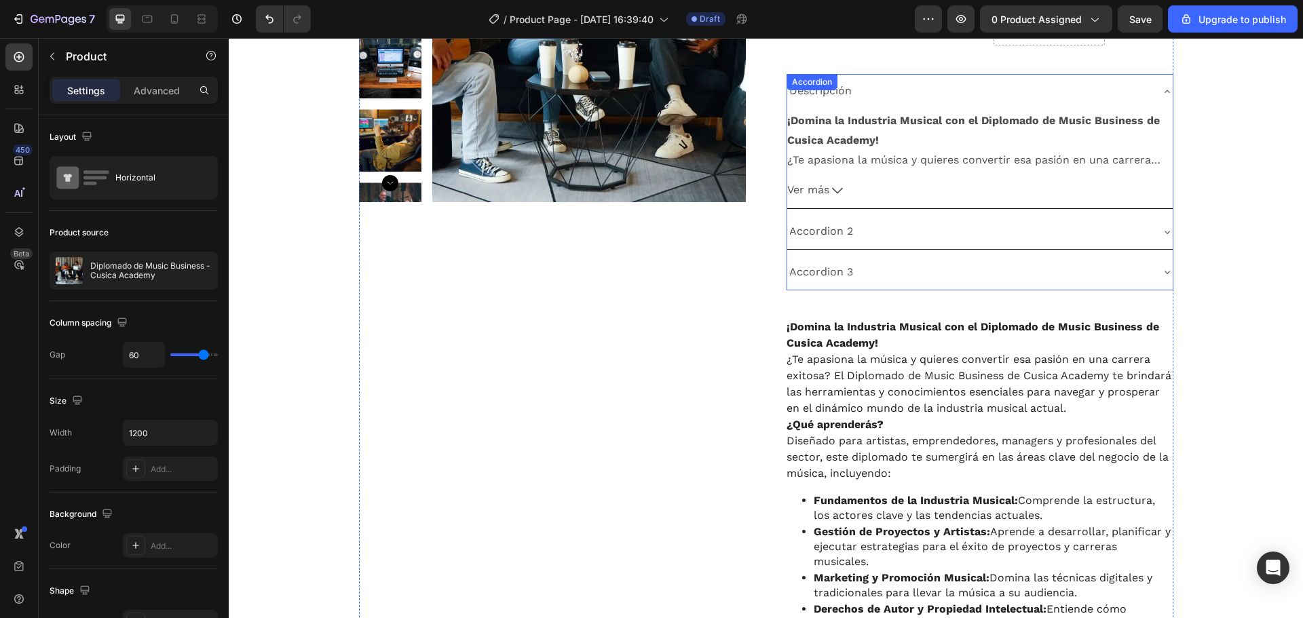
click at [885, 238] on div "Accordion 2" at bounding box center [969, 232] width 364 height 24
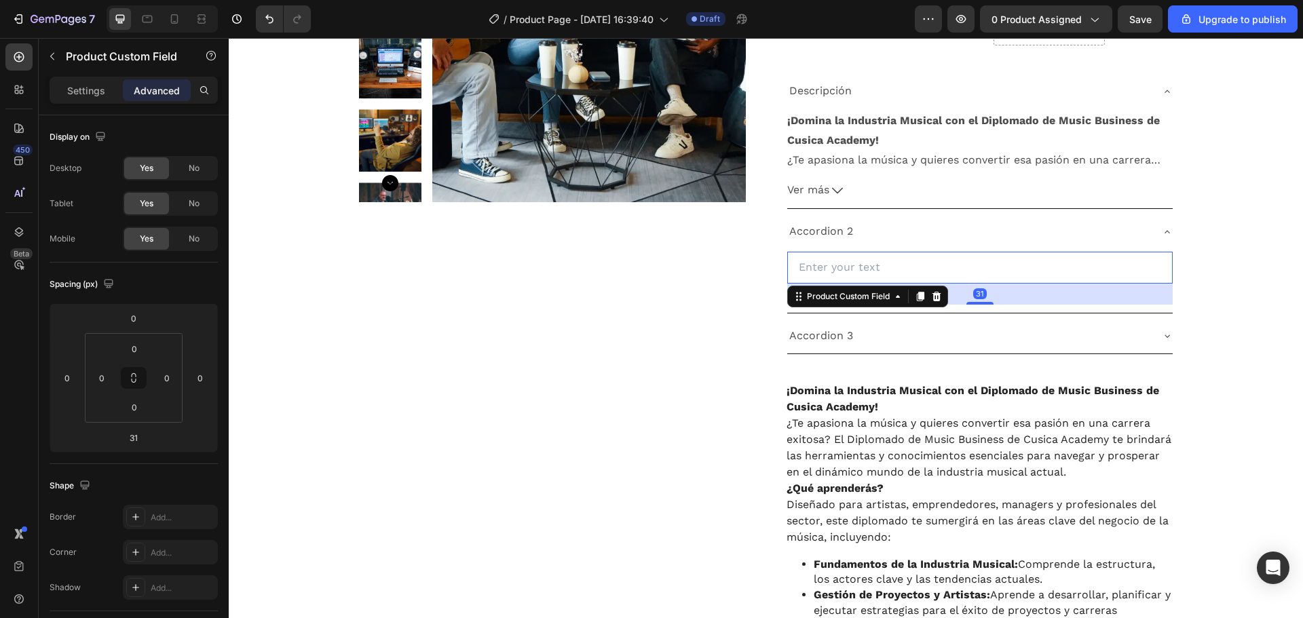
click at [843, 273] on input "text" at bounding box center [979, 268] width 385 height 32
click at [931, 294] on icon at bounding box center [936, 296] width 11 height 11
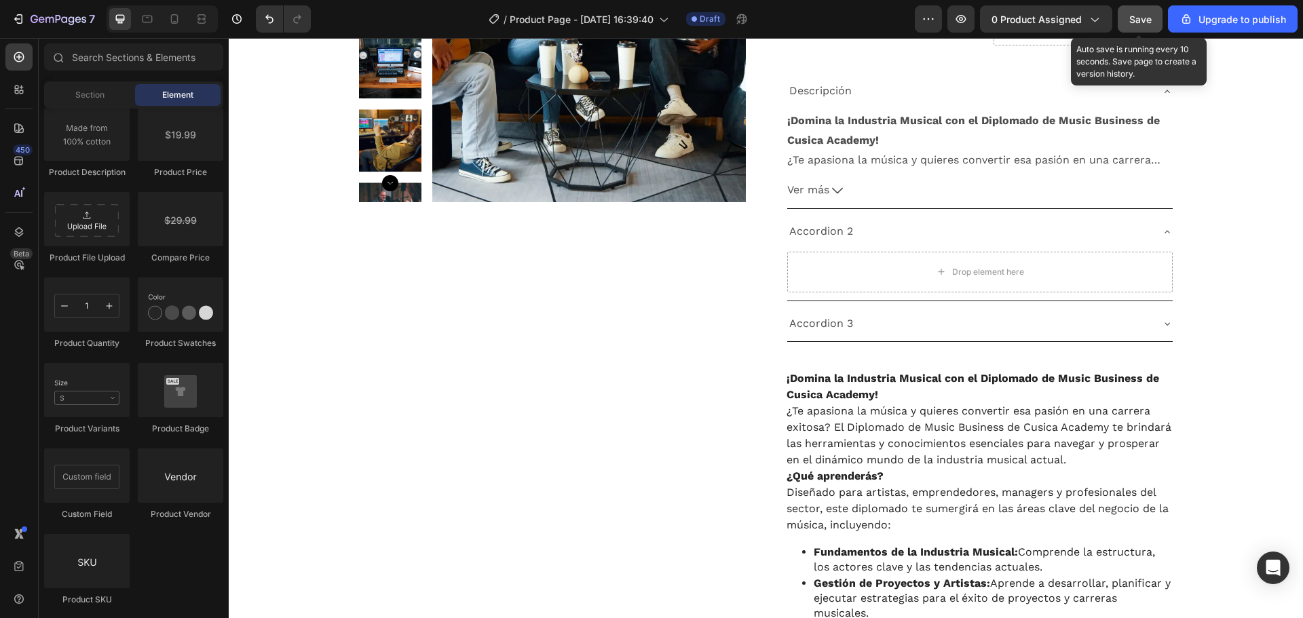
click at [1136, 18] on span "Save" at bounding box center [1140, 20] width 22 height 12
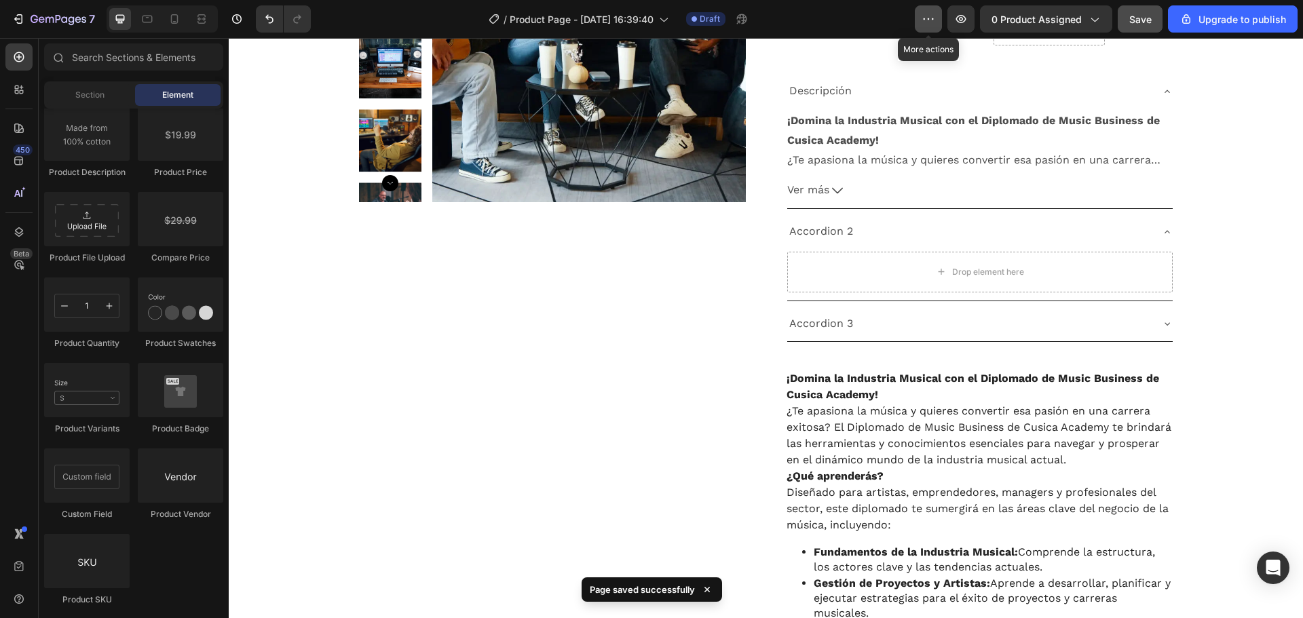
click at [933, 15] on icon "button" at bounding box center [928, 19] width 14 height 14
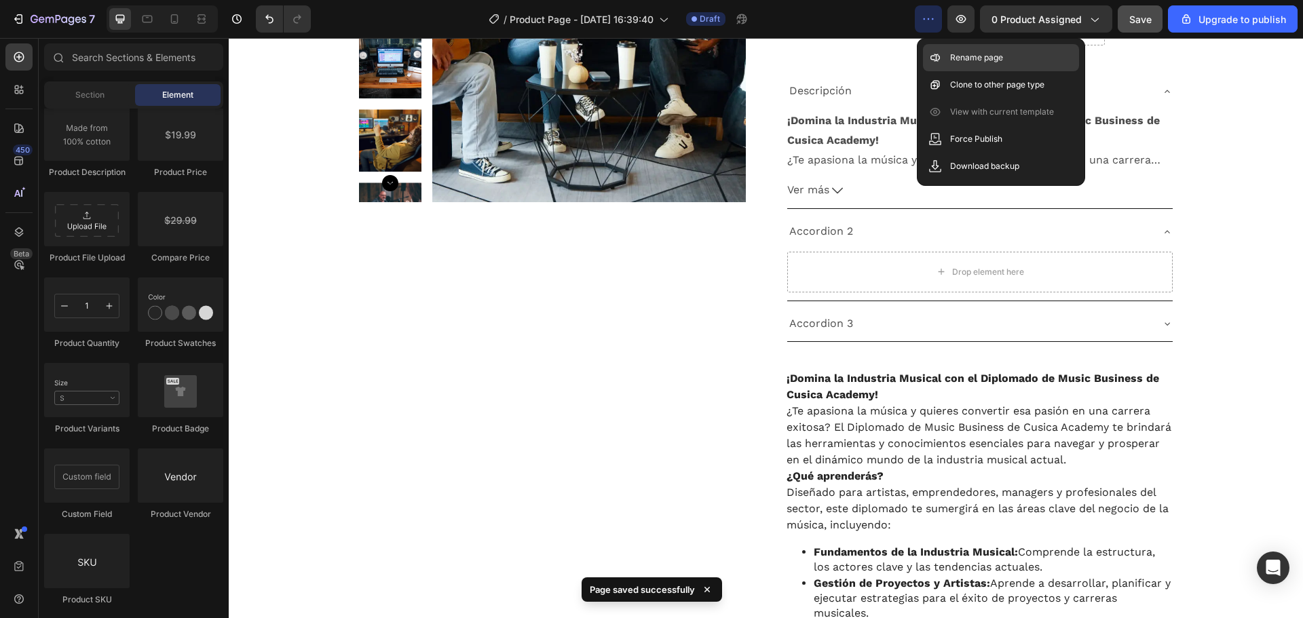
click at [954, 53] on p "Rename page" at bounding box center [976, 58] width 53 height 14
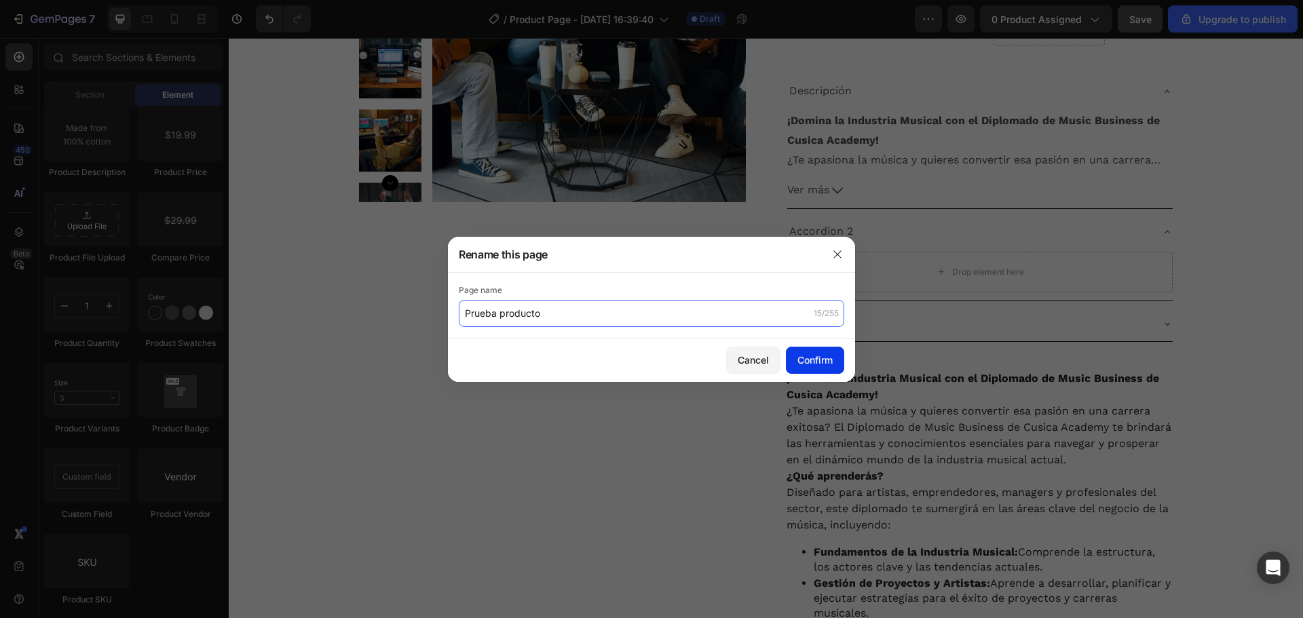
type input "Prueba producto"
click at [807, 363] on div "Confirm" at bounding box center [814, 360] width 35 height 14
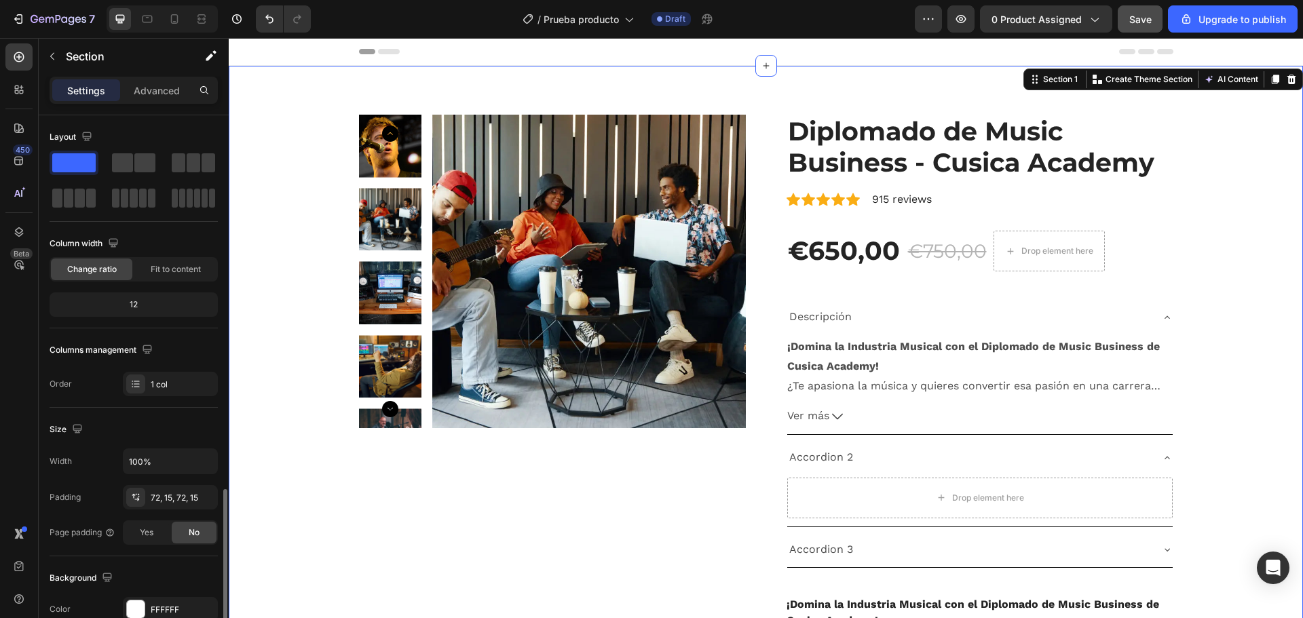
scroll to position [226, 0]
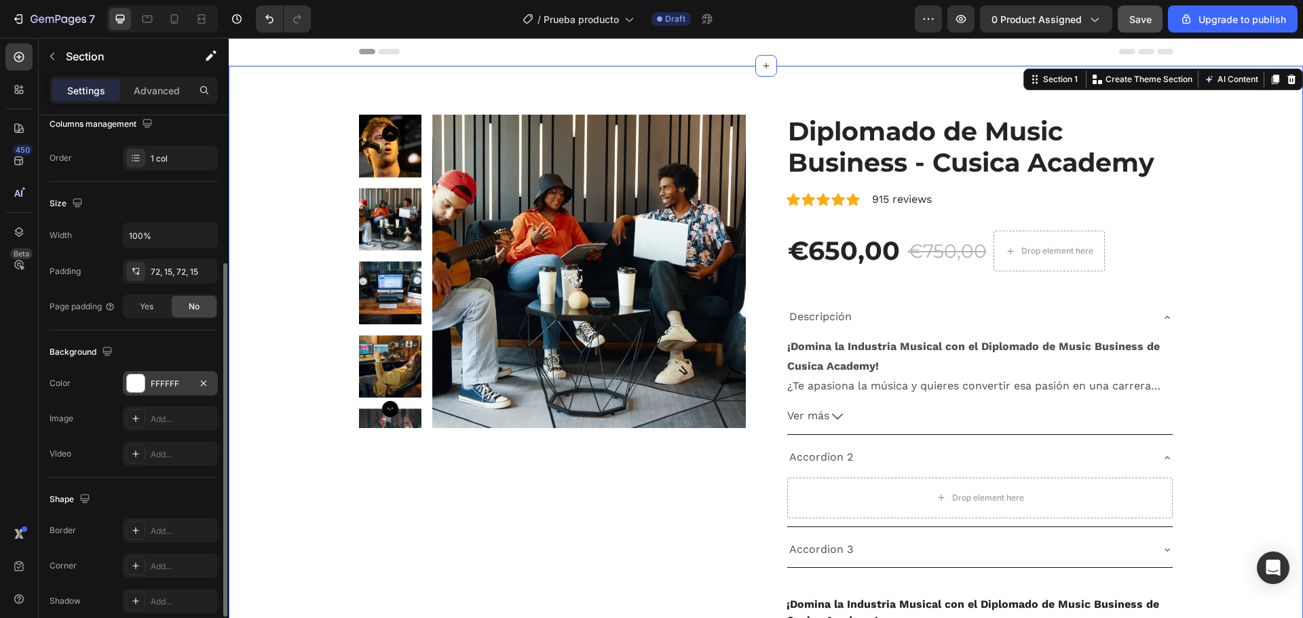
click at [134, 381] on div at bounding box center [136, 383] width 18 height 18
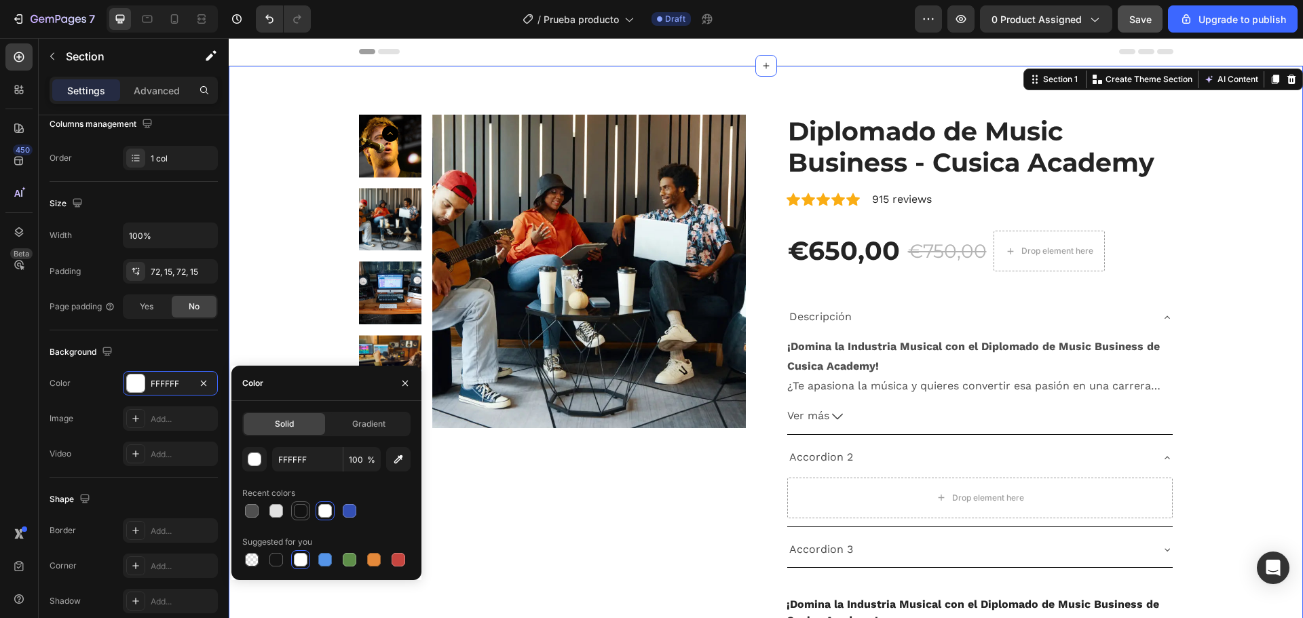
click at [303, 509] on div at bounding box center [301, 511] width 14 height 14
type input "121212"
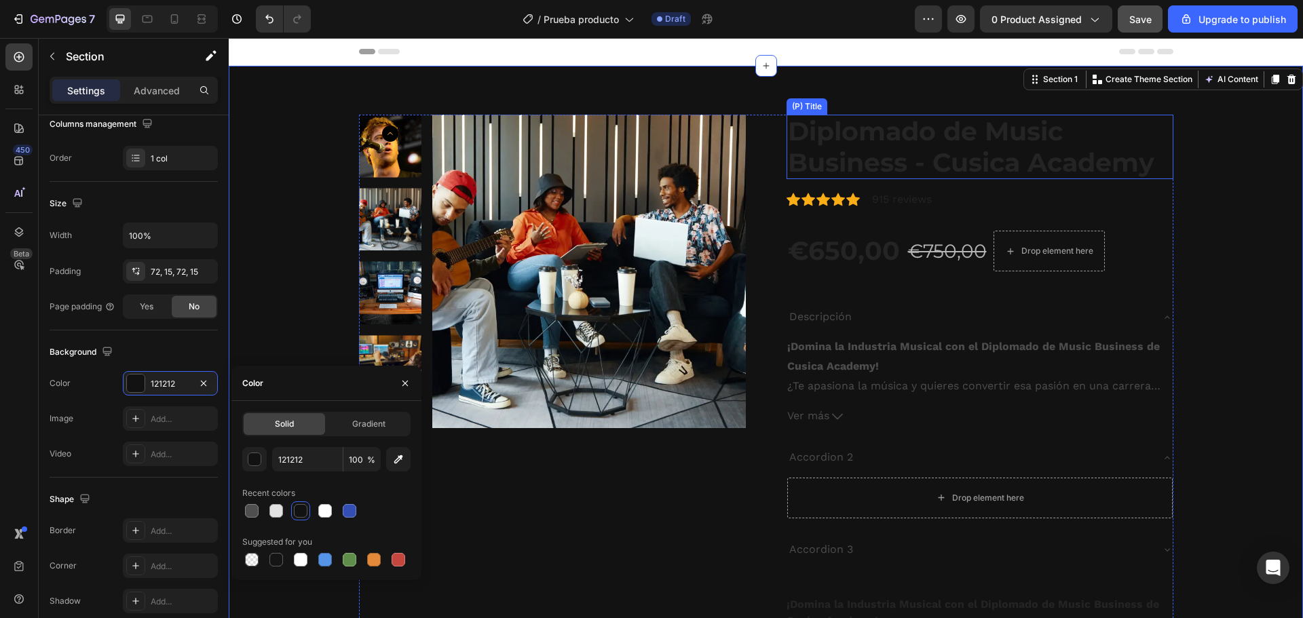
click at [868, 136] on h2 "Diplomado de Music Business - Cusica Academy" at bounding box center [979, 147] width 387 height 64
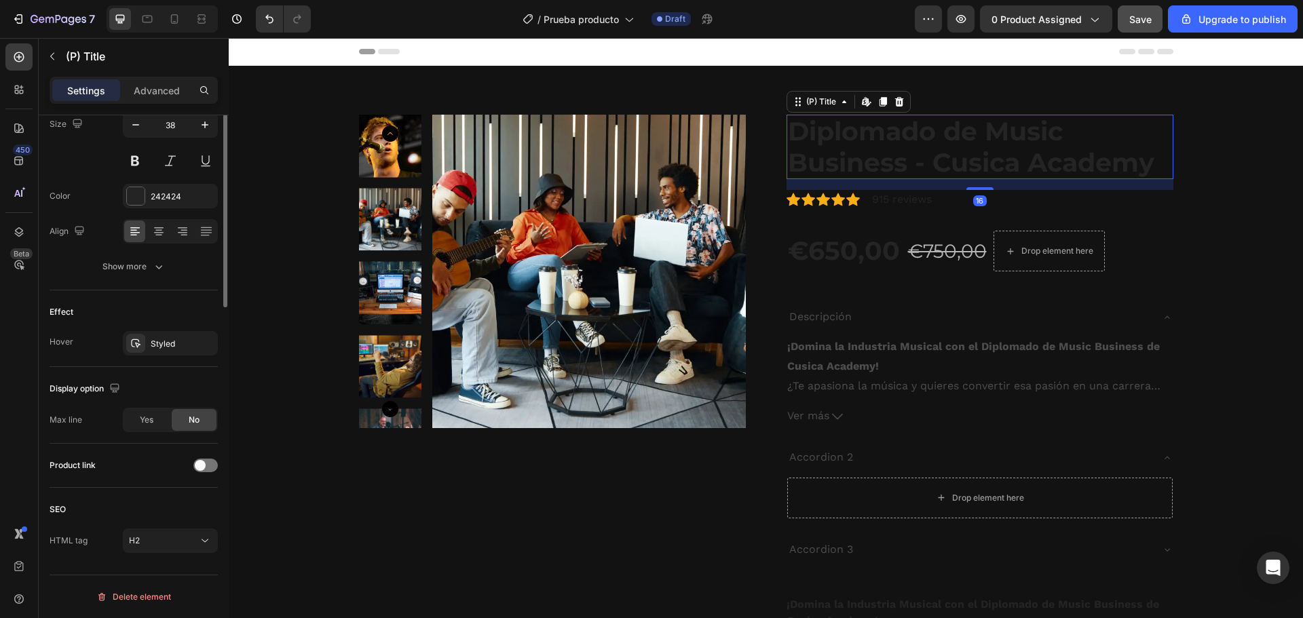
scroll to position [0, 0]
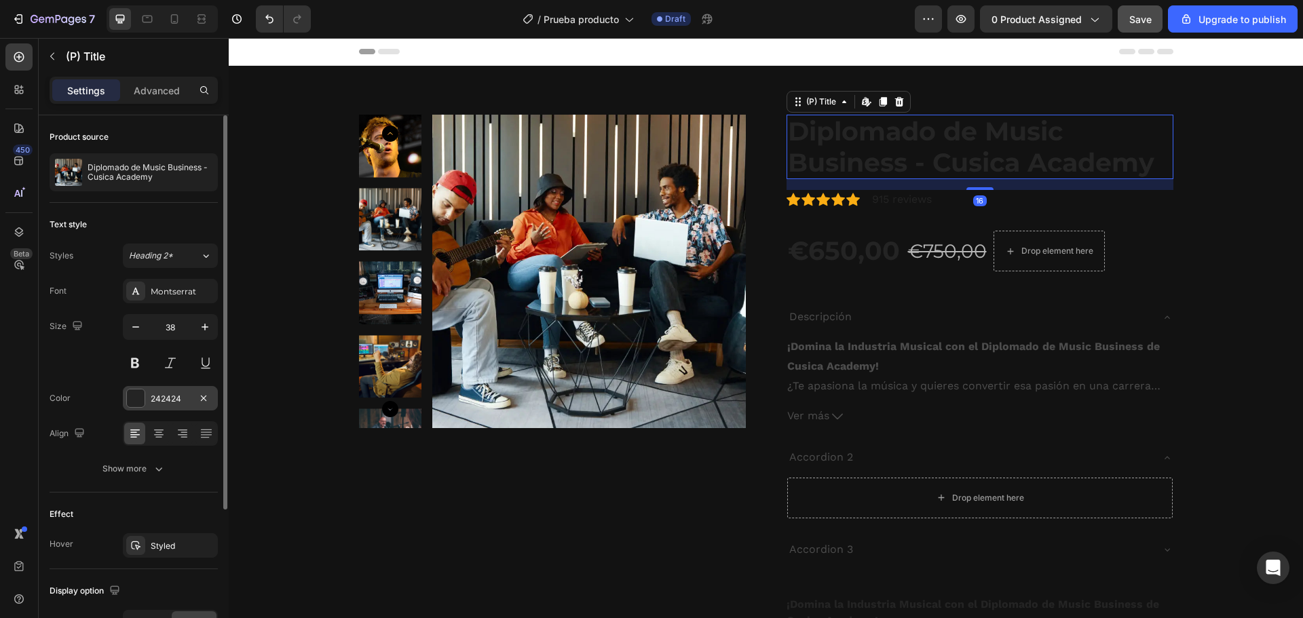
click at [135, 398] on div at bounding box center [136, 398] width 18 height 18
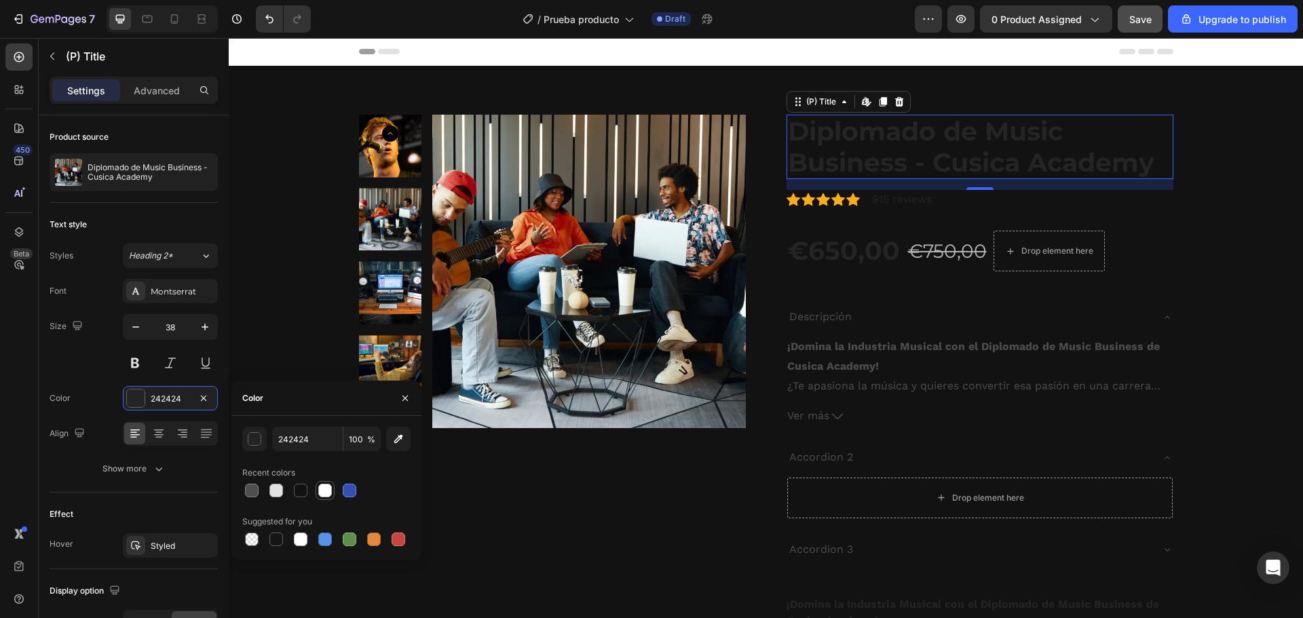
click at [318, 491] on div at bounding box center [325, 491] width 14 height 14
type input "FFFFFF"
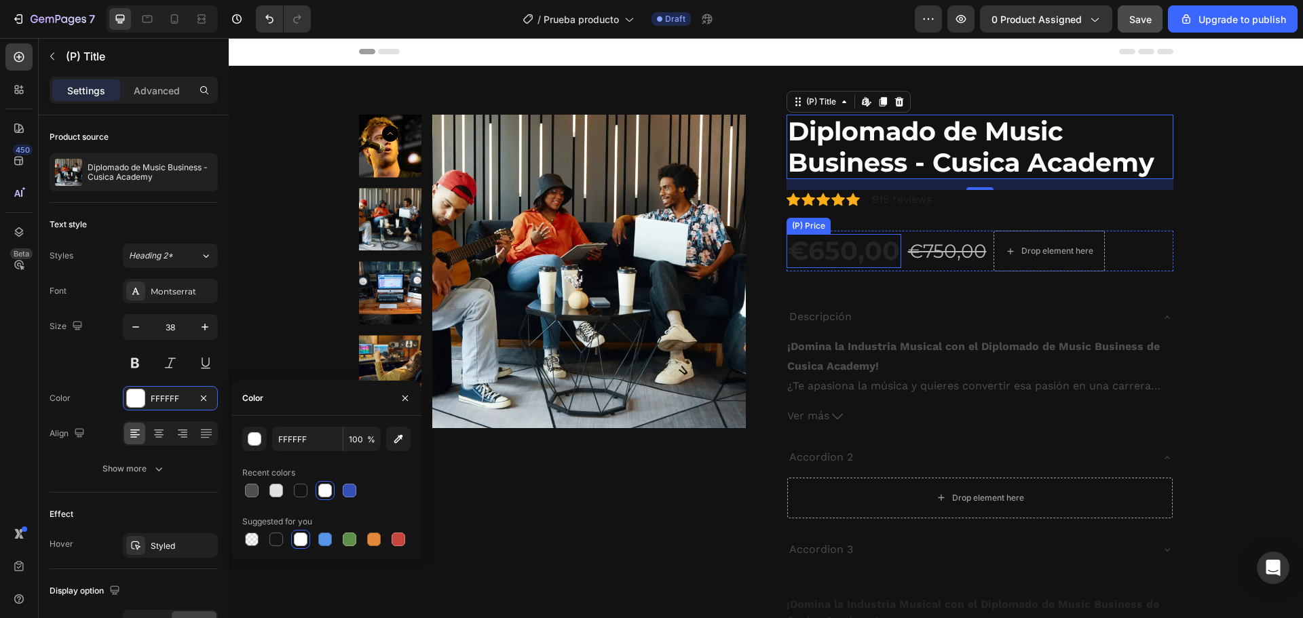
click at [862, 246] on div "€650,00" at bounding box center [843, 251] width 115 height 34
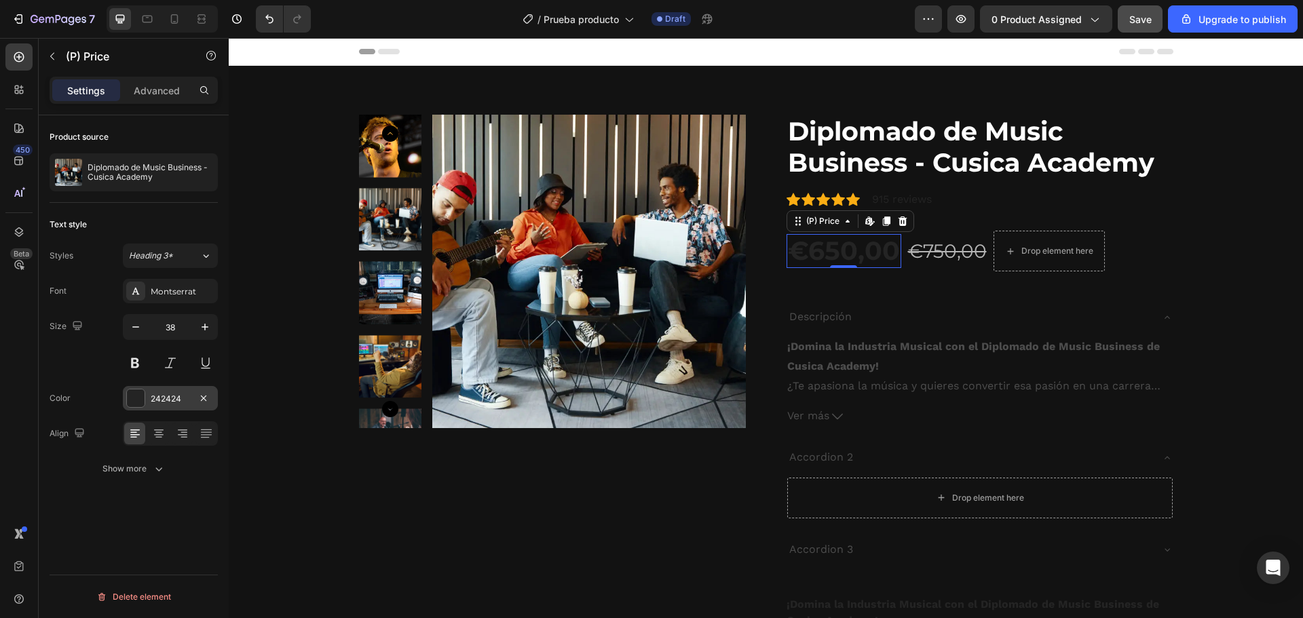
click at [145, 394] on div "242424" at bounding box center [170, 398] width 95 height 24
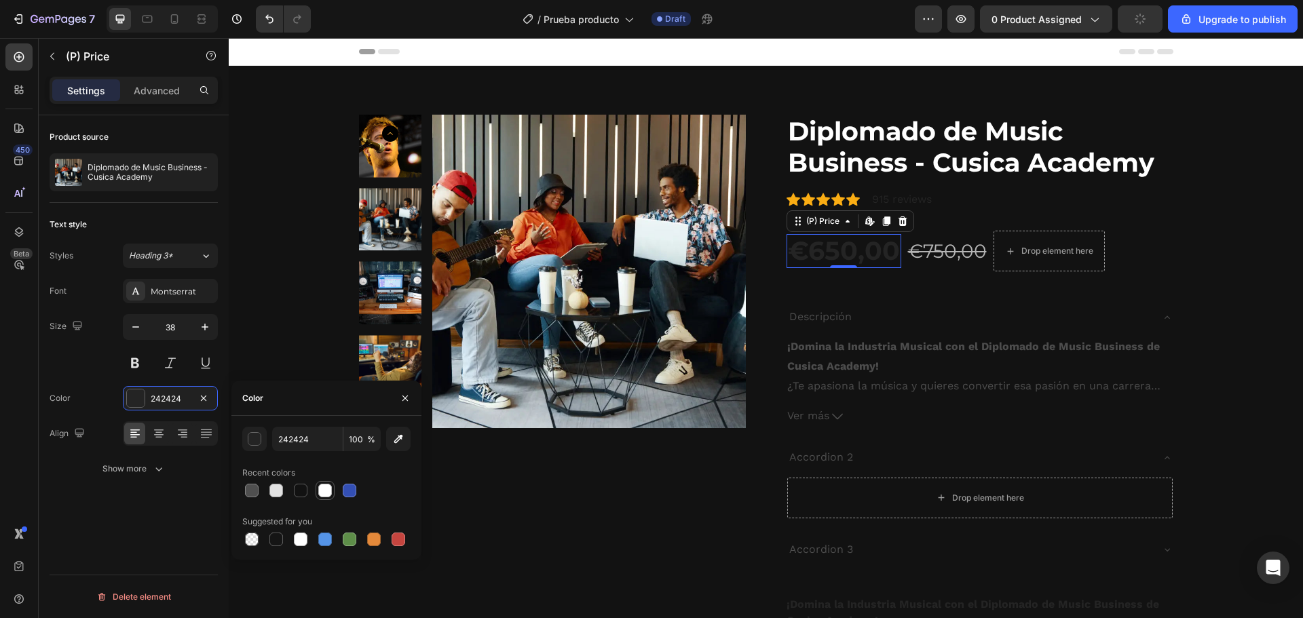
click at [323, 498] on div at bounding box center [325, 490] width 16 height 16
type input "FFFFFF"
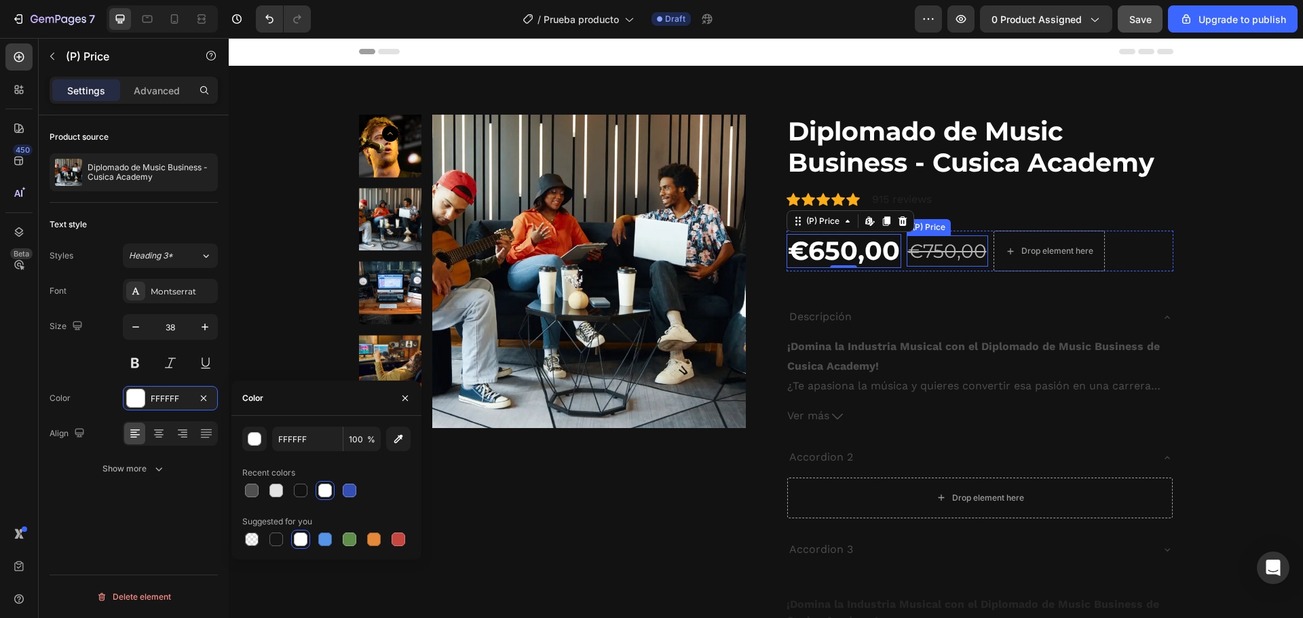
click at [932, 256] on div "€750,00" at bounding box center [946, 250] width 81 height 31
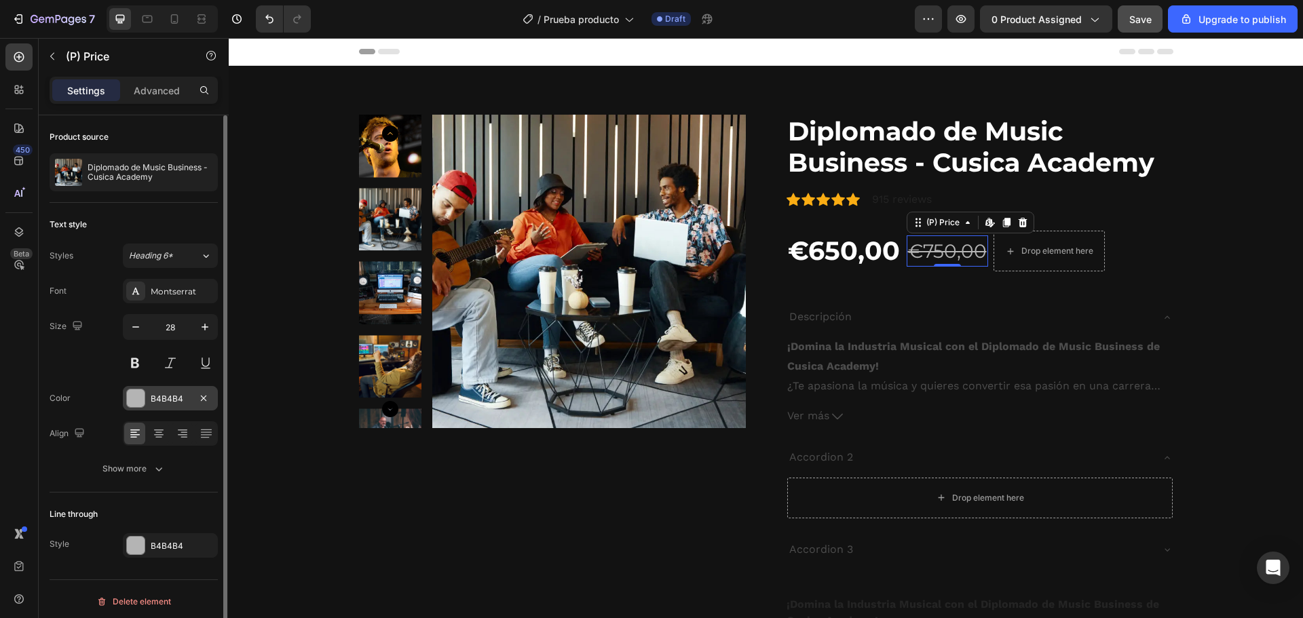
click at [143, 396] on div at bounding box center [136, 398] width 18 height 18
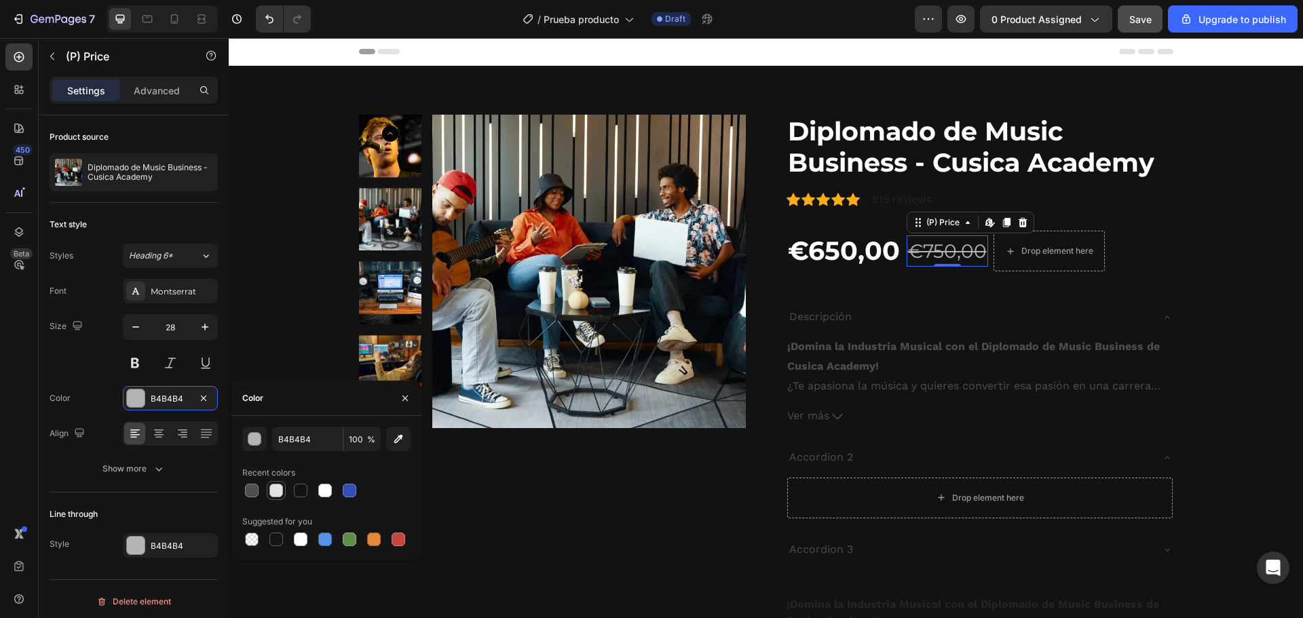
click at [268, 493] on div at bounding box center [276, 490] width 16 height 16
type input "E2E2E2"
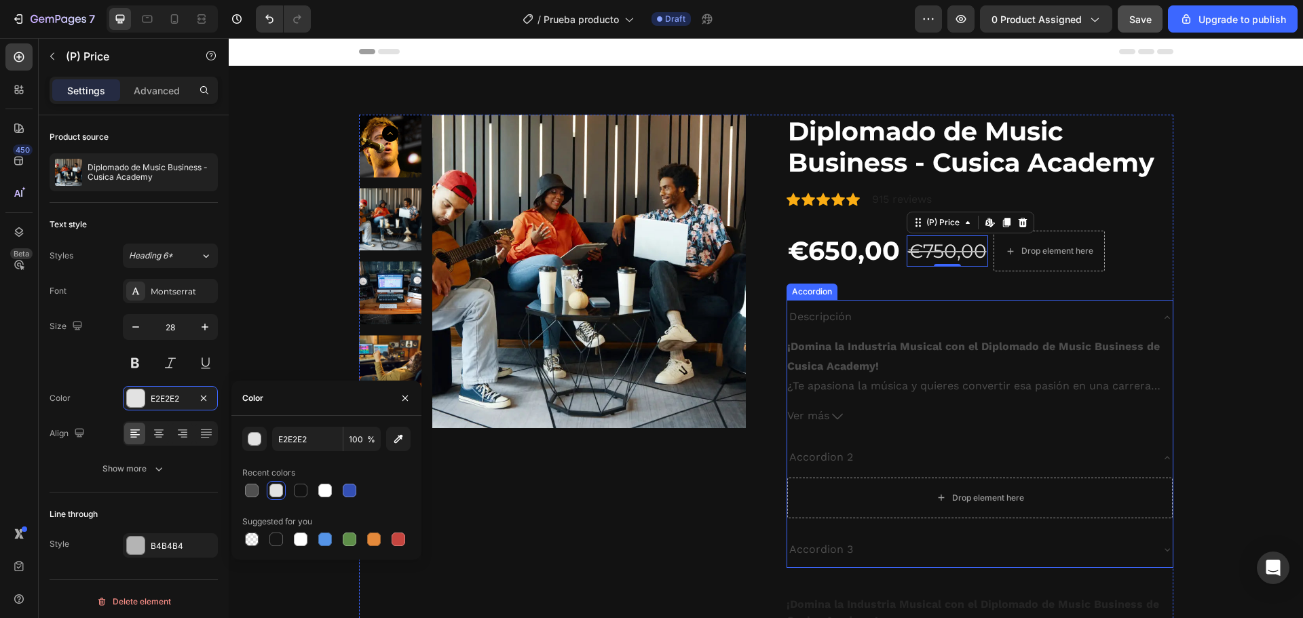
click at [976, 334] on div "¡Domina la Industria Musical con el Diplomado de Music Business de Cusica Acade…" at bounding box center [979, 384] width 385 height 100
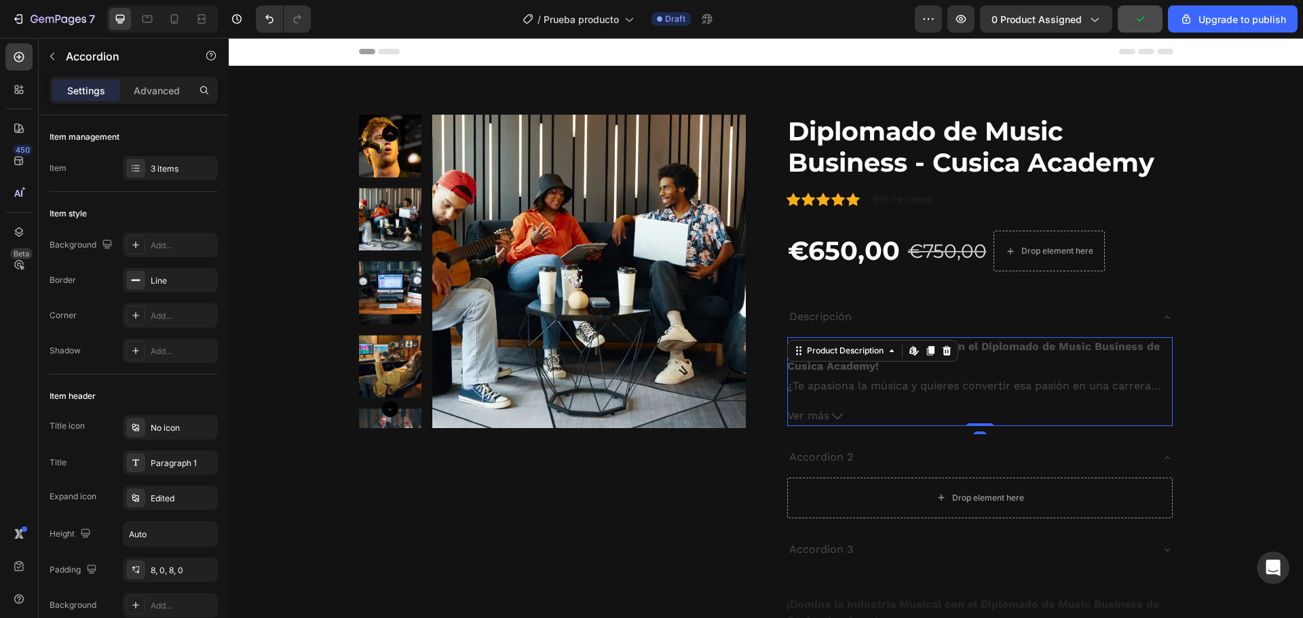
click at [834, 360] on div "¡Domina la Industria Musical con el Diplomado de Music Business de Cusica Acade…" at bounding box center [979, 381] width 385 height 89
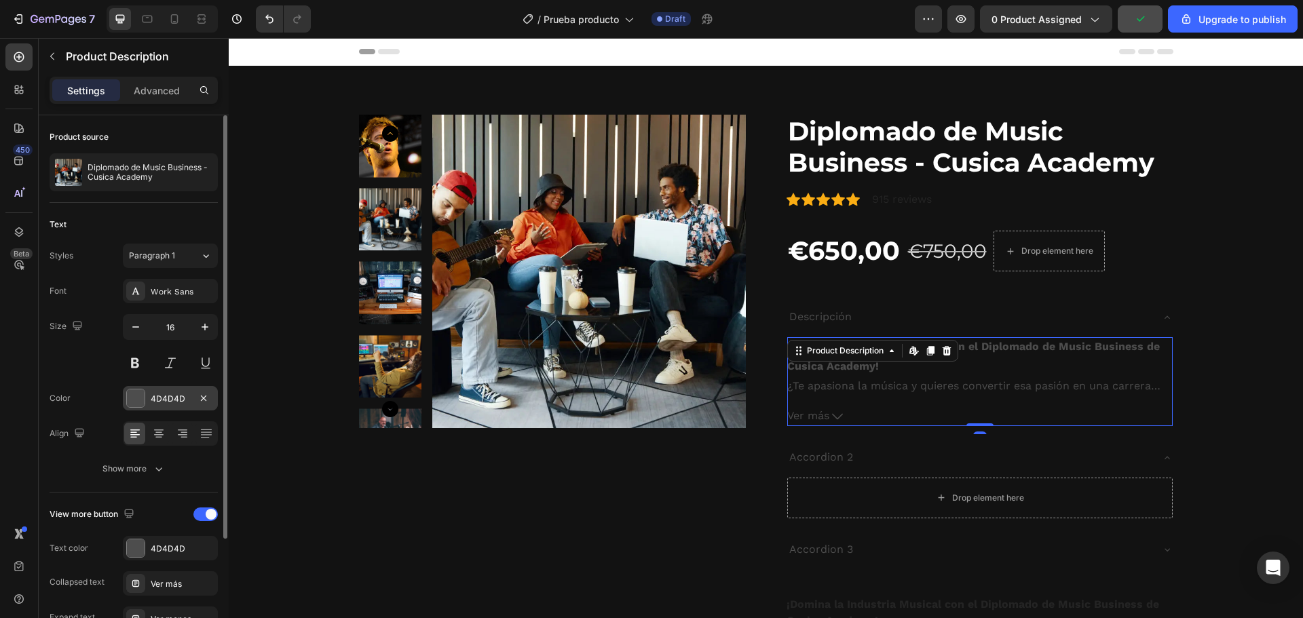
click at [137, 398] on div at bounding box center [136, 398] width 18 height 18
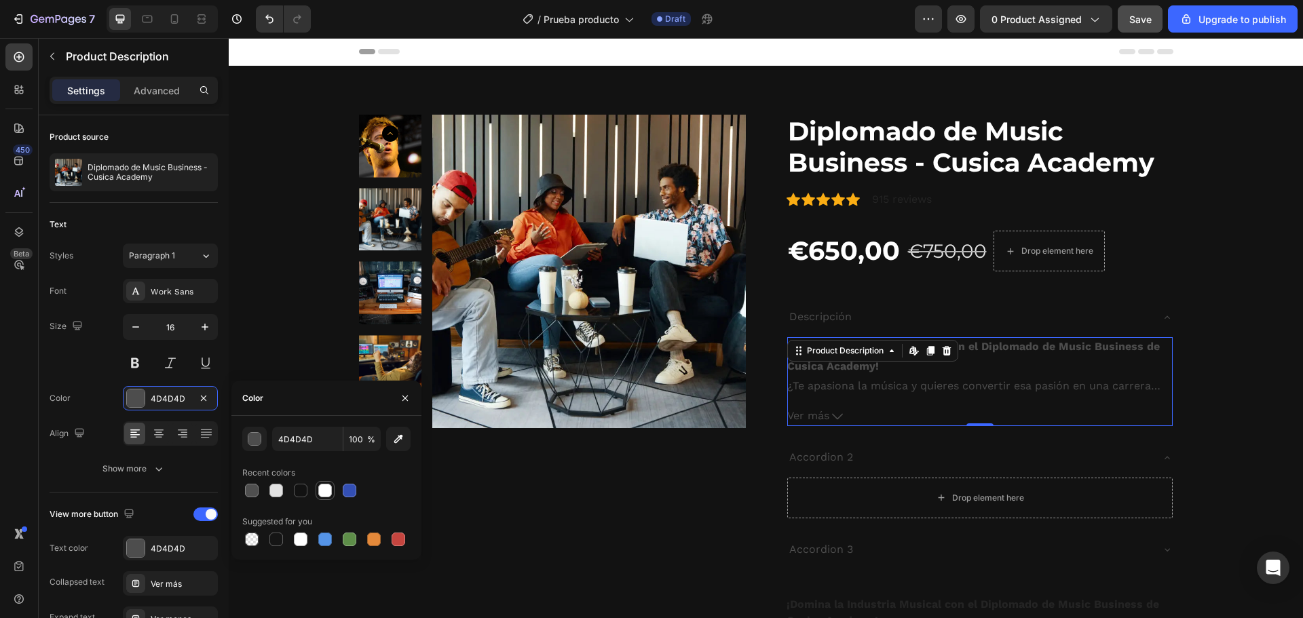
click at [326, 498] on div at bounding box center [325, 490] width 16 height 16
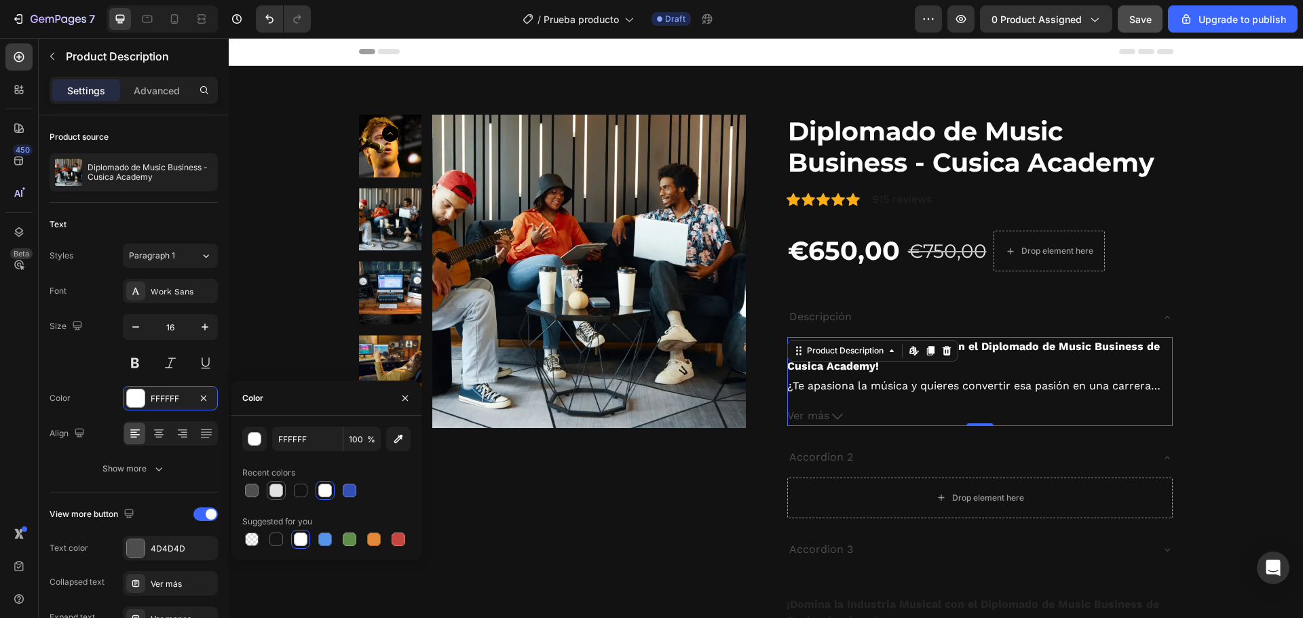
click at [272, 496] on div at bounding box center [276, 491] width 14 height 14
type input "E2E2E2"
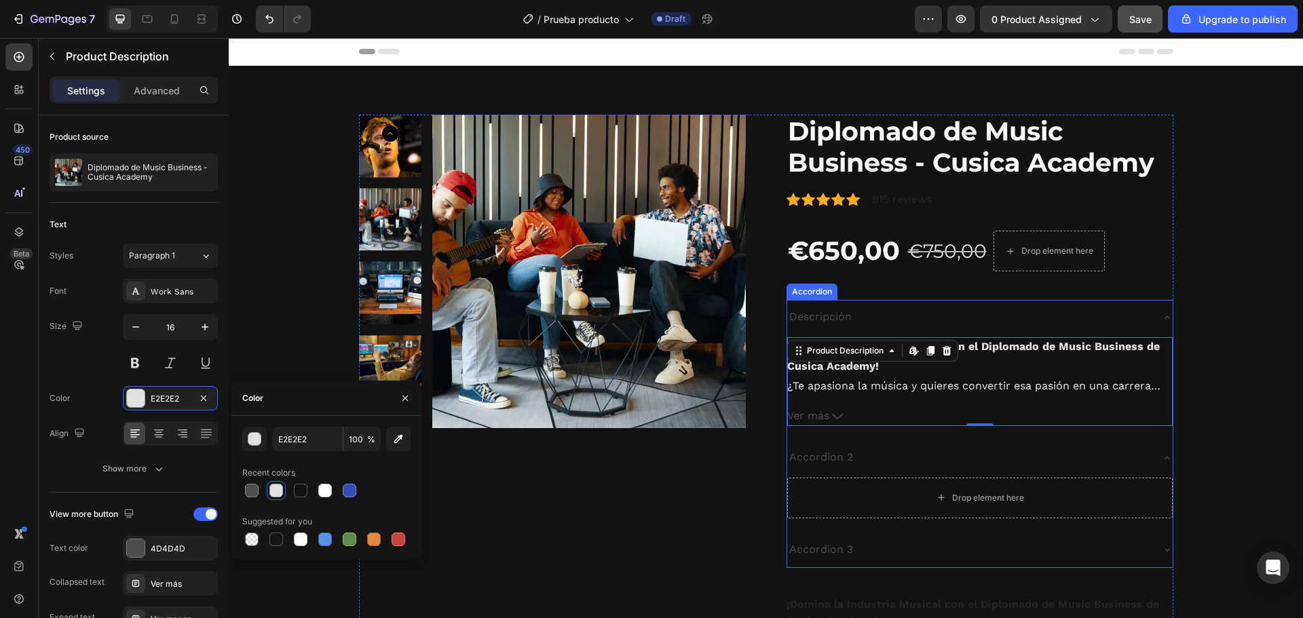
click at [822, 321] on p "Descripción" at bounding box center [820, 317] width 62 height 20
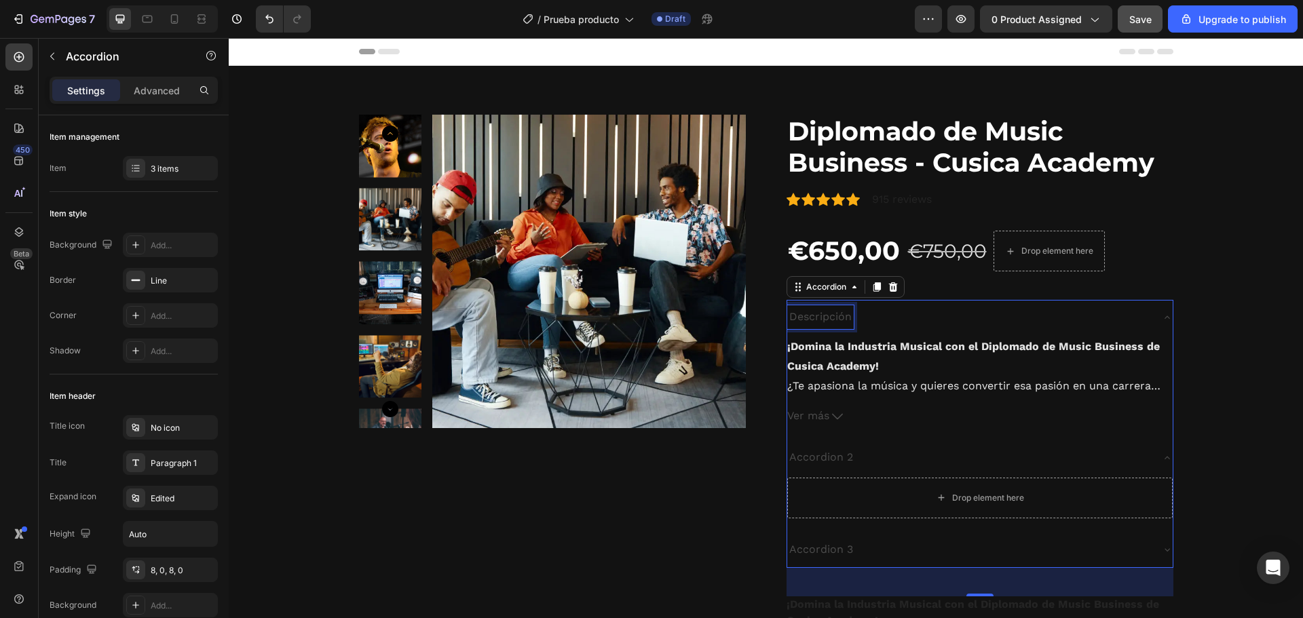
click at [828, 320] on p "Descripción" at bounding box center [820, 317] width 62 height 20
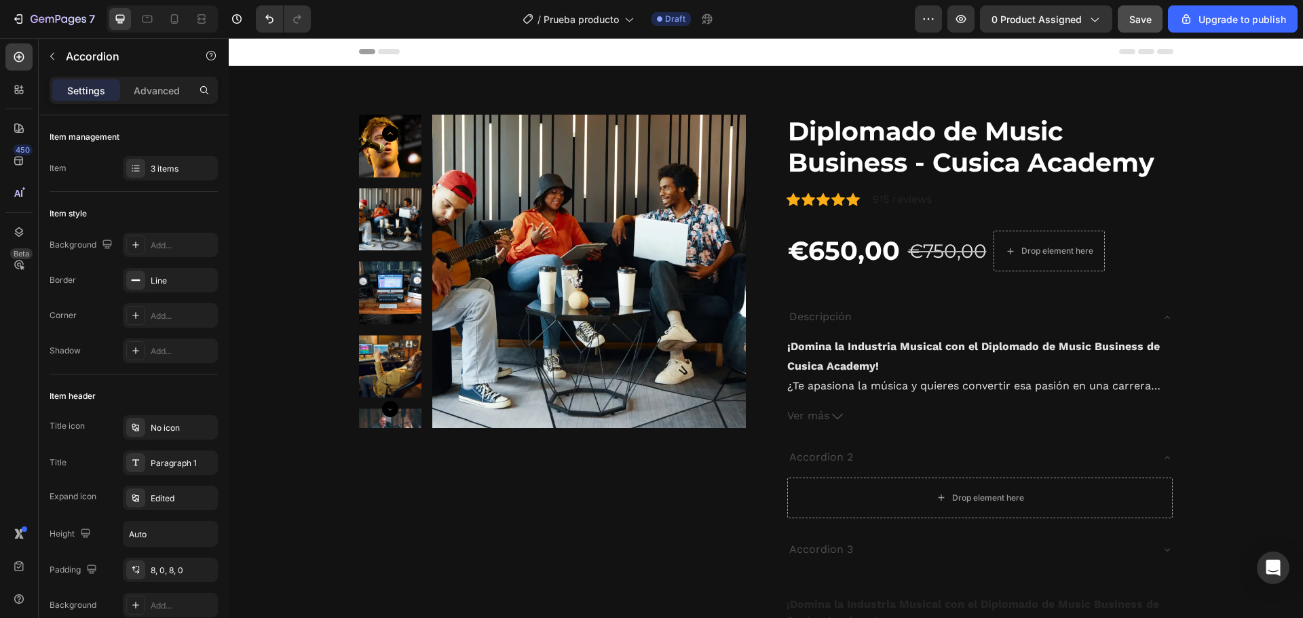
click at [881, 313] on div "Descripción" at bounding box center [969, 317] width 364 height 24
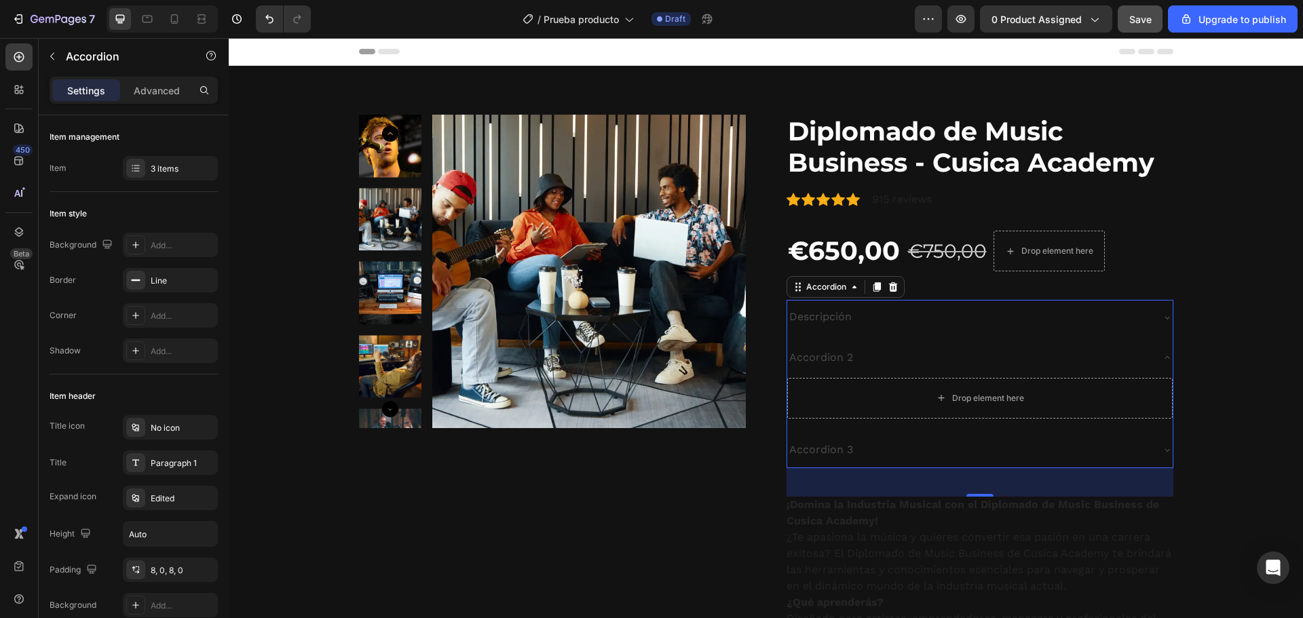
click at [829, 315] on p "Descripción" at bounding box center [820, 317] width 62 height 20
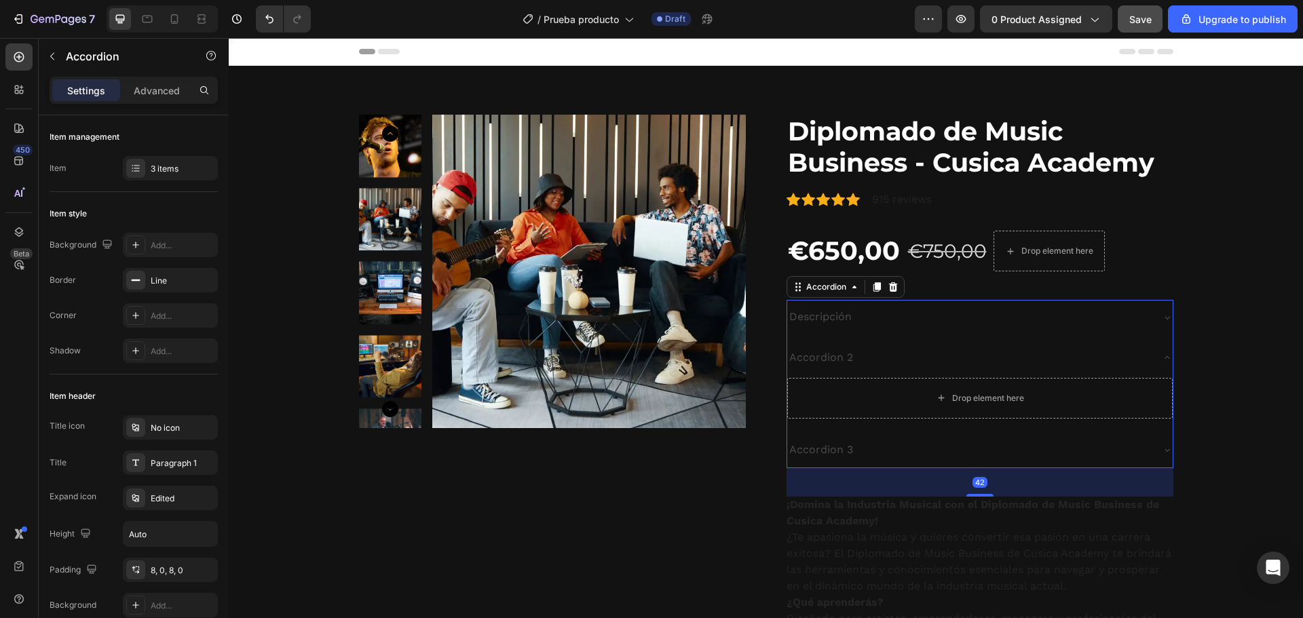
click at [930, 326] on div "Descripción" at bounding box center [969, 317] width 364 height 24
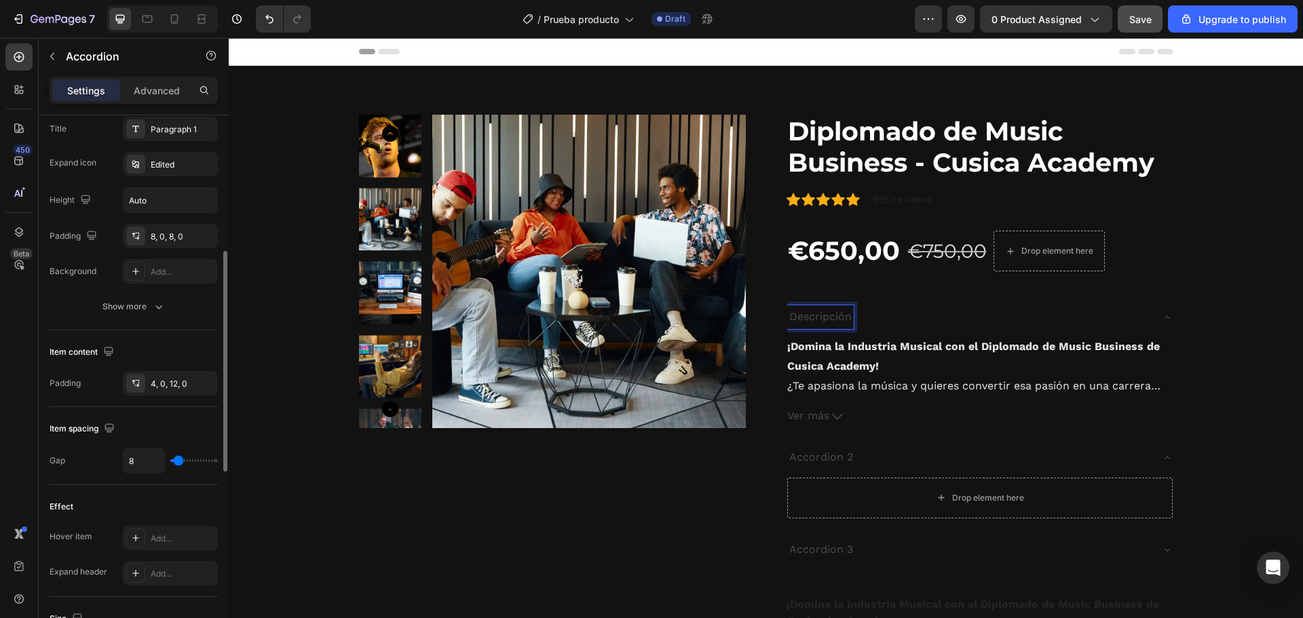
scroll to position [108, 0]
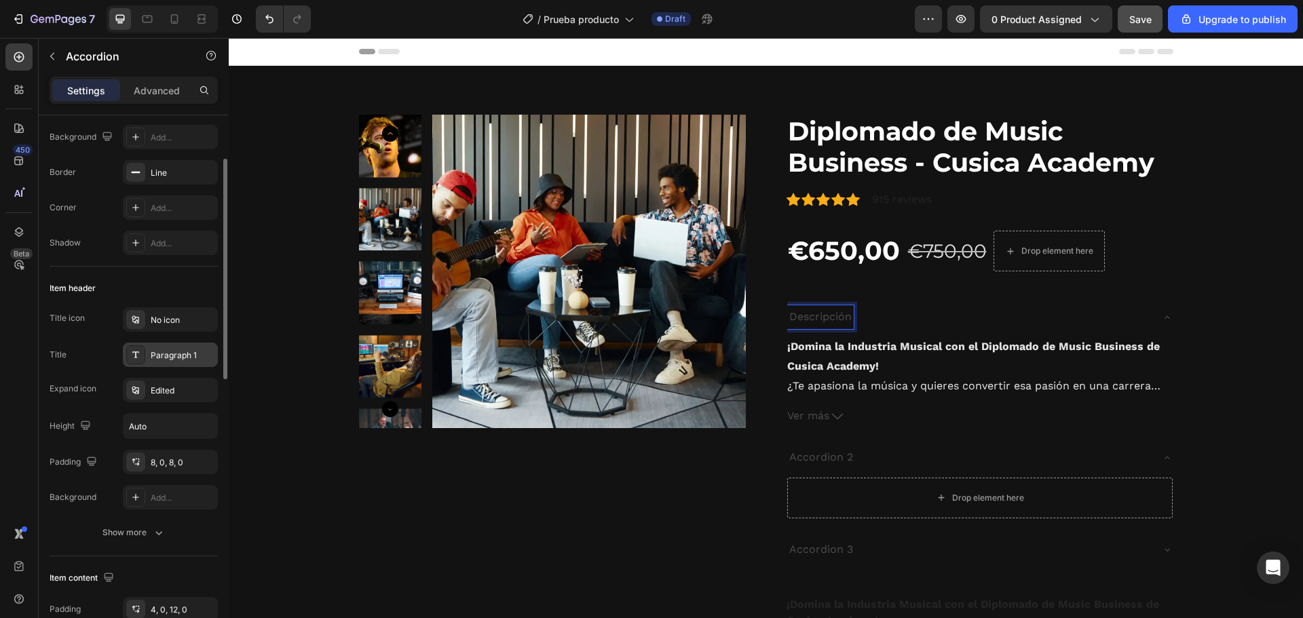
click at [175, 347] on div "Paragraph 1" at bounding box center [170, 355] width 95 height 24
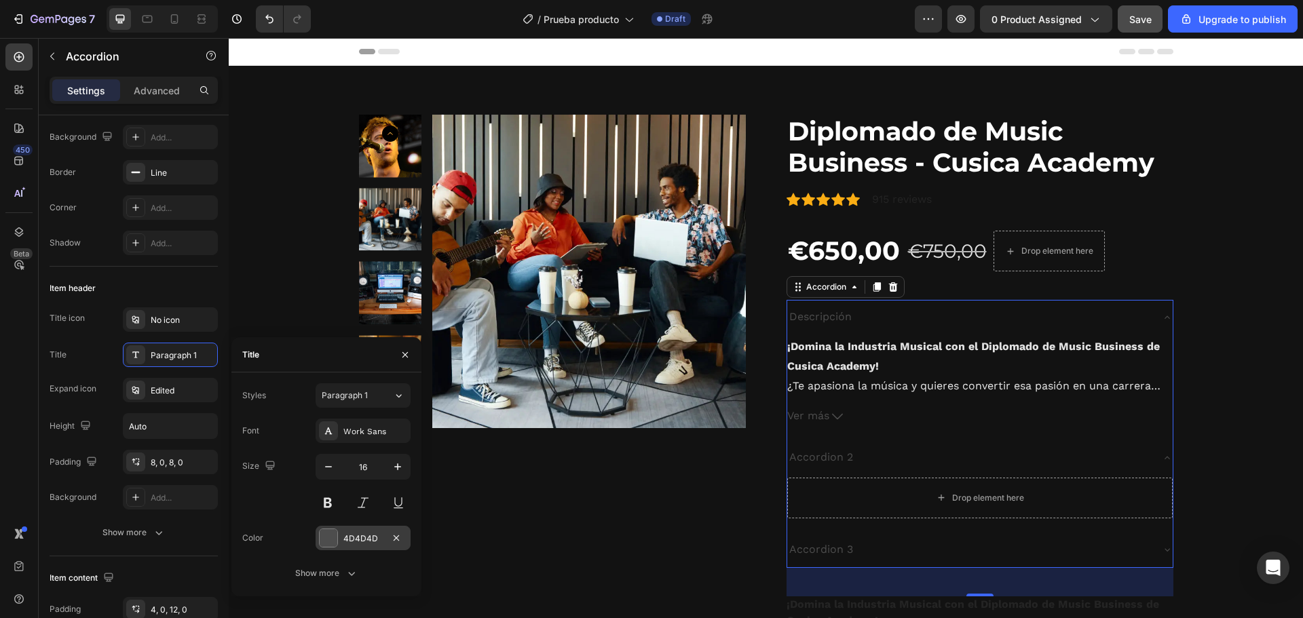
click at [337, 540] on div at bounding box center [328, 537] width 19 height 19
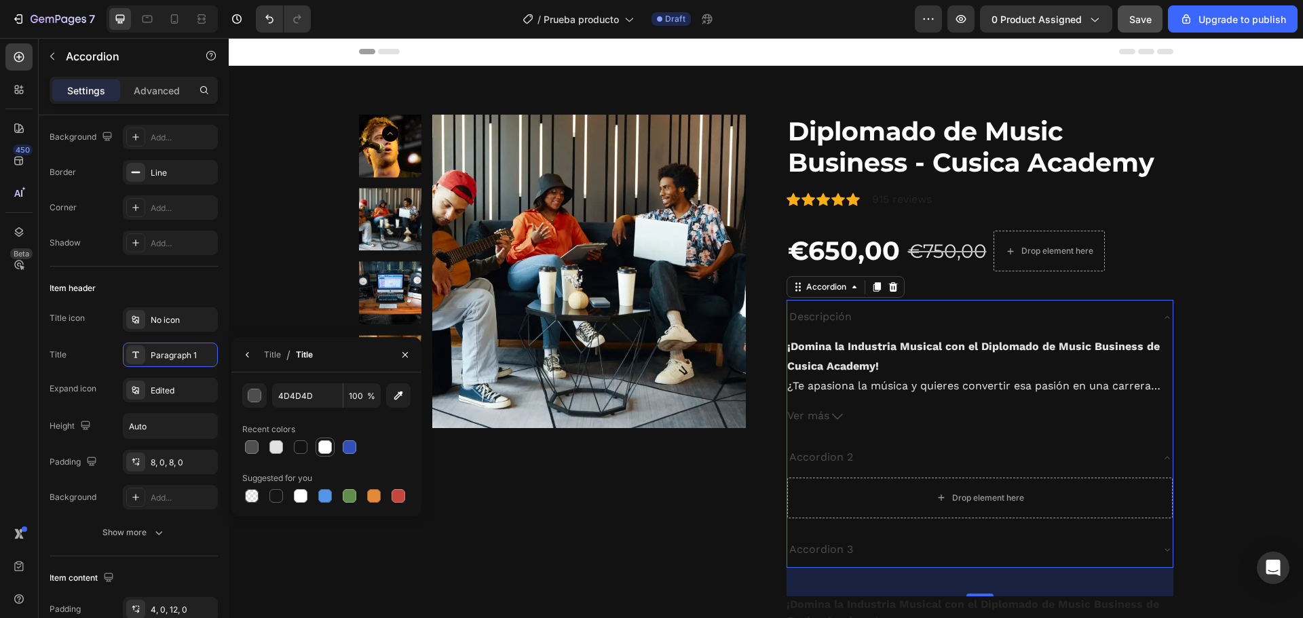
click at [323, 450] on div at bounding box center [325, 447] width 14 height 14
type input "FFFFFF"
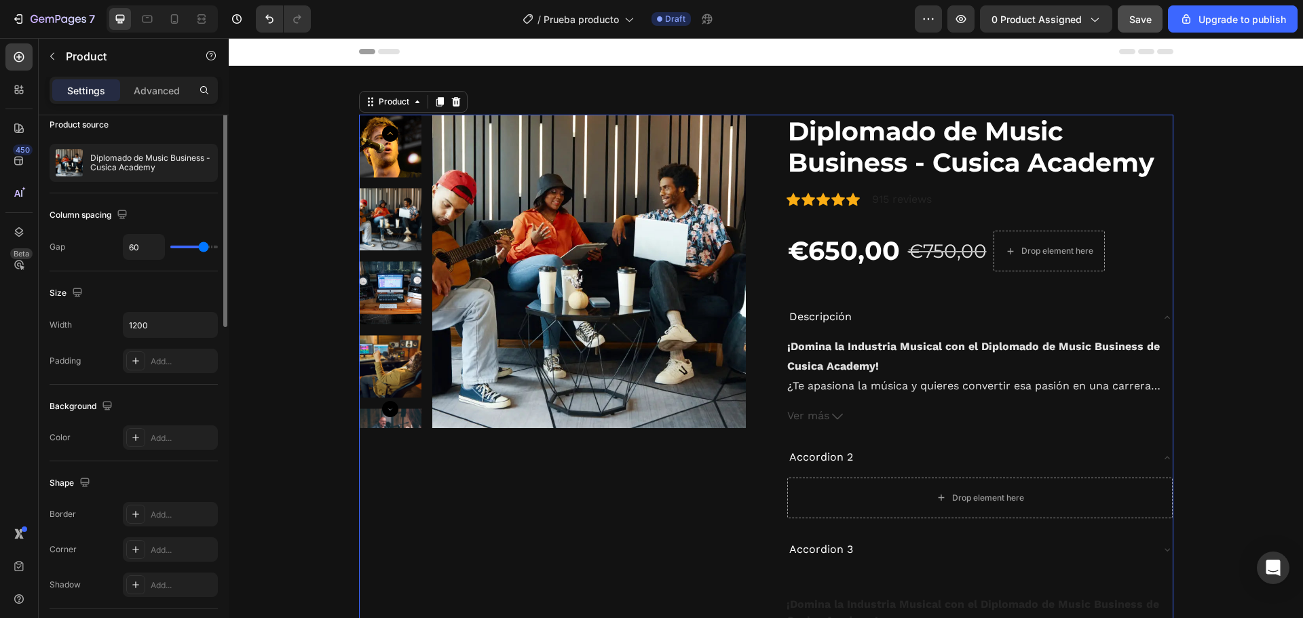
scroll to position [0, 0]
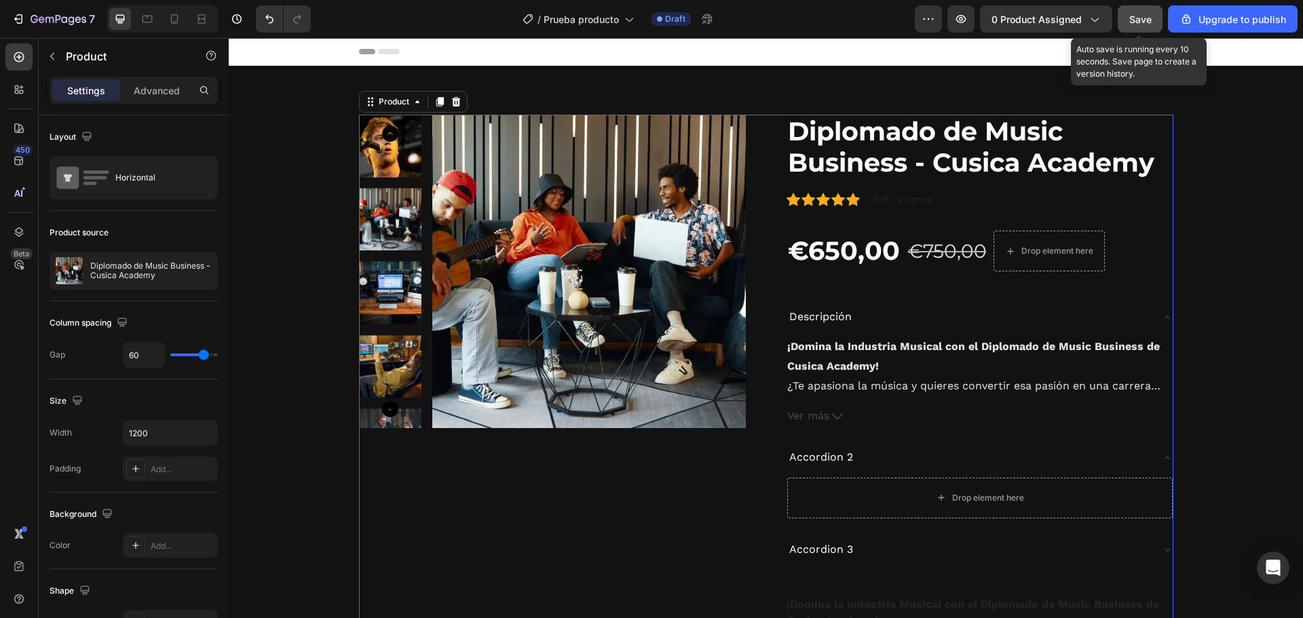
click at [1140, 20] on span "Save" at bounding box center [1140, 20] width 22 height 12
